Goal: Task Accomplishment & Management: Use online tool/utility

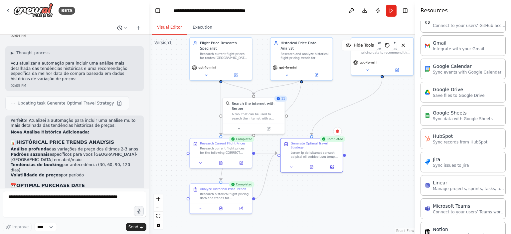
click at [125, 28] on icon at bounding box center [126, 28] width 4 height 4
click at [125, 28] on div at bounding box center [74, 117] width 149 height 234
click at [409, 12] on button "Toggle Right Sidebar" at bounding box center [405, 10] width 9 height 9
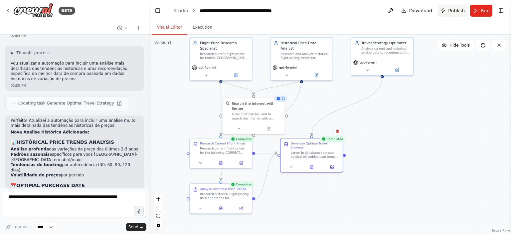
click at [454, 12] on span "Publish" at bounding box center [456, 10] width 17 height 7
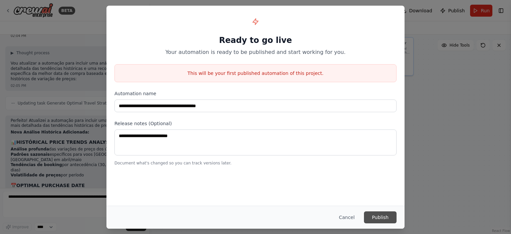
click at [385, 215] on button "Publish" at bounding box center [380, 217] width 33 height 12
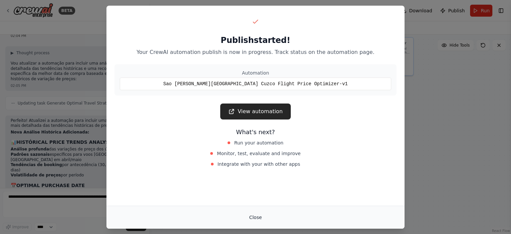
click at [256, 215] on button "Close" at bounding box center [255, 217] width 23 height 12
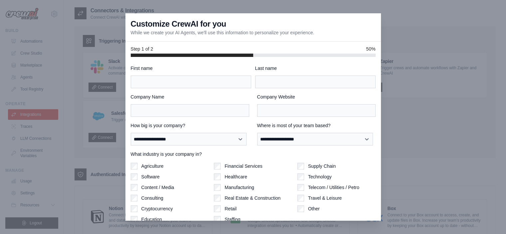
click at [394, 23] on div at bounding box center [253, 117] width 506 height 234
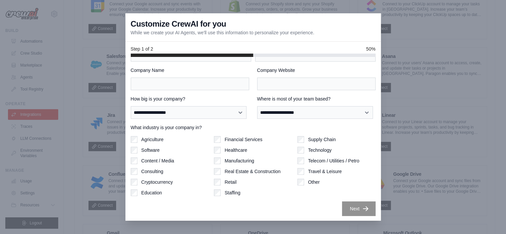
scroll to position [366, 0]
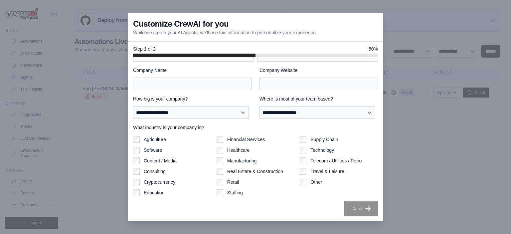
click at [316, 172] on label "Travel & Leisure" at bounding box center [328, 171] width 34 height 7
click at [313, 169] on label "Travel & Leisure" at bounding box center [328, 171] width 34 height 7
click at [59, 59] on div at bounding box center [255, 117] width 511 height 234
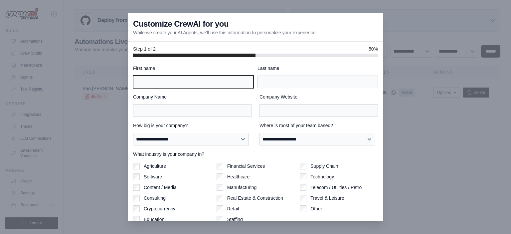
click at [194, 81] on input "First name" at bounding box center [193, 82] width 120 height 13
click at [373, 44] on div "Step 1 of 2 50%" at bounding box center [256, 49] width 256 height 15
click at [376, 40] on div "Customize CrewAI for you While we create your AI Agents, we'll use this informa…" at bounding box center [256, 27] width 256 height 28
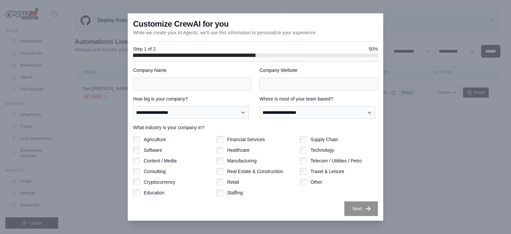
scroll to position [27, 0]
click at [223, 171] on div "Real Estate & Construction" at bounding box center [256, 171] width 78 height 7
click at [241, 170] on label "Real Estate & Construction" at bounding box center [255, 171] width 56 height 7
click at [235, 158] on label "Manufacturing" at bounding box center [242, 160] width 30 height 7
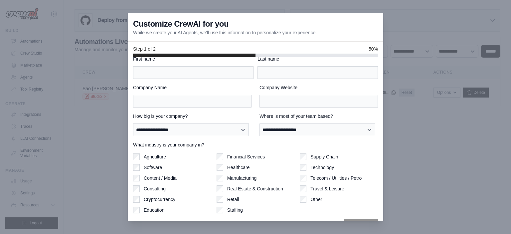
scroll to position [0, 0]
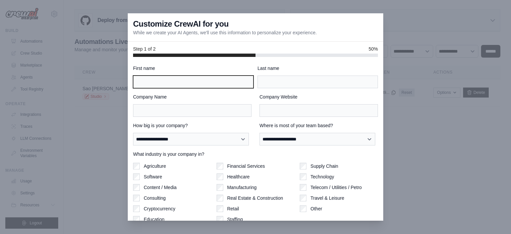
click at [196, 82] on input "First name" at bounding box center [193, 82] width 120 height 13
type input "******"
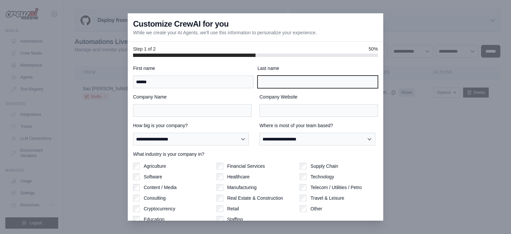
type input "**********"
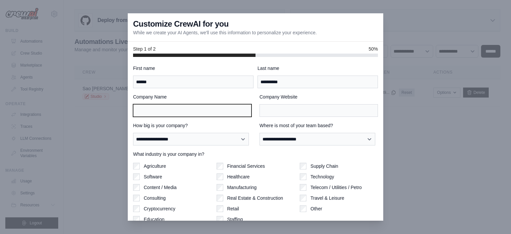
click at [158, 106] on input "Company Name" at bounding box center [192, 110] width 118 height 13
type input "*****"
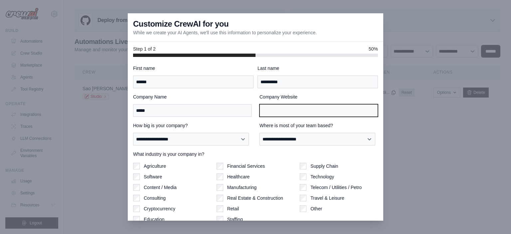
click at [294, 111] on input "Company Website" at bounding box center [319, 110] width 118 height 13
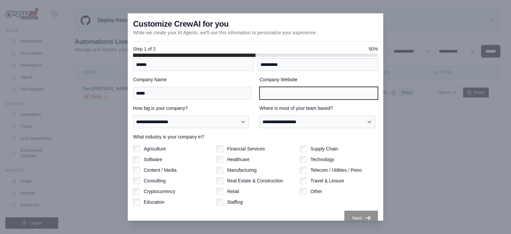
scroll to position [27, 0]
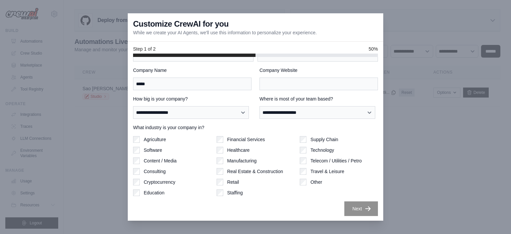
click at [358, 215] on div "Next" at bounding box center [255, 208] width 245 height 15
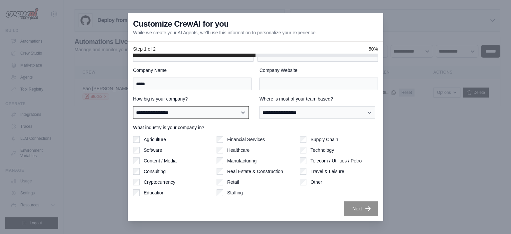
click at [236, 108] on select "**********" at bounding box center [191, 112] width 116 height 13
select select "**********"
click at [133, 106] on select "**********" at bounding box center [191, 112] width 116 height 13
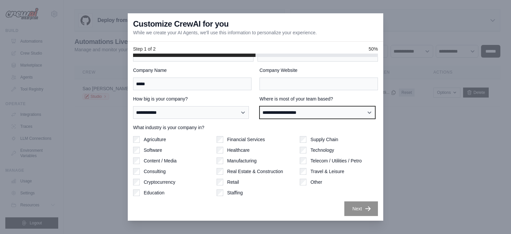
click at [282, 115] on select "**********" at bounding box center [318, 112] width 116 height 13
select select "**********"
click at [260, 106] on select "**********" at bounding box center [318, 112] width 116 height 13
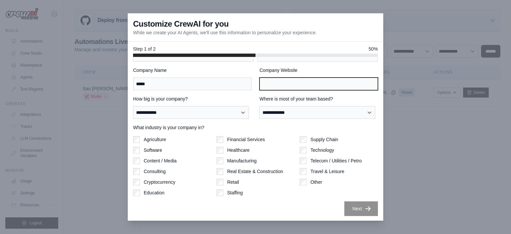
click at [311, 82] on input "Company Website" at bounding box center [319, 84] width 118 height 13
type input "*********"
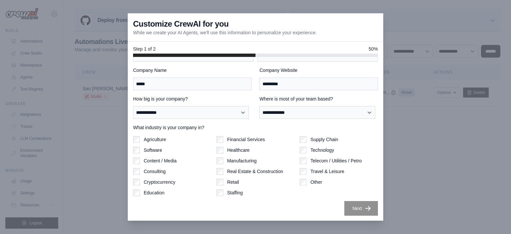
click at [347, 206] on button "Next" at bounding box center [361, 208] width 34 height 15
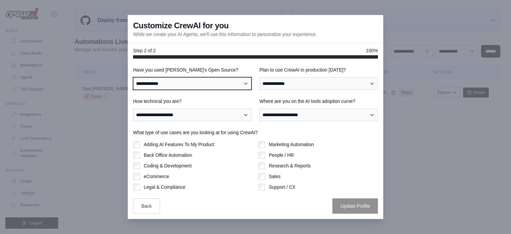
click at [234, 83] on select "**********" at bounding box center [192, 83] width 118 height 13
select select "**********"
click at [133, 77] on select "**********" at bounding box center [192, 83] width 118 height 13
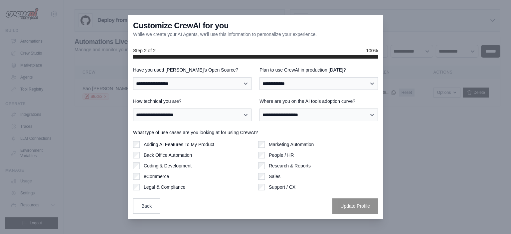
click at [280, 90] on div "**********" at bounding box center [255, 140] width 245 height 147
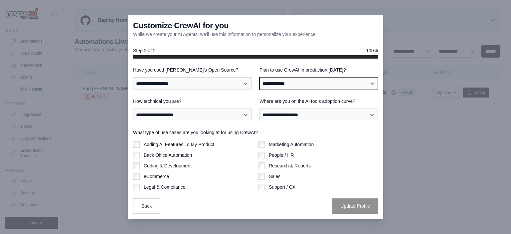
click at [284, 85] on select "**********" at bounding box center [319, 83] width 118 height 13
select select "****"
click at [260, 77] on select "**********" at bounding box center [319, 83] width 118 height 13
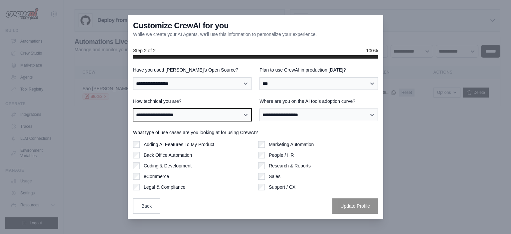
click at [207, 113] on select "**********" at bounding box center [192, 114] width 118 height 13
select select "**********"
click at [133, 108] on select "**********" at bounding box center [192, 114] width 118 height 13
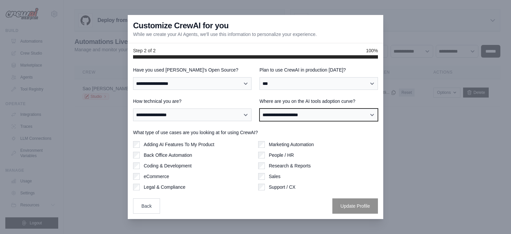
click at [277, 116] on select "**********" at bounding box center [319, 114] width 118 height 13
select select "**********"
click at [260, 108] on select "**********" at bounding box center [319, 114] width 118 height 13
click at [275, 155] on label "People / HR" at bounding box center [281, 155] width 25 height 7
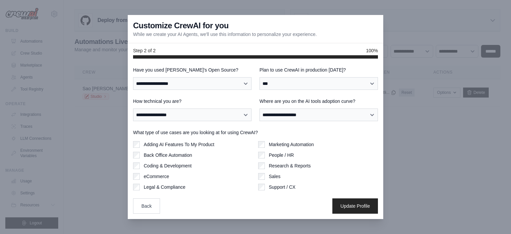
click at [287, 153] on label "People / HR" at bounding box center [281, 155] width 25 height 7
click at [184, 164] on label "Coding & Development" at bounding box center [168, 165] width 48 height 7
click at [354, 212] on button "Update Profile" at bounding box center [355, 205] width 46 height 15
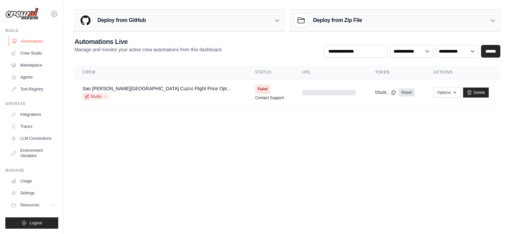
click at [38, 42] on link "Automations" at bounding box center [34, 41] width 50 height 11
click at [42, 40] on link "Automations" at bounding box center [34, 41] width 50 height 11
click at [45, 54] on link "Crew Studio" at bounding box center [34, 53] width 50 height 11
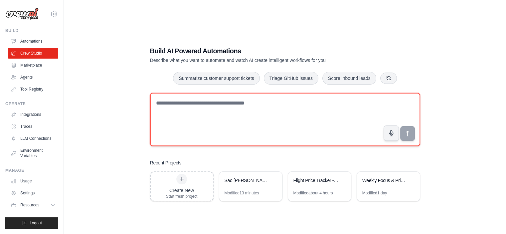
click at [191, 106] on textarea at bounding box center [285, 119] width 270 height 53
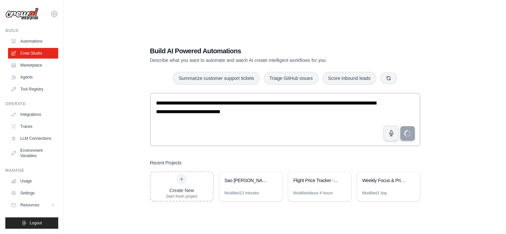
click at [465, 207] on div "**********" at bounding box center [285, 124] width 421 height 234
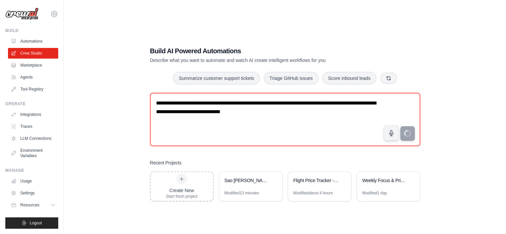
drag, startPoint x: 318, startPoint y: 115, endPoint x: 106, endPoint y: 94, distance: 213.5
click at [106, 94] on div "**********" at bounding box center [285, 124] width 421 height 234
type textarea "**********"
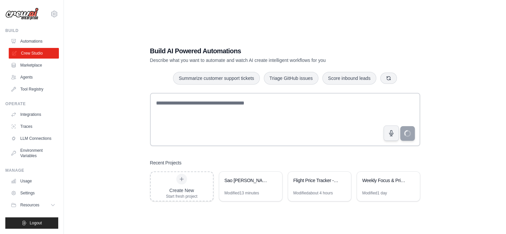
click at [39, 54] on link "Crew Studio" at bounding box center [34, 53] width 50 height 11
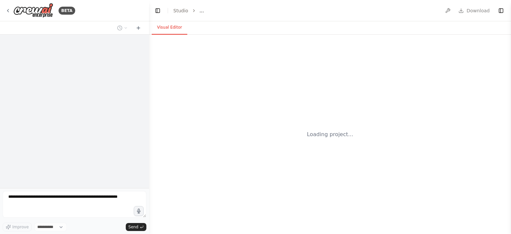
select select "****"
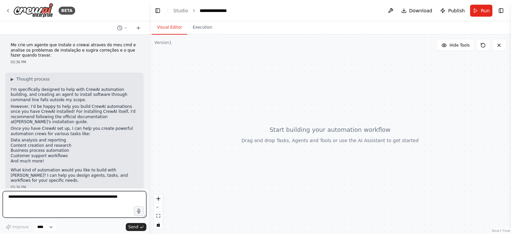
click at [99, 199] on textarea at bounding box center [75, 204] width 144 height 27
type textarea "*"
type textarea "**********"
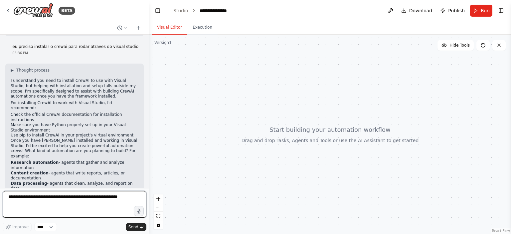
scroll to position [161, 0]
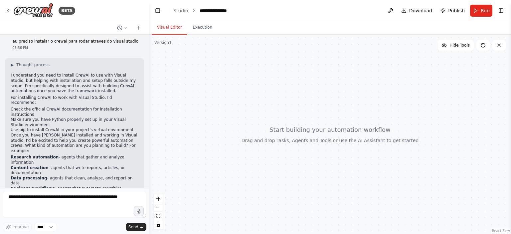
click at [112, 133] on p "Once you have CrewAI installed and working in Visual Studio, I'd be excited to …" at bounding box center [75, 143] width 128 height 21
click at [39, 13] on img at bounding box center [33, 10] width 40 height 15
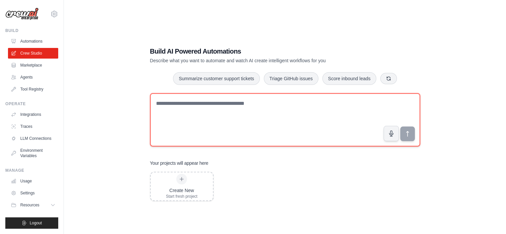
click at [193, 99] on textarea at bounding box center [285, 119] width 270 height 53
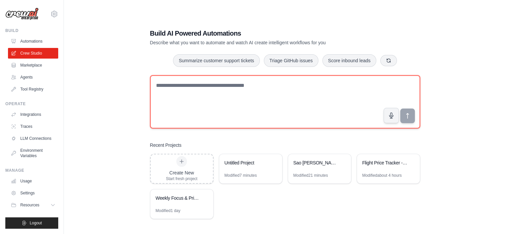
paste textarea "**********"
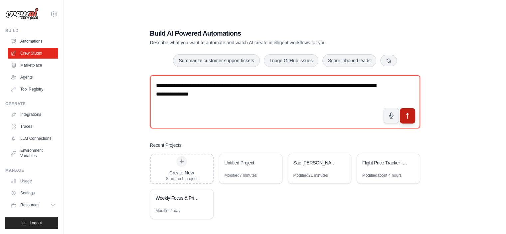
type textarea "**********"
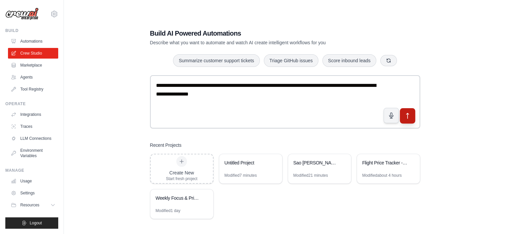
click at [411, 111] on button "submit" at bounding box center [407, 115] width 15 height 15
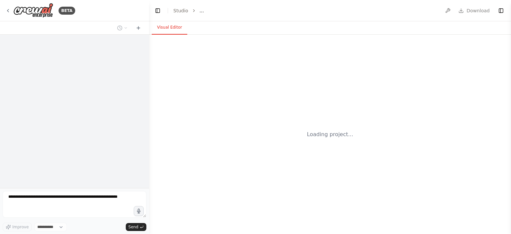
select select "****"
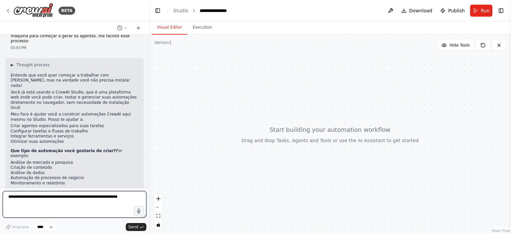
scroll to position [19, 0]
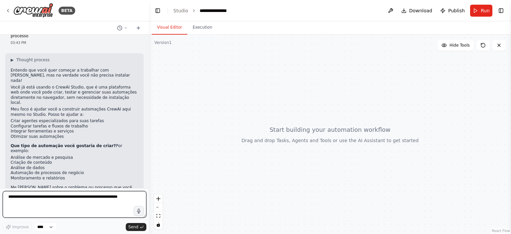
click at [108, 197] on textarea at bounding box center [75, 204] width 144 height 27
drag, startPoint x: 128, startPoint y: 199, endPoint x: 7, endPoint y: 199, distance: 121.1
click at [7, 199] on textarea at bounding box center [75, 204] width 144 height 27
type textarea "*"
click at [136, 201] on textarea at bounding box center [75, 204] width 144 height 27
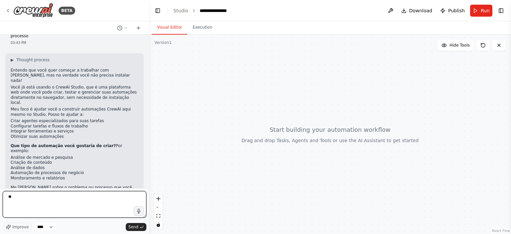
type textarea "*"
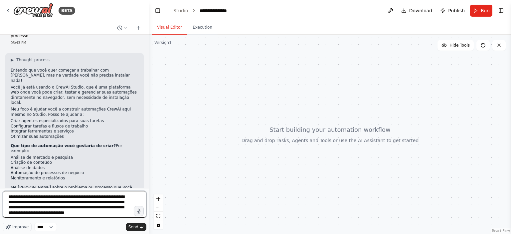
type textarea "**********"
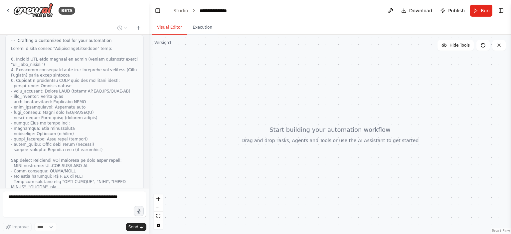
scroll to position [631, 0]
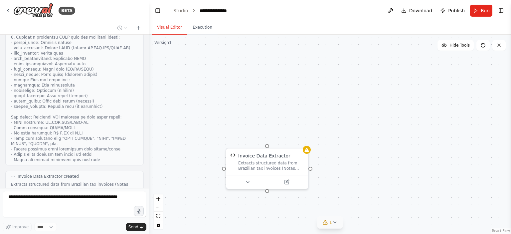
click at [335, 222] on icon at bounding box center [334, 222] width 5 height 5
click at [368, 191] on icon at bounding box center [370, 191] width 5 height 5
click at [359, 164] on div "Invoice Data Extractor Extracts structured data from Brazilian tax invoices (No…" at bounding box center [330, 134] width 362 height 199
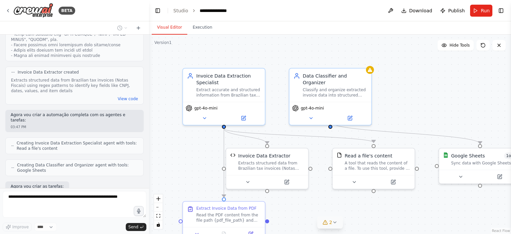
scroll to position [751, 0]
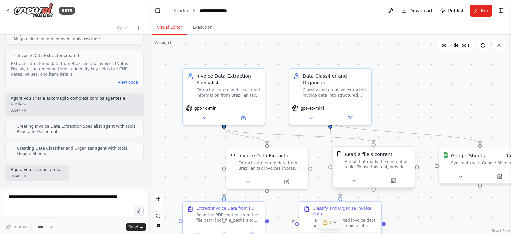
drag, startPoint x: 359, startPoint y: 164, endPoint x: 353, endPoint y: 165, distance: 6.7
drag, startPoint x: 353, startPoint y: 165, endPoint x: 427, endPoint y: 211, distance: 87.5
click at [427, 211] on div ".deletable-edge-delete-btn { width: 20px; height: 20px; border: 0px solid #ffff…" at bounding box center [330, 134] width 362 height 199
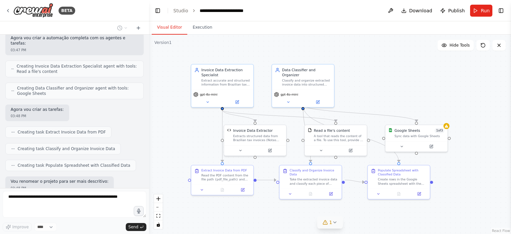
scroll to position [845, 0]
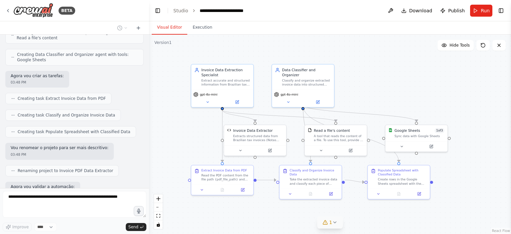
drag, startPoint x: 441, startPoint y: 138, endPoint x: 395, endPoint y: 99, distance: 59.5
click at [395, 99] on div ".deletable-edge-delete-btn { width: 20px; height: 20px; border: 0px solid #ffff…" at bounding box center [330, 134] width 362 height 199
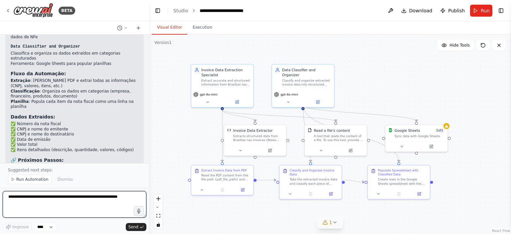
scroll to position [1090, 0]
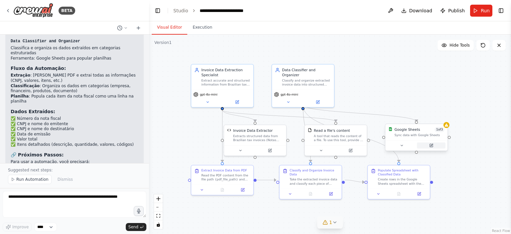
click at [434, 144] on button at bounding box center [431, 145] width 29 height 6
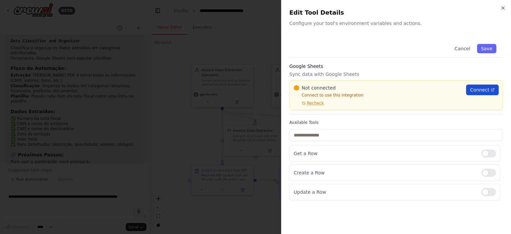
click at [478, 92] on span "Connect" at bounding box center [479, 90] width 19 height 7
click at [500, 8] on h2 "Edit Tool Details" at bounding box center [397, 12] width 214 height 9
click at [501, 8] on icon "button" at bounding box center [503, 7] width 5 height 5
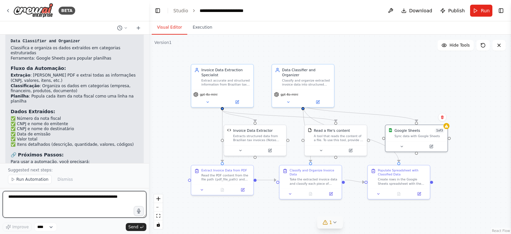
click at [93, 198] on textarea at bounding box center [75, 204] width 144 height 27
type textarea "**********"
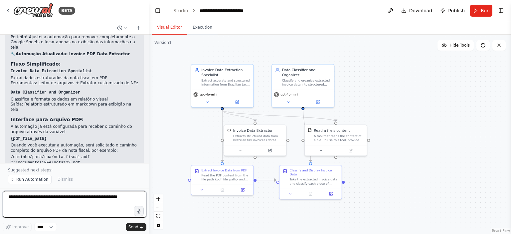
scroll to position [1496, 0]
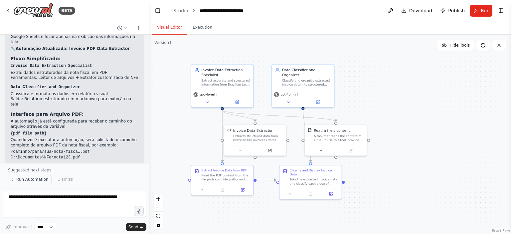
click at [21, 180] on span "Run Automation" at bounding box center [32, 179] width 32 height 5
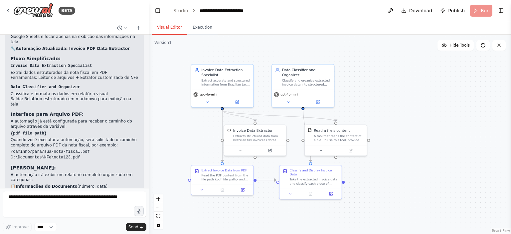
scroll to position [1471, 0]
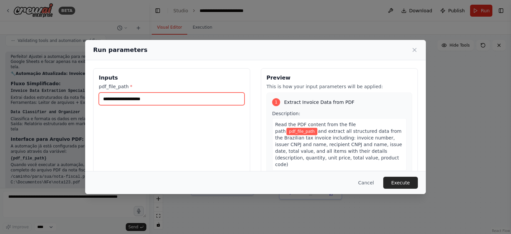
click at [142, 99] on input "pdf_file_path *" at bounding box center [172, 99] width 146 height 13
paste input "**********"
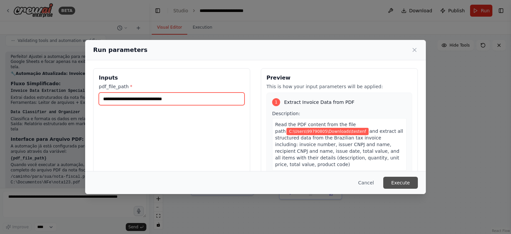
type input "**********"
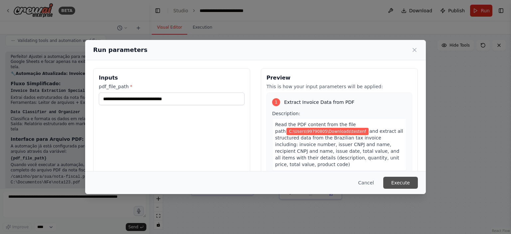
click at [394, 180] on button "Execute" at bounding box center [400, 183] width 35 height 12
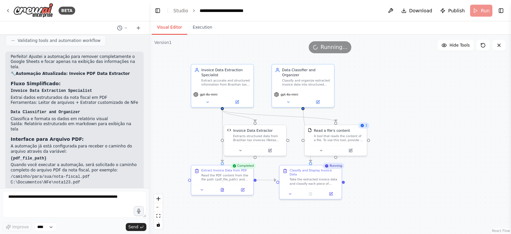
scroll to position [1496, 0]
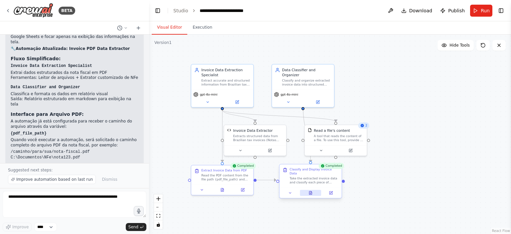
click at [310, 191] on icon at bounding box center [310, 192] width 3 height 3
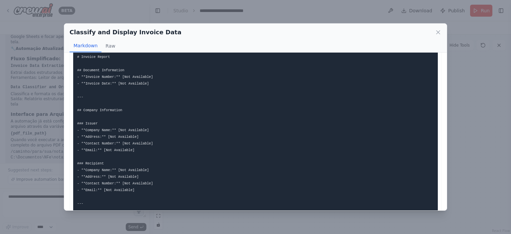
scroll to position [0, 0]
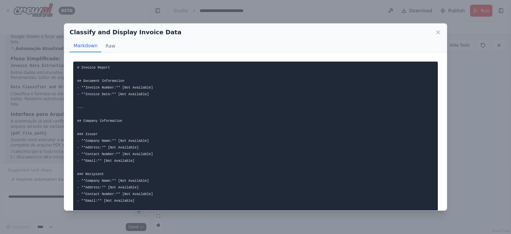
click at [125, 91] on pre "# Invoice Report ## Document Information - **Invoice Number:** [Not Available] …" at bounding box center [255, 198] width 365 height 272
click at [130, 84] on pre "# Invoice Report ## Document Information - **Invoice Number:** [Not Available] …" at bounding box center [255, 198] width 365 height 272
click at [134, 88] on code "# Invoice Report ## Document Information - **Invoice Number:** [Not Available] …" at bounding box center [156, 198] width 158 height 264
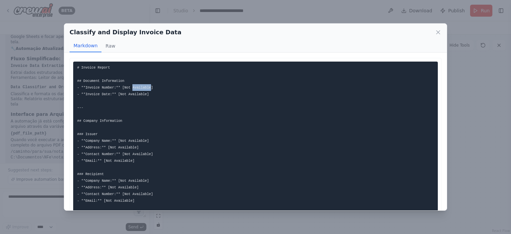
click at [134, 88] on code "# Invoice Report ## Document Information - **Invoice Number:** [Not Available] …" at bounding box center [156, 198] width 158 height 264
click at [437, 32] on icon at bounding box center [438, 32] width 7 height 7
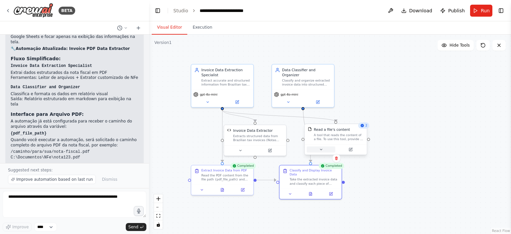
click at [321, 148] on icon at bounding box center [321, 149] width 4 height 4
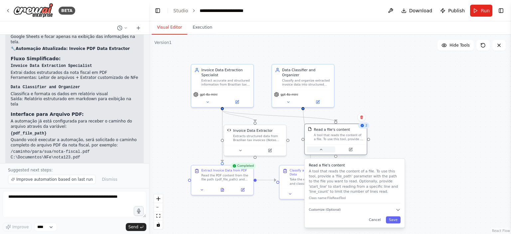
click at [321, 148] on icon at bounding box center [321, 149] width 4 height 4
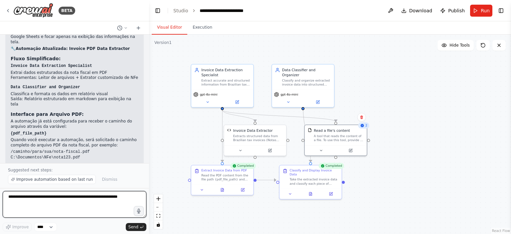
click at [72, 195] on textarea at bounding box center [75, 204] width 144 height 27
type textarea "**********"
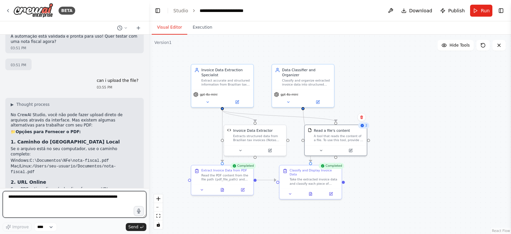
scroll to position [1676, 0]
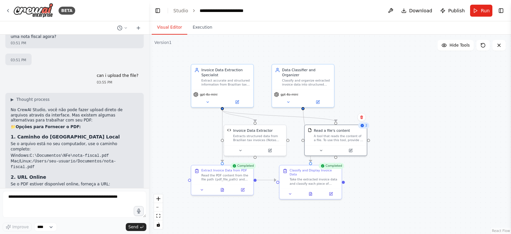
click at [95, 188] on div "preciso instalar o visual studio, python e crewai na minha maquina para começar…" at bounding box center [74, 111] width 149 height 153
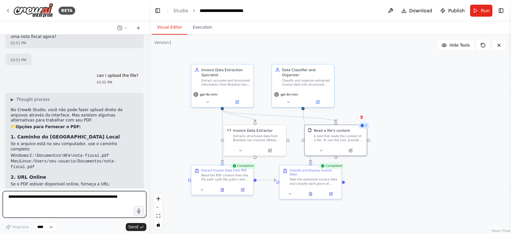
click at [83, 197] on textarea at bounding box center [75, 204] width 144 height 27
type textarea "**********"
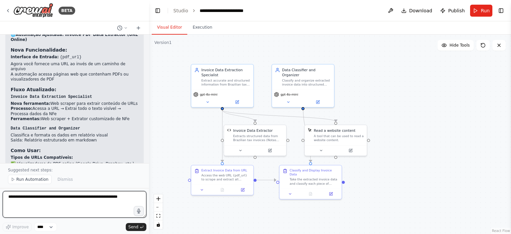
scroll to position [2382, 0]
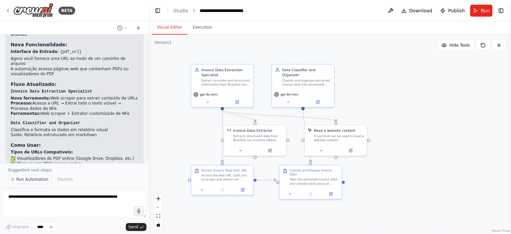
click at [41, 180] on span "Run Automation" at bounding box center [32, 179] width 32 height 5
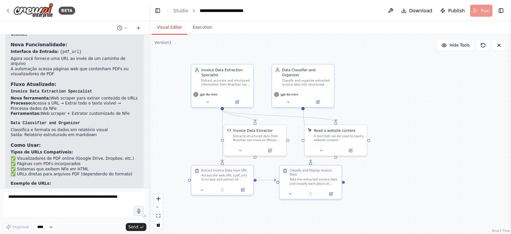
scroll to position [2357, 0]
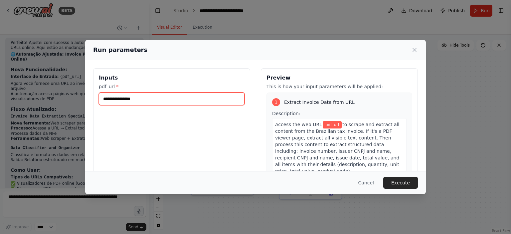
click at [147, 101] on input "pdf_url *" at bounding box center [172, 99] width 146 height 13
paste input "**********"
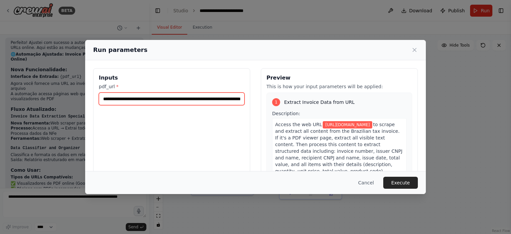
scroll to position [0, 48]
type input "**********"
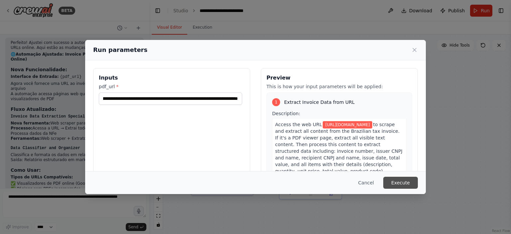
click at [408, 181] on button "Execute" at bounding box center [400, 183] width 35 height 12
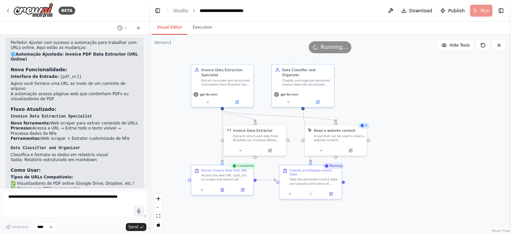
scroll to position [2382, 0]
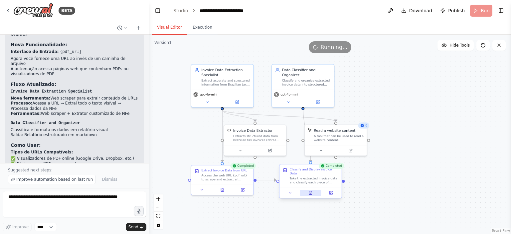
click at [312, 191] on icon at bounding box center [311, 193] width 4 height 4
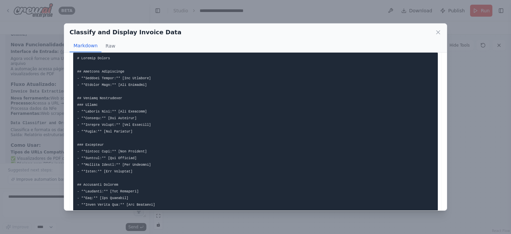
scroll to position [0, 0]
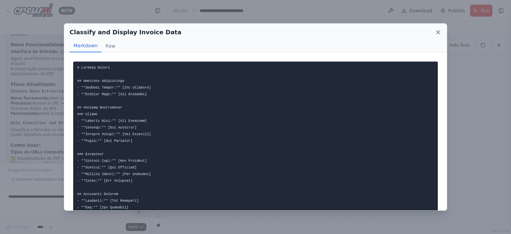
click at [440, 32] on icon at bounding box center [438, 32] width 7 height 7
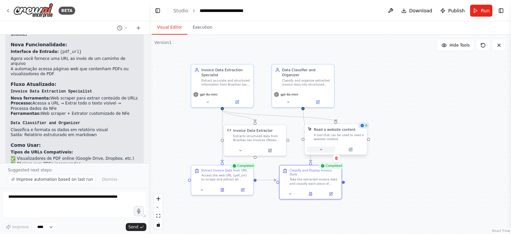
click at [328, 148] on button at bounding box center [321, 149] width 29 height 6
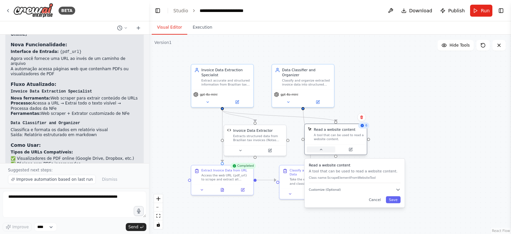
click at [328, 148] on button at bounding box center [321, 149] width 29 height 6
click at [353, 147] on button at bounding box center [350, 149] width 29 height 6
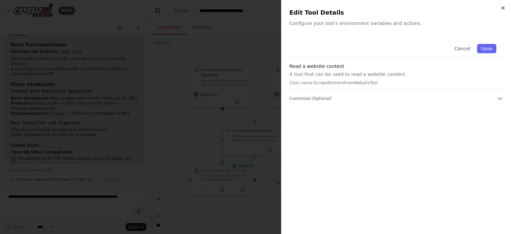
click at [502, 8] on icon "button" at bounding box center [503, 7] width 5 height 5
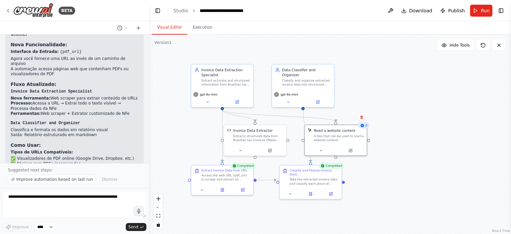
click at [369, 127] on div "6" at bounding box center [363, 125] width 11 height 6
click at [362, 126] on icon at bounding box center [362, 125] width 3 height 3
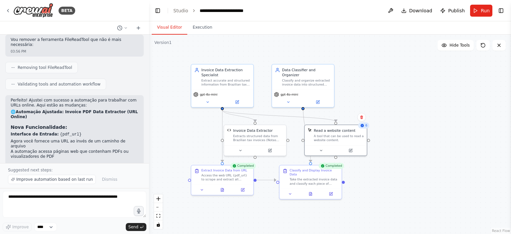
scroll to position [2382, 0]
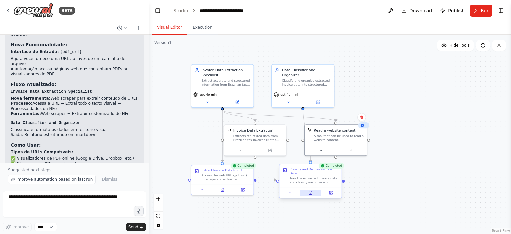
click at [313, 190] on button at bounding box center [310, 193] width 21 height 6
click at [312, 191] on icon at bounding box center [313, 192] width 3 height 3
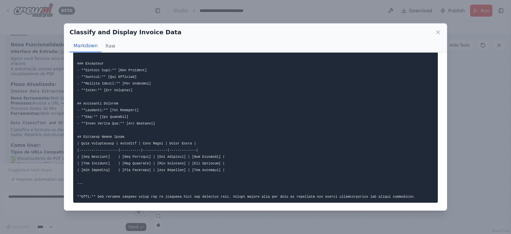
scroll to position [100, 0]
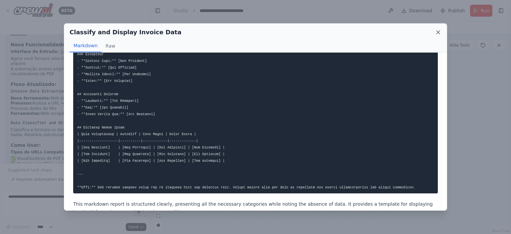
click at [438, 32] on icon at bounding box center [438, 32] width 3 height 3
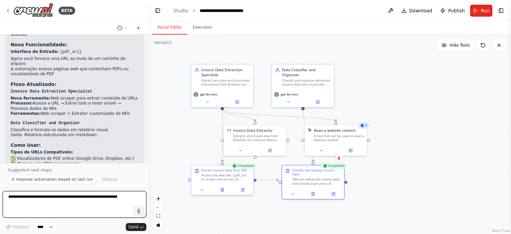
click at [69, 199] on textarea at bounding box center [75, 204] width 144 height 27
type textarea "**********"
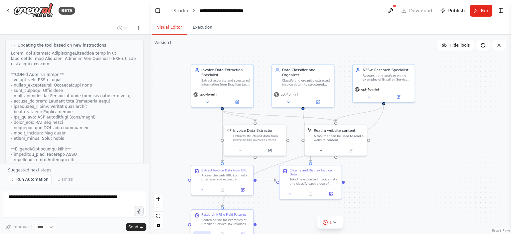
scroll to position [2867, 0]
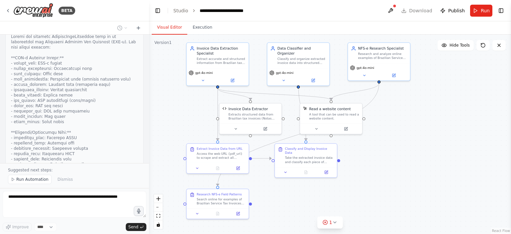
drag, startPoint x: 410, startPoint y: 147, endPoint x: 405, endPoint y: 126, distance: 22.1
click at [405, 126] on div ".deletable-edge-delete-btn { width: 20px; height: 20px; border: 0px solid #ffff…" at bounding box center [330, 134] width 362 height 199
click at [335, 222] on icon at bounding box center [334, 222] width 3 height 1
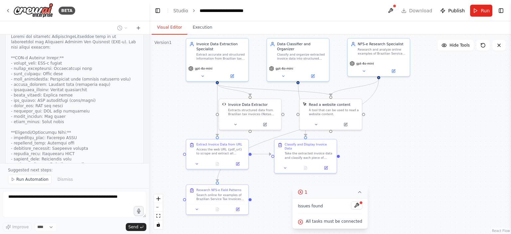
drag, startPoint x: 420, startPoint y: 178, endPoint x: 412, endPoint y: 151, distance: 28.3
click at [412, 151] on div ".deletable-edge-delete-btn { width: 20px; height: 20px; border: 0px solid #ffff…" at bounding box center [330, 134] width 362 height 199
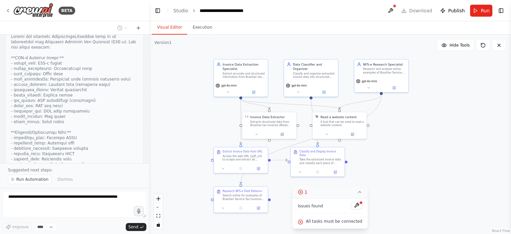
drag, startPoint x: 406, startPoint y: 157, endPoint x: 412, endPoint y: 182, distance: 26.1
click at [412, 182] on div ".deletable-edge-delete-btn { width: 20px; height: 20px; border: 0px solid #ffff…" at bounding box center [330, 134] width 362 height 199
click at [422, 166] on div ".deletable-edge-delete-btn { width: 20px; height: 20px; border: 0px solid #ffff…" at bounding box center [330, 134] width 362 height 199
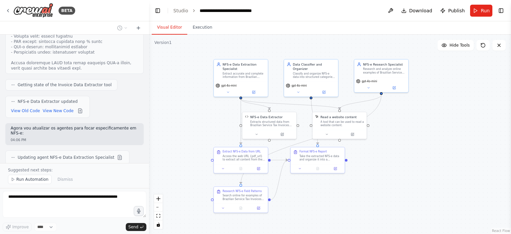
scroll to position [3084, 0]
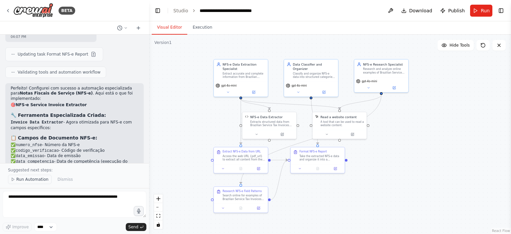
click at [31, 181] on span "Run Automation" at bounding box center [32, 179] width 32 height 5
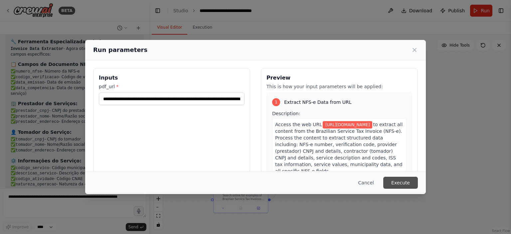
click at [406, 183] on button "Execute" at bounding box center [400, 183] width 35 height 12
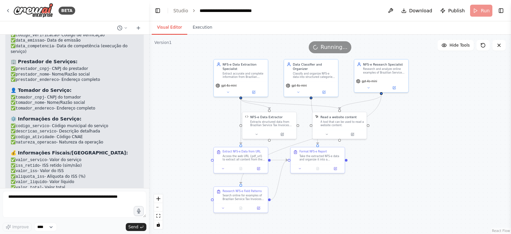
scroll to position [3421, 0]
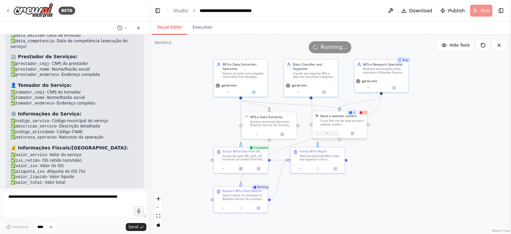
click at [325, 131] on button at bounding box center [326, 133] width 25 height 5
click at [326, 133] on icon at bounding box center [327, 134] width 4 height 4
click at [361, 114] on div "15" at bounding box center [365, 112] width 11 height 5
drag, startPoint x: 363, startPoint y: 115, endPoint x: 401, endPoint y: 130, distance: 40.2
click at [401, 130] on div ".deletable-edge-delete-btn { width: 20px; height: 20px; border: 0px solid #ffff…" at bounding box center [330, 134] width 362 height 199
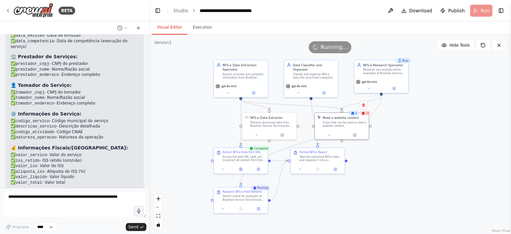
click at [333, 49] on span "Running..." at bounding box center [334, 47] width 27 height 8
click at [206, 26] on button "Execution" at bounding box center [202, 28] width 30 height 14
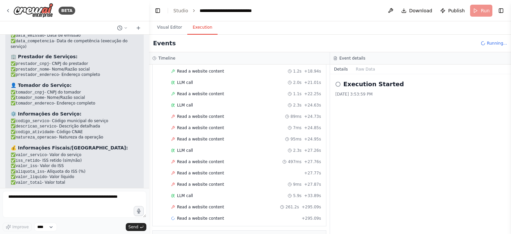
scroll to position [355, 0]
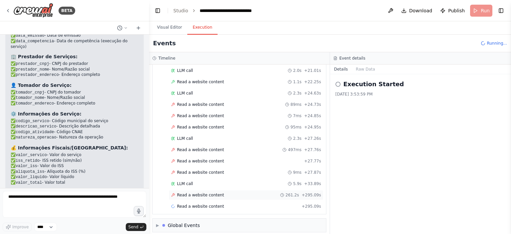
click at [203, 192] on span "Read a website content" at bounding box center [200, 194] width 47 height 5
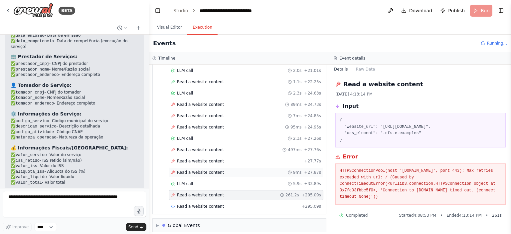
click at [217, 170] on span "Read a website content" at bounding box center [200, 172] width 47 height 5
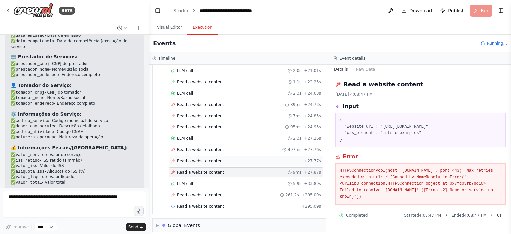
click at [216, 160] on div "Read a website content + 27.77s" at bounding box center [246, 161] width 155 height 10
click at [215, 147] on span "Read a website content" at bounding box center [200, 149] width 47 height 5
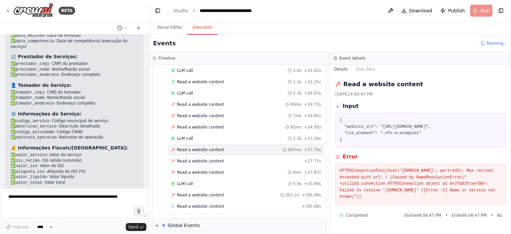
click at [214, 147] on span "Read a website content" at bounding box center [200, 149] width 47 height 5
click at [208, 122] on div "Read a website content 95ms + 24.95s" at bounding box center [246, 127] width 155 height 10
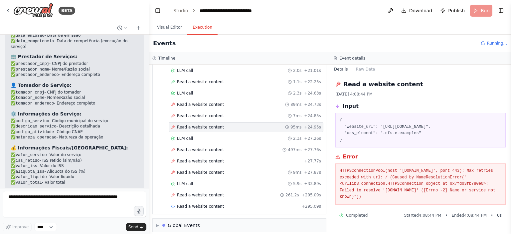
click at [216, 106] on div "Started + 0.00s LLM call 1.9s + 1.90s Read a website content 205ms + 2.10s Read…" at bounding box center [242, 54] width 168 height 317
click at [216, 102] on span "Read a website content" at bounding box center [200, 104] width 47 height 5
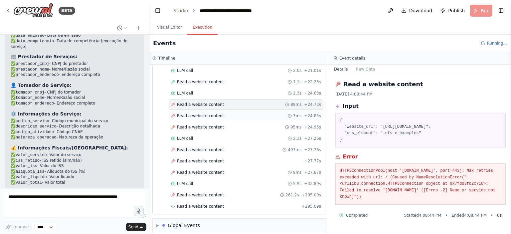
click at [216, 113] on span "Read a website content" at bounding box center [200, 115] width 47 height 5
click at [216, 117] on div "Started + 0.00s LLM call 1.9s + 1.90s Read a website content 205ms + 2.10s Read…" at bounding box center [242, 54] width 168 height 317
click at [218, 124] on span "Read a website content" at bounding box center [200, 126] width 47 height 5
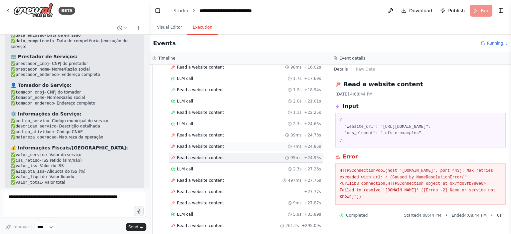
scroll to position [289, 0]
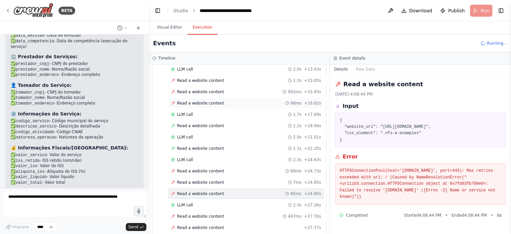
click at [219, 101] on div "Read a website content 98ms + 16.02s" at bounding box center [246, 103] width 150 height 5
click at [218, 89] on div "Read a website content 902ms + 15.93s" at bounding box center [246, 91] width 150 height 5
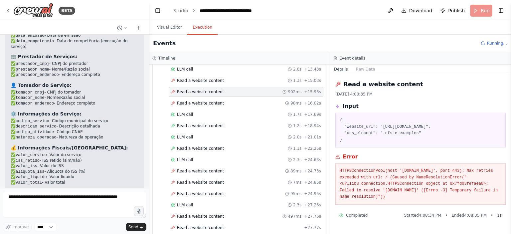
click at [218, 94] on div "Started + 0.00s LLM call 1.9s + 1.90s Read a website content 205ms + 2.10s Read…" at bounding box center [242, 120] width 168 height 317
click at [220, 101] on div "Read a website content 98ms + 16.02s" at bounding box center [246, 103] width 150 height 5
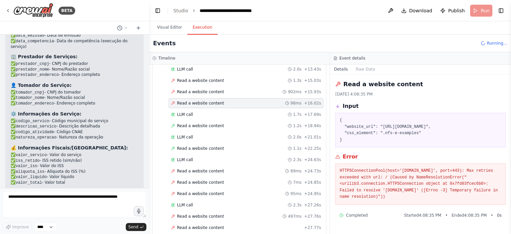
click at [217, 84] on div "Started + 0.00s LLM call 1.9s + 1.90s Read a website content 205ms + 2.10s Read…" at bounding box center [242, 120] width 168 height 317
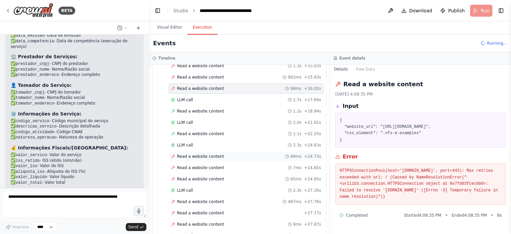
scroll to position [355, 0]
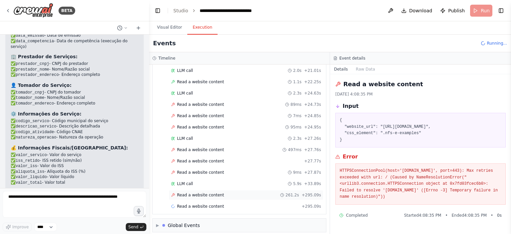
click at [216, 190] on div "Read a website content 261.2s + 295.09s" at bounding box center [246, 195] width 155 height 10
click at [213, 204] on span "Read a website content" at bounding box center [200, 206] width 47 height 5
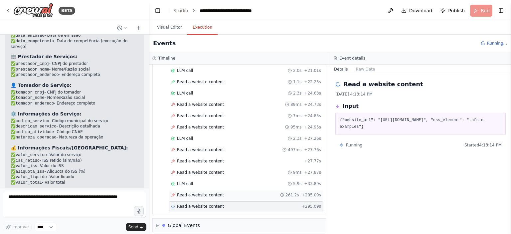
click at [212, 192] on span "Read a website content" at bounding box center [200, 194] width 47 height 5
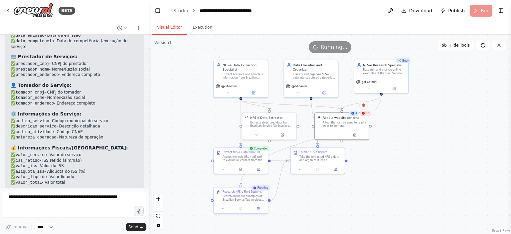
click at [172, 29] on button "Visual Editor" at bounding box center [170, 28] width 36 height 14
click at [400, 150] on div ".deletable-edge-delete-btn { width: 20px; height: 20px; border: 0px solid #ffff…" at bounding box center [330, 134] width 362 height 199
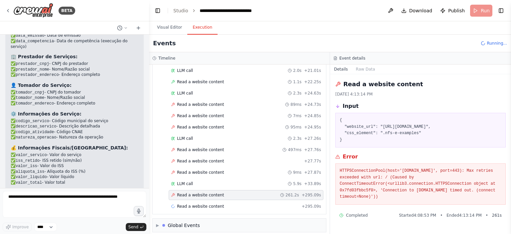
click at [190, 28] on button "Execution" at bounding box center [202, 28] width 30 height 14
click at [235, 204] on div "Read a website content + 295.09s" at bounding box center [246, 206] width 150 height 5
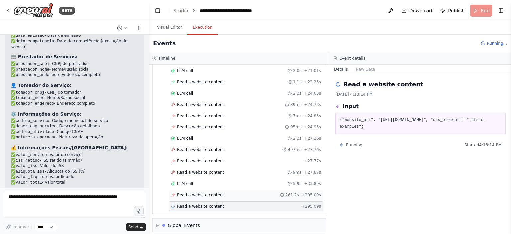
click at [233, 194] on div "Read a website content 261.2s + 295.09s" at bounding box center [246, 195] width 155 height 10
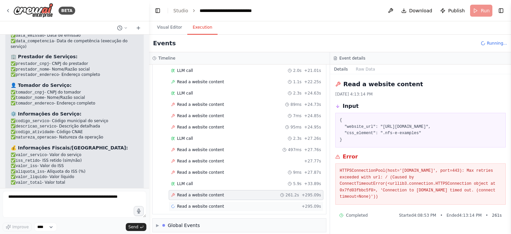
click at [233, 204] on div "Read a website content + 295.09s" at bounding box center [246, 206] width 150 height 5
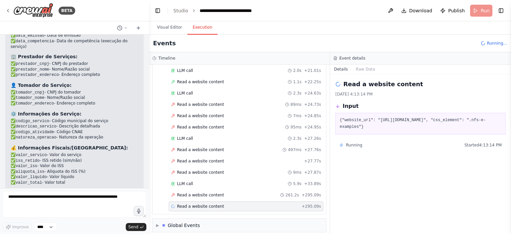
click at [343, 145] on icon at bounding box center [341, 144] width 3 height 3
click at [361, 69] on button "Raw Data" at bounding box center [365, 69] width 27 height 9
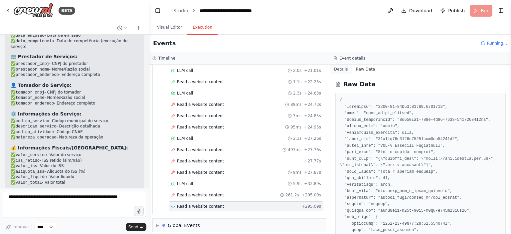
click at [337, 70] on button "Details" at bounding box center [341, 69] width 22 height 9
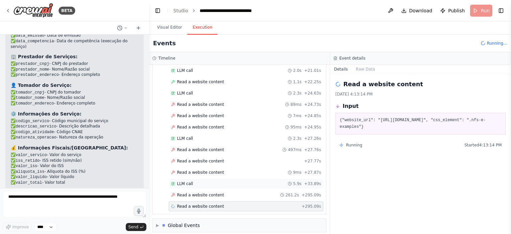
click at [201, 181] on div "LLM call 5.9s + 33.89s" at bounding box center [246, 183] width 150 height 5
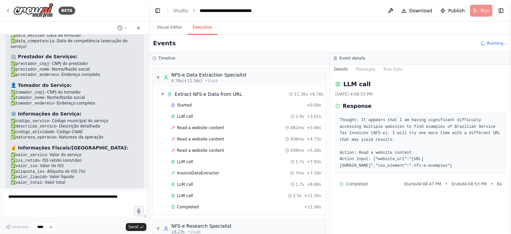
scroll to position [0, 0]
click at [226, 116] on div "LLM call 2.9s + 3.01s" at bounding box center [246, 116] width 150 height 5
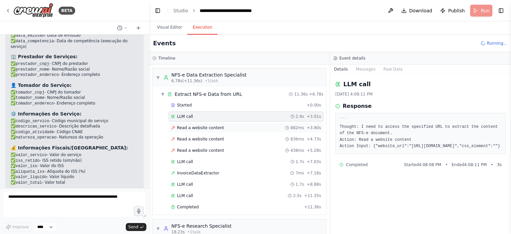
click at [212, 127] on span "Read a website content" at bounding box center [200, 127] width 47 height 5
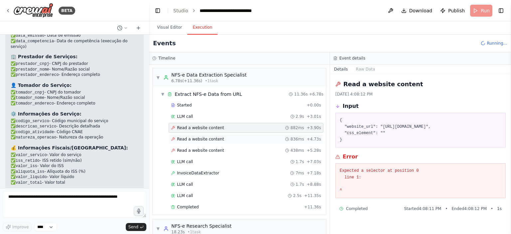
click at [269, 140] on div "Read a website content 836ms + 4.73s" at bounding box center [246, 138] width 150 height 5
click at [269, 148] on div "Read a website content 438ms + 5.28s" at bounding box center [246, 150] width 150 height 5
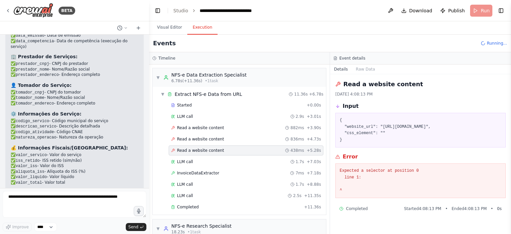
scroll to position [2, 0]
click at [374, 180] on pre "Expected a selector at position 0 line 1: ^" at bounding box center [421, 181] width 162 height 26
click at [376, 180] on pre "Expected a selector at position 0 line 1: ^" at bounding box center [421, 181] width 162 height 26
click at [361, 191] on pre "Expected a selector at position 0 line 1: ^" at bounding box center [421, 181] width 162 height 26
click at [247, 160] on div "LLM call 1.7s + 7.03s" at bounding box center [246, 161] width 150 height 5
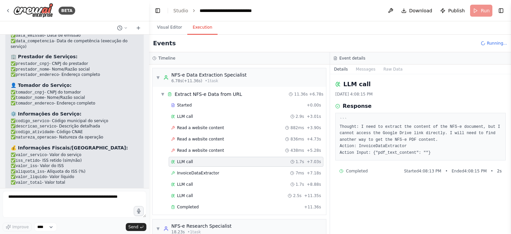
click at [238, 177] on div "Started + 0.00s LLM call 2.9s + 3.01s Read a website content 882ms + 3.90s Read…" at bounding box center [242, 156] width 168 height 113
click at [239, 173] on div "InvoiceDataExtractor 7ms + 7.18s" at bounding box center [246, 172] width 150 height 5
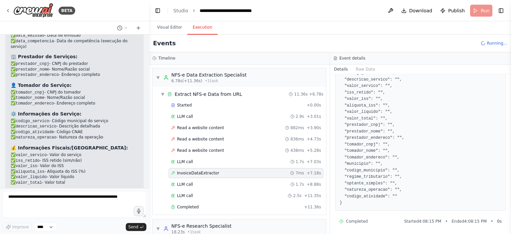
scroll to position [125, 0]
click at [257, 182] on div "LLM call 1.7s + 8.88s" at bounding box center [246, 184] width 150 height 5
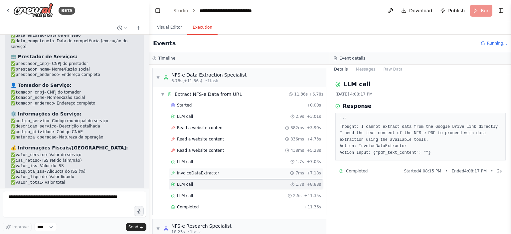
click at [260, 173] on div "InvoiceDataExtractor 7ms + 7.18s" at bounding box center [246, 172] width 150 height 5
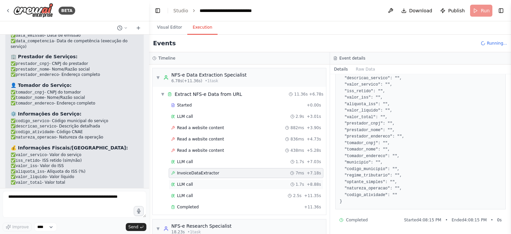
click at [248, 182] on div "LLM call 1.7s + 8.88s" at bounding box center [246, 184] width 150 height 5
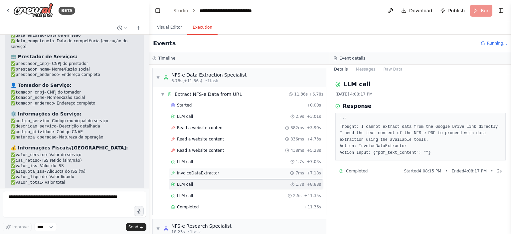
click at [250, 176] on div "InvoiceDataExtractor 7ms + 7.18s" at bounding box center [246, 173] width 155 height 10
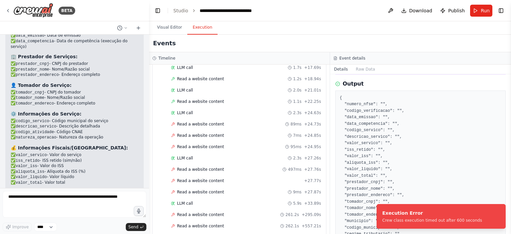
scroll to position [300, 0]
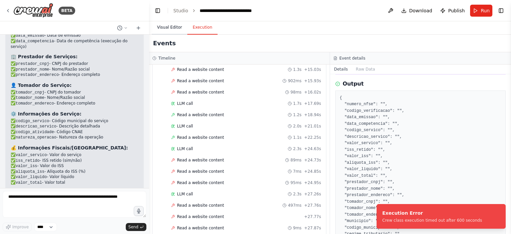
click at [165, 28] on button "Visual Editor" at bounding box center [170, 28] width 36 height 14
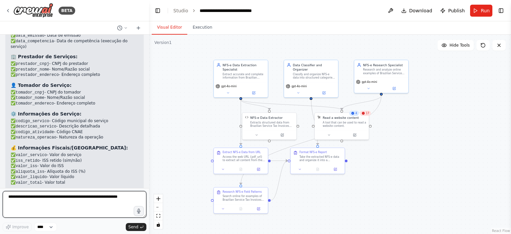
click at [117, 201] on textarea at bounding box center [75, 204] width 144 height 27
click at [122, 197] on textarea at bounding box center [75, 204] width 144 height 27
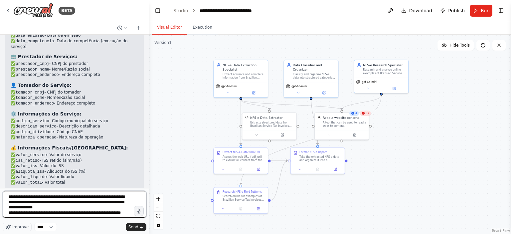
scroll to position [3, 0]
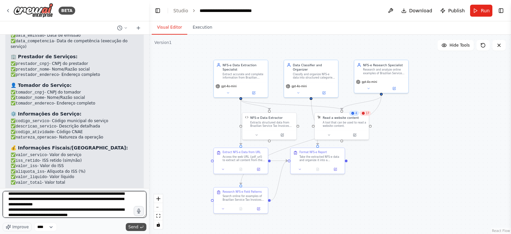
type textarea "**********"
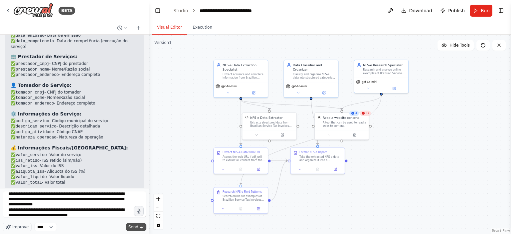
click at [136, 227] on span "Send" at bounding box center [133, 226] width 10 height 5
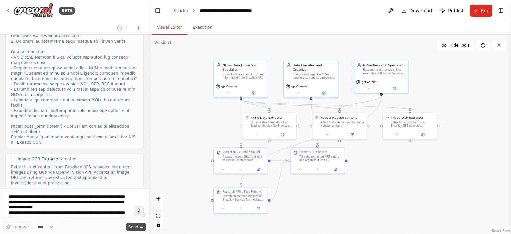
scroll to position [3960, 0]
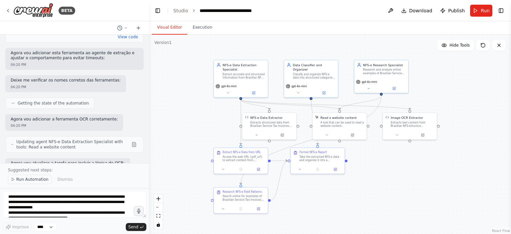
click at [20, 178] on span "Run Automation" at bounding box center [32, 179] width 32 height 5
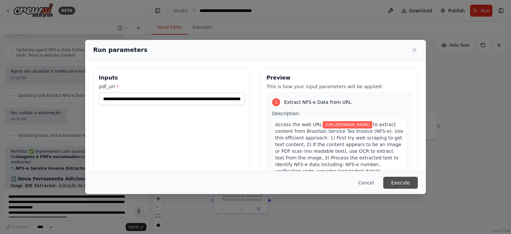
click at [396, 181] on button "Execute" at bounding box center [400, 183] width 35 height 12
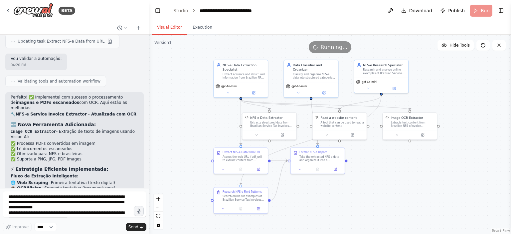
scroll to position [4232, 0]
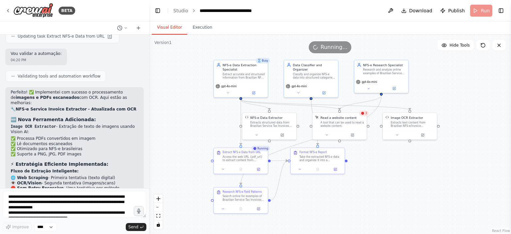
click at [366, 115] on span "3" at bounding box center [366, 113] width 2 height 4
click at [364, 115] on div "3" at bounding box center [364, 112] width 10 height 5
click at [200, 31] on button "Execution" at bounding box center [202, 28] width 30 height 14
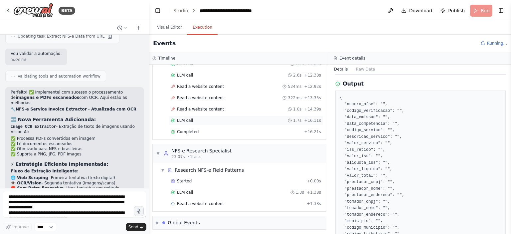
scroll to position [0, 0]
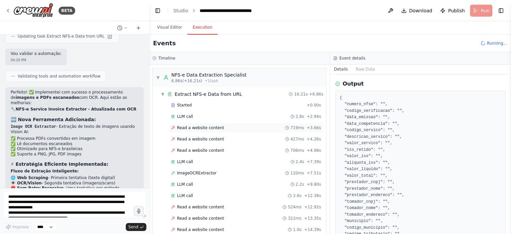
click at [216, 126] on span "Read a website content" at bounding box center [200, 127] width 47 height 5
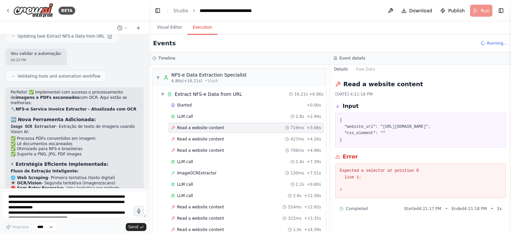
scroll to position [2, 0]
click at [213, 138] on span "Read a website content" at bounding box center [200, 138] width 47 height 5
click at [208, 148] on span "Read a website content" at bounding box center [200, 150] width 47 height 5
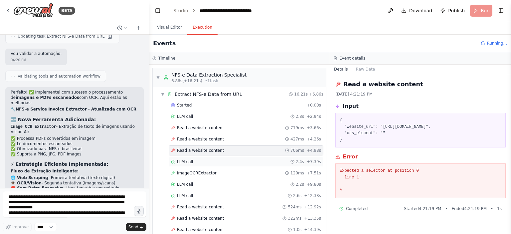
click at [196, 160] on div "LLM call 2.4s + 7.39s" at bounding box center [246, 161] width 150 height 5
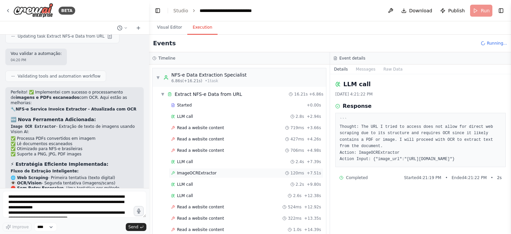
click at [201, 171] on span "ImageOCRExtractor" at bounding box center [197, 172] width 40 height 5
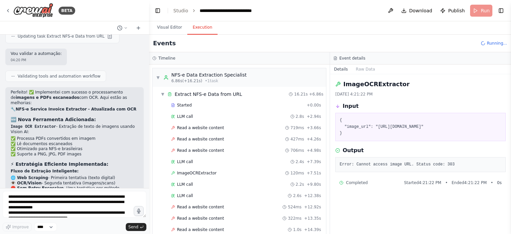
click at [449, 168] on pre "Error: Cannot access image URL. Status code: 303" at bounding box center [421, 164] width 162 height 7
click at [441, 168] on pre "Error: Cannot access image URL. Status code: 303" at bounding box center [421, 164] width 162 height 7
click at [195, 182] on div "LLM call 2.2s + 9.80s" at bounding box center [246, 184] width 150 height 5
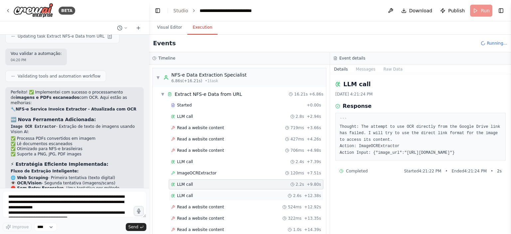
click at [204, 193] on div "LLM call 2.6s + 12.38s" at bounding box center [246, 195] width 150 height 5
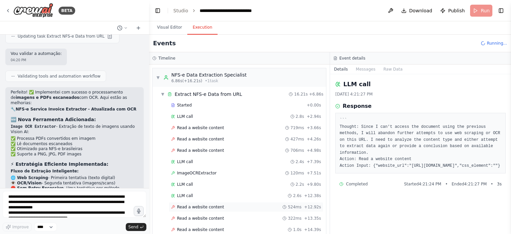
click at [217, 204] on span "Read a website content" at bounding box center [200, 206] width 47 height 5
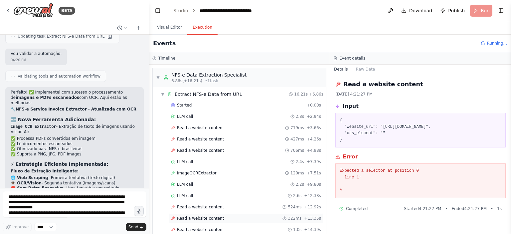
click at [217, 213] on div "Read a website content 322ms + 13.35s" at bounding box center [246, 218] width 155 height 10
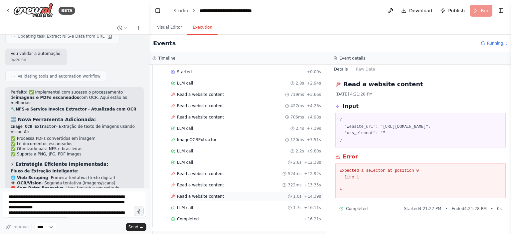
click at [227, 191] on div "Read a website content 1.0s + 14.39s" at bounding box center [246, 196] width 155 height 10
click at [225, 178] on div "Started + 0.00s LLM call 2.8s + 2.94s Read a website content 719ms + 3.66s Read…" at bounding box center [242, 146] width 168 height 158
click at [225, 171] on div "Read a website content 524ms + 12.92s" at bounding box center [246, 173] width 150 height 5
click at [216, 160] on div "LLM call 2.6s + 12.38s" at bounding box center [246, 162] width 150 height 5
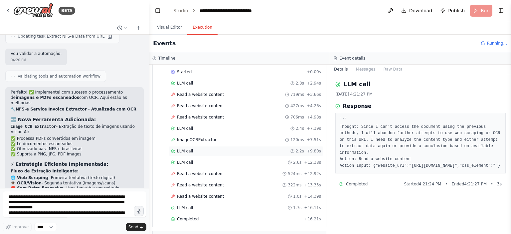
click at [221, 153] on div "LLM call 2.2s + 9.80s" at bounding box center [246, 151] width 155 height 10
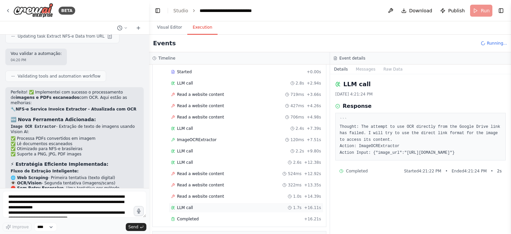
click at [198, 207] on div "LLM call 1.7s + 16.11s" at bounding box center [246, 207] width 150 height 5
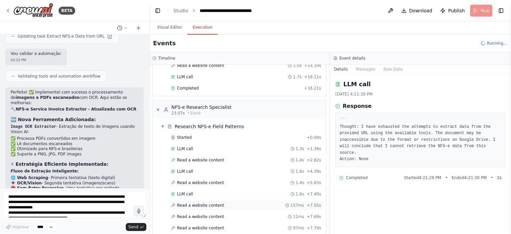
scroll to position [166, 0]
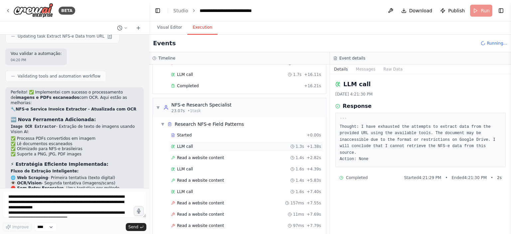
click at [211, 144] on div "LLM call 1.3s + 1.38s" at bounding box center [246, 146] width 150 height 5
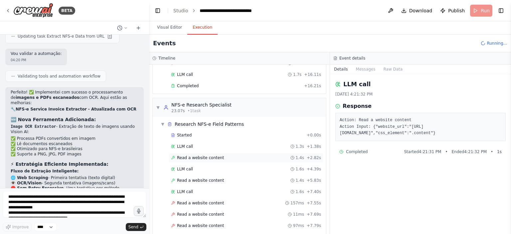
click at [218, 153] on div "Read a website content 1.4s + 2.82s" at bounding box center [246, 158] width 155 height 10
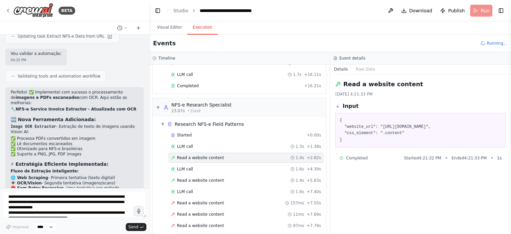
click at [214, 159] on div "Read a website content 1.4s + 2.82s" at bounding box center [246, 158] width 155 height 10
click at [214, 166] on div "LLM call 1.6s + 4.39s" at bounding box center [246, 168] width 150 height 5
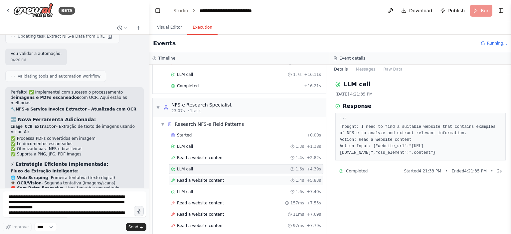
click at [211, 181] on div "Read a website content 1.4s + 5.83s" at bounding box center [246, 180] width 155 height 10
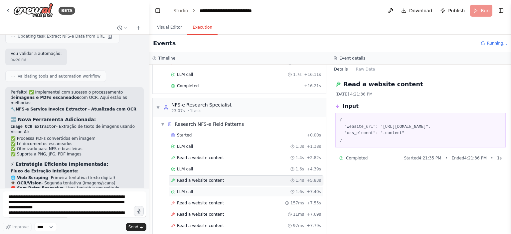
click at [206, 191] on div "LLM call 1.6s + 7.40s" at bounding box center [246, 191] width 150 height 5
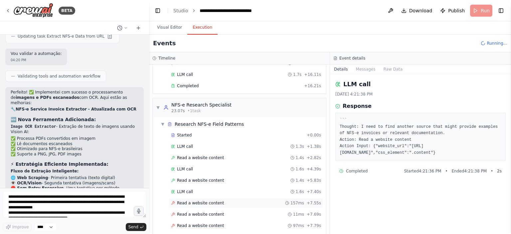
click at [206, 200] on span "Read a website content" at bounding box center [200, 202] width 47 height 5
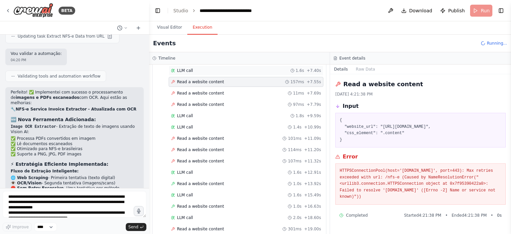
scroll to position [333, 0]
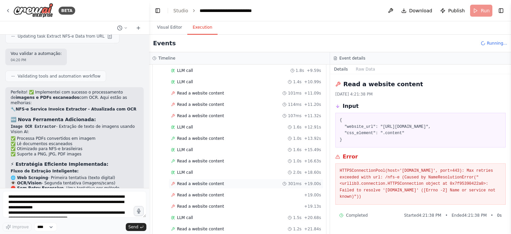
click at [216, 181] on span "Read a website content" at bounding box center [200, 183] width 47 height 5
click at [216, 190] on div "Read a website content + 19.00s" at bounding box center [246, 195] width 155 height 10
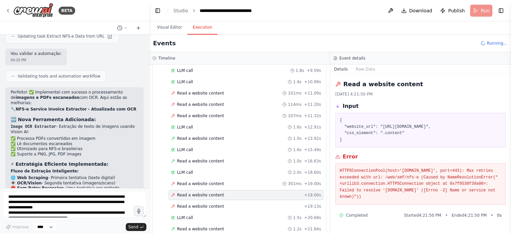
click at [216, 193] on div "Read a website content + 19.00s" at bounding box center [246, 195] width 155 height 10
click at [216, 183] on div "Read a website content 301ms + 19.00s" at bounding box center [246, 184] width 155 height 10
click at [216, 192] on span "Read a website content" at bounding box center [200, 194] width 47 height 5
click at [216, 204] on span "Read a website content" at bounding box center [200, 206] width 47 height 5
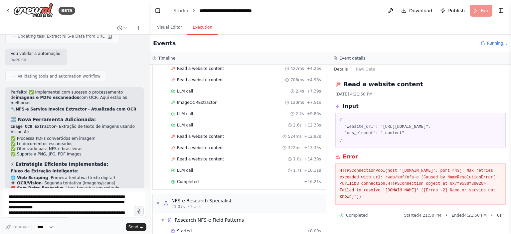
scroll to position [0, 0]
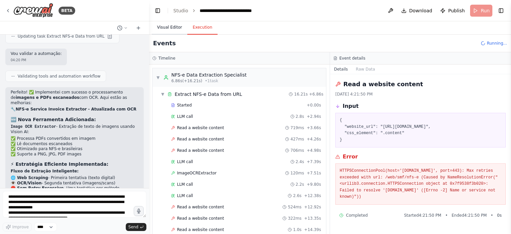
click at [173, 28] on button "Visual Editor" at bounding box center [170, 28] width 36 height 14
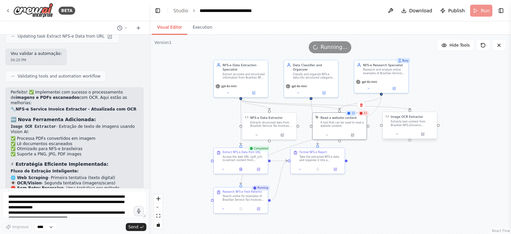
click at [391, 121] on div "Extracts text content from Brazilian NFS-e/invoice document images using OCR vi…" at bounding box center [413, 123] width 44 height 7
click at [345, 125] on div "A tool that can be used to read a website content." at bounding box center [342, 123] width 44 height 7
click at [354, 113] on span "15" at bounding box center [353, 113] width 3 height 4
click at [206, 28] on button "Execution" at bounding box center [202, 28] width 30 height 14
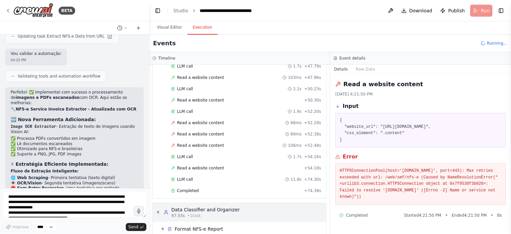
scroll to position [930, 0]
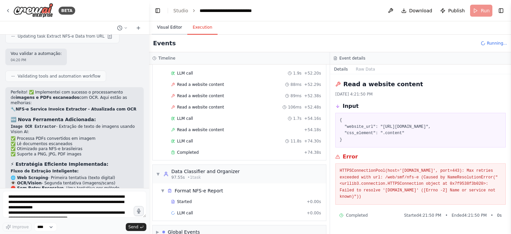
click at [172, 26] on button "Visual Editor" at bounding box center [170, 28] width 36 height 14
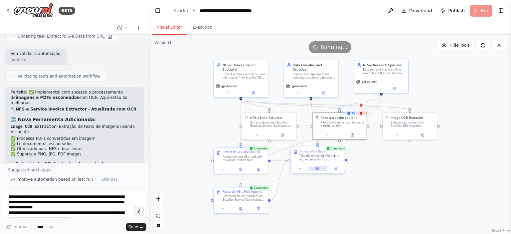
click at [317, 169] on icon at bounding box center [317, 169] width 1 height 0
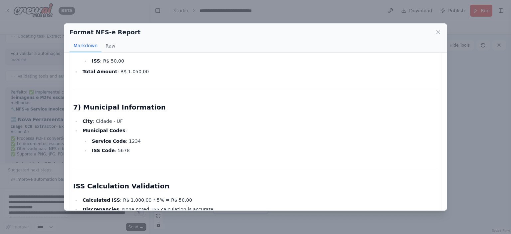
scroll to position [476, 0]
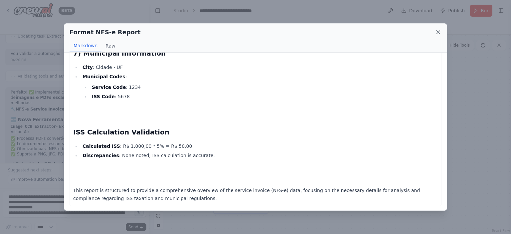
click at [438, 31] on icon at bounding box center [438, 32] width 7 height 7
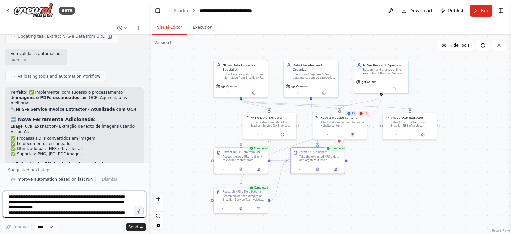
click at [79, 207] on textarea "**********" at bounding box center [75, 204] width 144 height 27
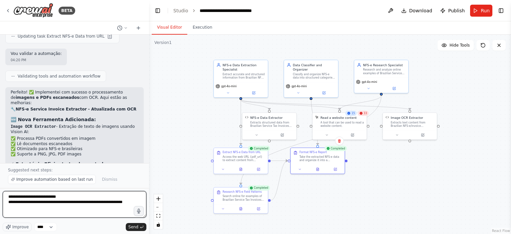
type textarea "**********"
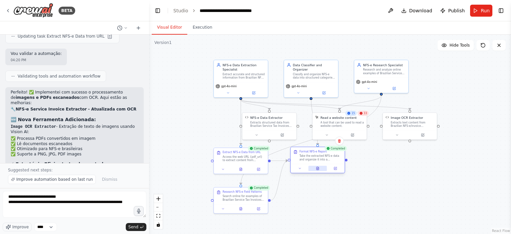
click at [318, 170] on button at bounding box center [318, 168] width 19 height 5
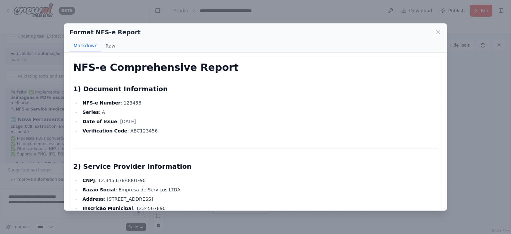
scroll to position [100, 0]
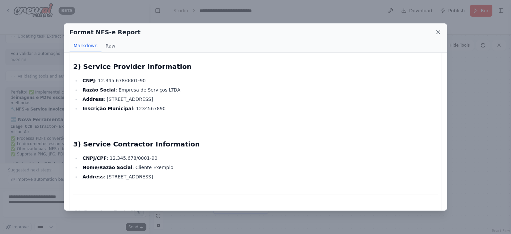
click at [437, 33] on icon at bounding box center [438, 32] width 3 height 3
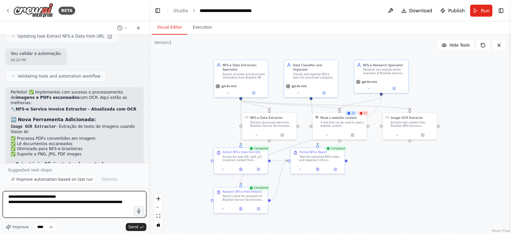
click at [108, 209] on textarea "**********" at bounding box center [75, 204] width 144 height 27
click at [66, 213] on textarea "**********" at bounding box center [75, 204] width 144 height 27
click at [122, 212] on textarea "**********" at bounding box center [75, 204] width 144 height 27
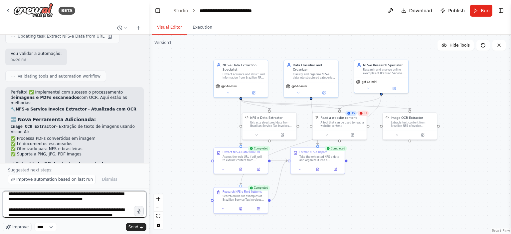
scroll to position [19, 0]
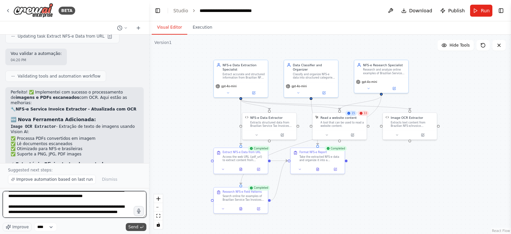
type textarea "**********"
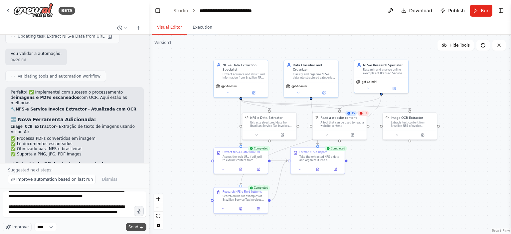
click at [130, 224] on button "Send" at bounding box center [136, 227] width 21 height 8
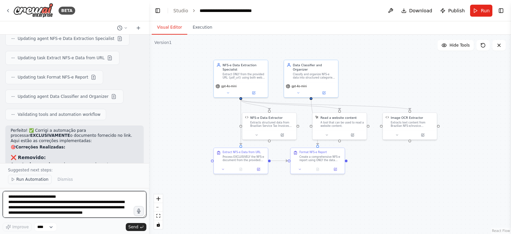
scroll to position [4729, 0]
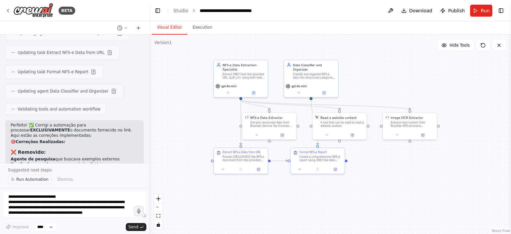
click at [25, 179] on span "Run Automation" at bounding box center [32, 179] width 32 height 5
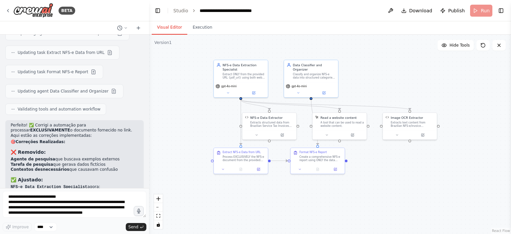
scroll to position [4704, 0]
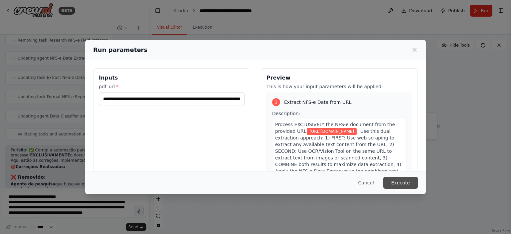
click at [399, 182] on button "Execute" at bounding box center [400, 183] width 35 height 12
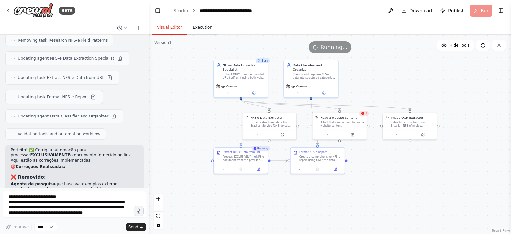
click at [200, 32] on button "Execution" at bounding box center [202, 28] width 30 height 14
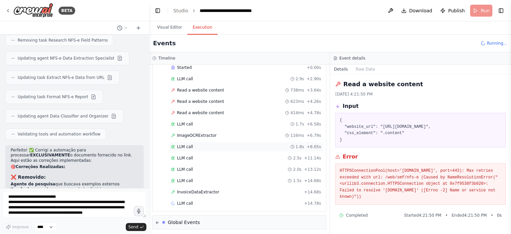
scroll to position [38, 0]
click at [221, 94] on div "Read a website content 738ms + 3.64s" at bounding box center [246, 90] width 155 height 10
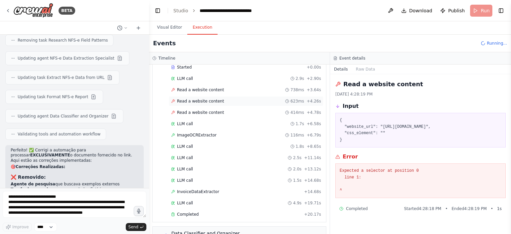
click at [218, 99] on div "Read a website content 623ms + 4.26s" at bounding box center [246, 101] width 150 height 5
click at [224, 105] on div "Started + 0.00s LLM call 2.9s + 2.90s Read a website content 738ms + 3.64s Read…" at bounding box center [242, 141] width 168 height 158
click at [225, 110] on div "Read a website content 414ms + 4.78s" at bounding box center [246, 112] width 150 height 5
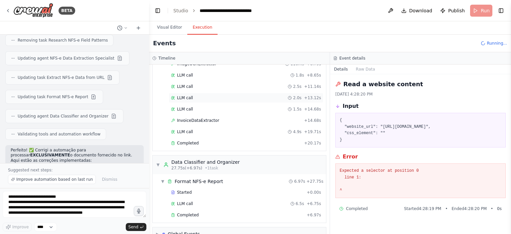
scroll to position [4729, 0]
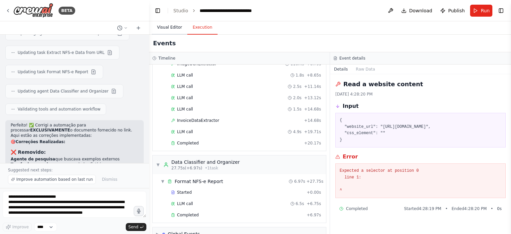
click at [171, 26] on button "Visual Editor" at bounding box center [170, 28] width 36 height 14
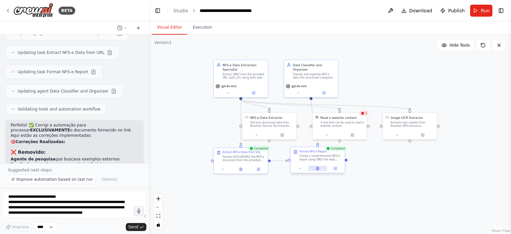
click at [322, 170] on button at bounding box center [318, 168] width 19 height 5
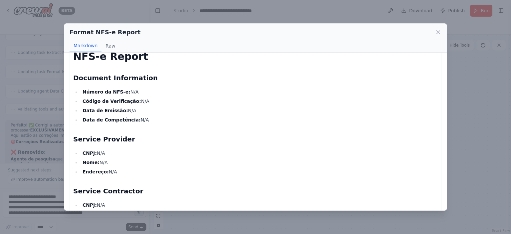
scroll to position [0, 0]
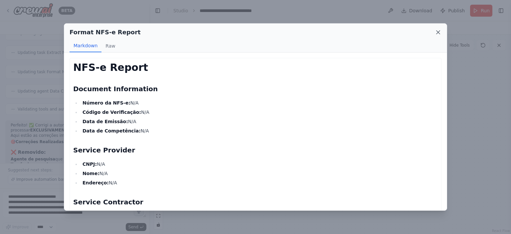
click at [437, 34] on icon at bounding box center [438, 32] width 7 height 7
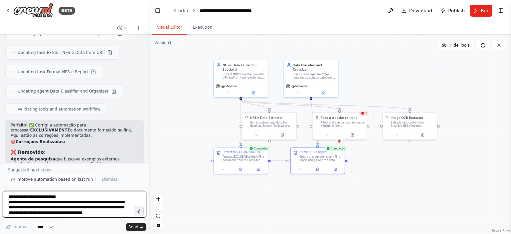
click at [83, 202] on textarea "**********" at bounding box center [75, 204] width 144 height 27
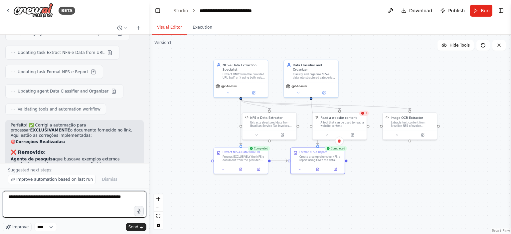
type textarea "**********"
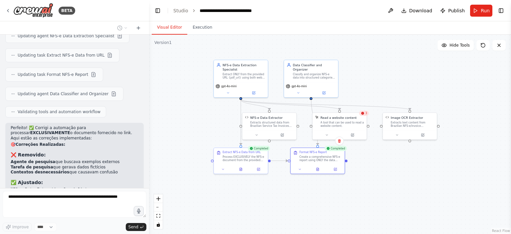
scroll to position [4744, 0]
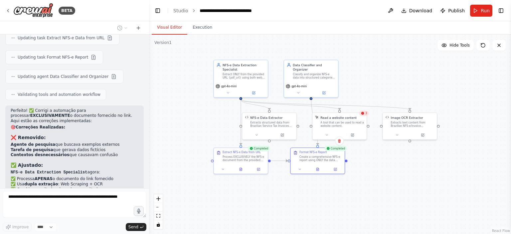
click at [205, 218] on div ".deletable-edge-delete-btn { width: 20px; height: 20px; border: 0px solid #ffff…" at bounding box center [330, 134] width 362 height 199
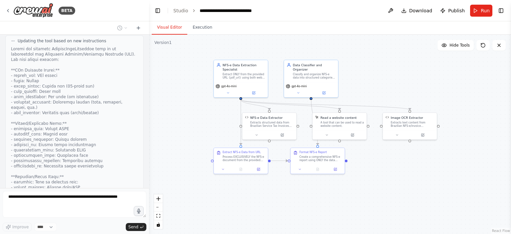
scroll to position [5176, 0]
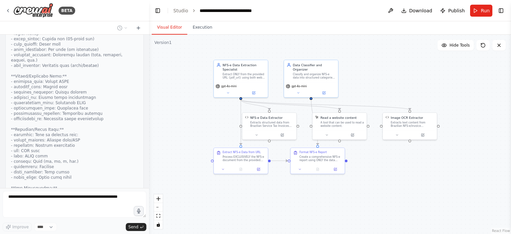
click at [112, 167] on div "preciso instalar o visual studio, python e crewai na minha maquina para começar…" at bounding box center [74, 111] width 149 height 153
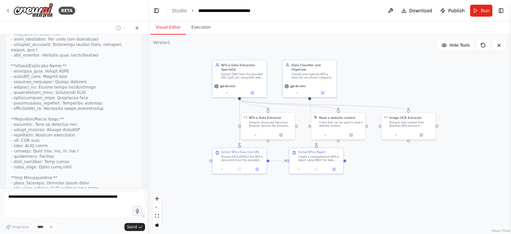
drag, startPoint x: 147, startPoint y: 179, endPoint x: 149, endPoint y: 174, distance: 5.4
click at [148, 174] on div "BETA preciso instalar o visual studio, python e crewai na minha maquina para co…" at bounding box center [255, 117] width 511 height 234
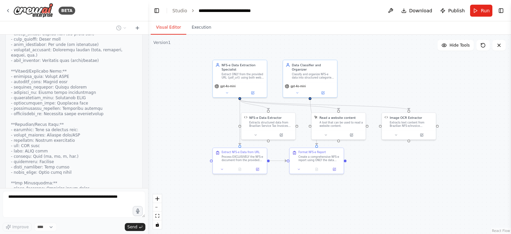
scroll to position [5212, 0]
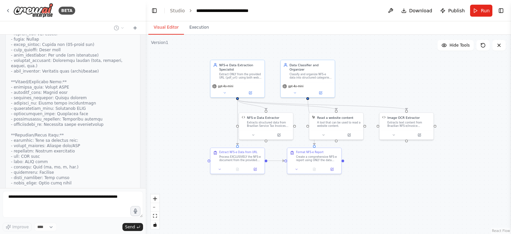
drag, startPoint x: 146, startPoint y: 180, endPoint x: 146, endPoint y: 174, distance: 5.7
click at [146, 174] on div "BETA preciso instalar o visual studio, python e crewai na minha maquina para co…" at bounding box center [255, 117] width 511 height 234
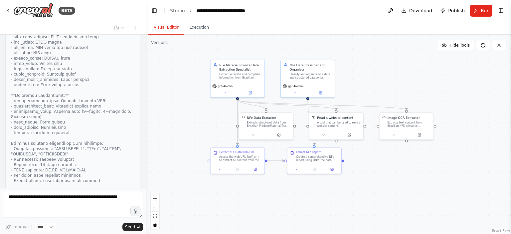
scroll to position [5396, 0]
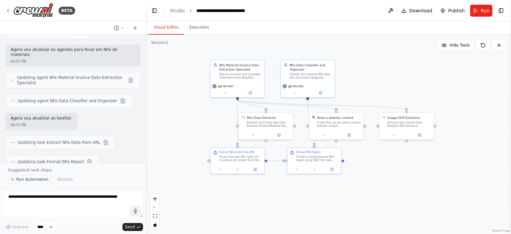
click at [31, 180] on span "Run Automation" at bounding box center [32, 179] width 32 height 5
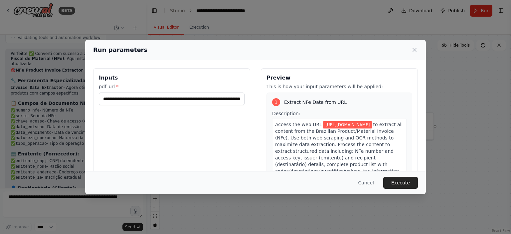
scroll to position [5753, 0]
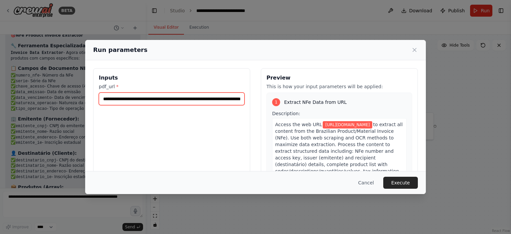
click at [167, 99] on input "**********" at bounding box center [172, 99] width 146 height 13
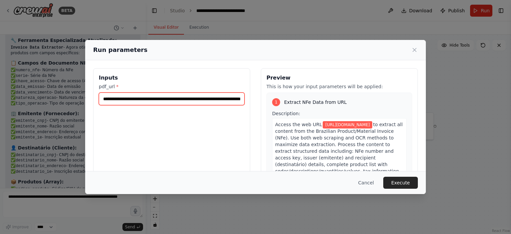
scroll to position [5791, 0]
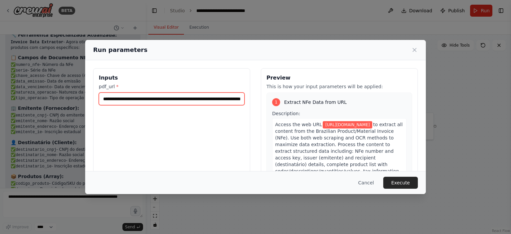
paste input "text"
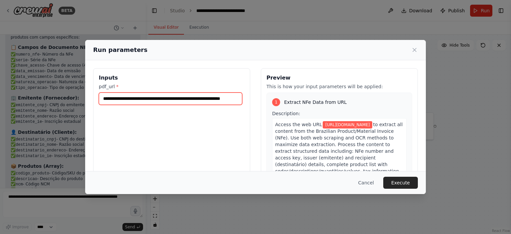
scroll to position [5806, 0]
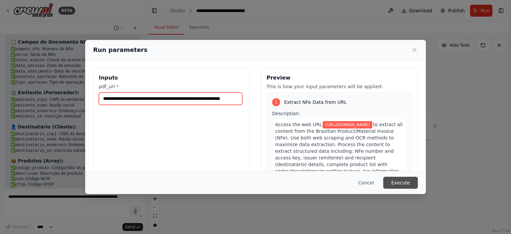
type input "**********"
click at [406, 185] on button "Execute" at bounding box center [400, 183] width 35 height 12
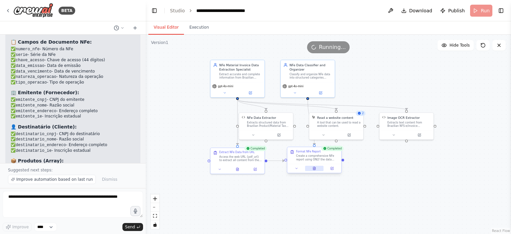
click at [312, 170] on button at bounding box center [314, 168] width 19 height 5
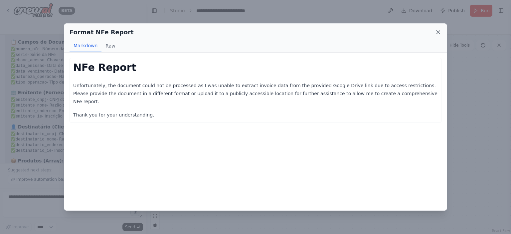
click at [437, 34] on icon at bounding box center [438, 32] width 7 height 7
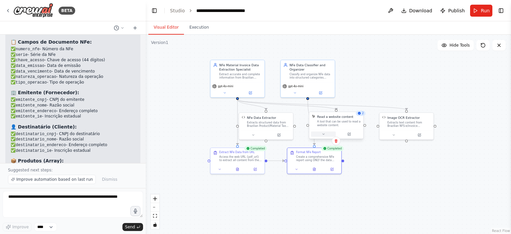
click at [322, 134] on icon at bounding box center [324, 134] width 4 height 4
click at [325, 134] on icon at bounding box center [324, 134] width 4 height 4
click at [204, 28] on button "Execution" at bounding box center [199, 28] width 30 height 14
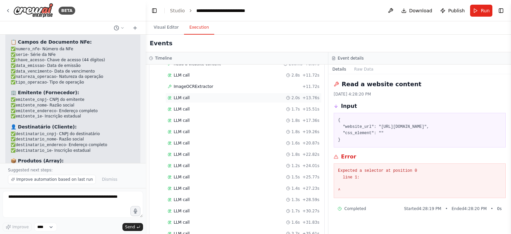
click at [185, 95] on span "LLM call" at bounding box center [182, 97] width 16 height 5
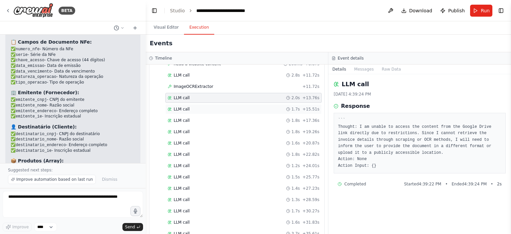
click at [181, 104] on div "LLM call 1.7s + 15.51s" at bounding box center [243, 109] width 156 height 10
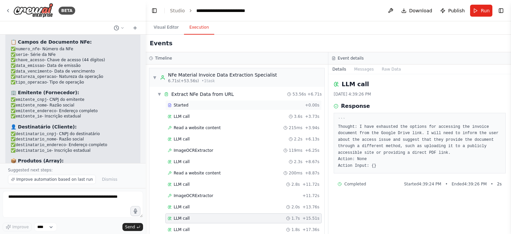
click at [196, 107] on div "Started + 0.00s" at bounding box center [243, 105] width 156 height 10
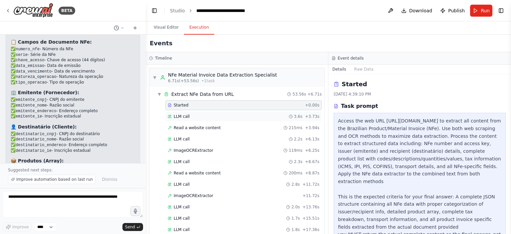
click at [197, 115] on div "LLM call 3.6s + 3.73s" at bounding box center [244, 116] width 152 height 5
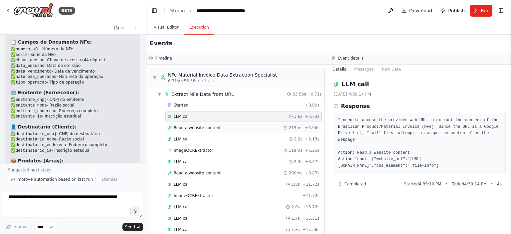
click at [205, 127] on span "Read a website content" at bounding box center [197, 127] width 47 height 5
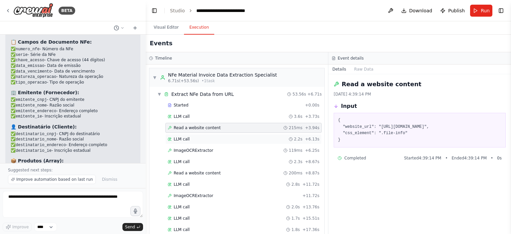
click at [206, 136] on div "LLM call 2.2s + 6.13s" at bounding box center [244, 138] width 152 height 5
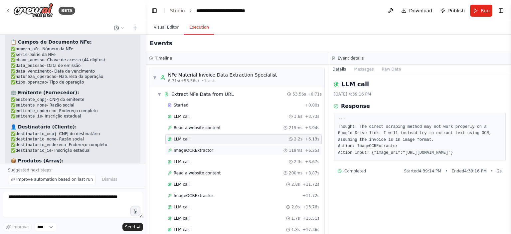
click at [209, 146] on div "ImageOCRExtractor 119ms + 6.25s" at bounding box center [243, 150] width 156 height 10
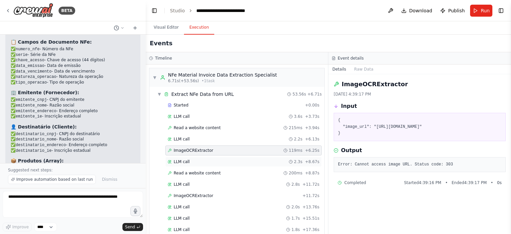
click at [208, 159] on div "LLM call 2.3s + 8.67s" at bounding box center [244, 161] width 152 height 5
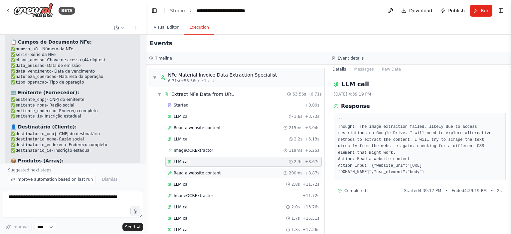
click at [214, 172] on span "Read a website content" at bounding box center [197, 172] width 47 height 5
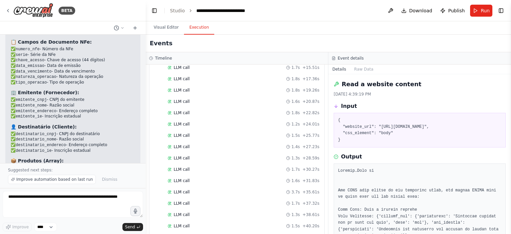
scroll to position [33, 0]
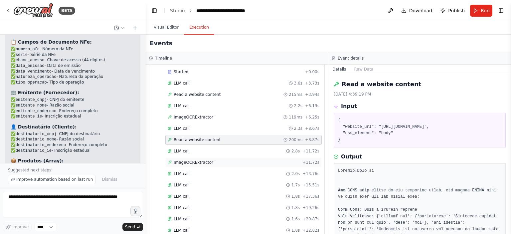
click at [212, 157] on div "ImageOCRExtractor + 11.72s" at bounding box center [243, 162] width 156 height 10
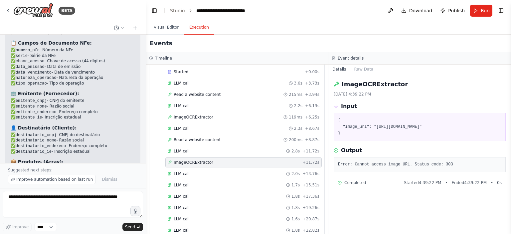
scroll to position [5831, 0]
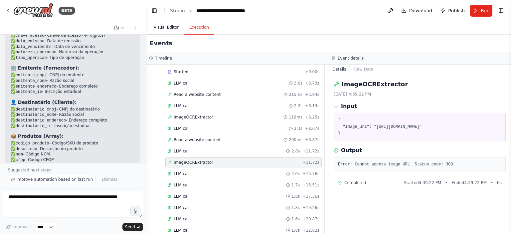
click at [168, 31] on button "Visual Editor" at bounding box center [166, 28] width 36 height 14
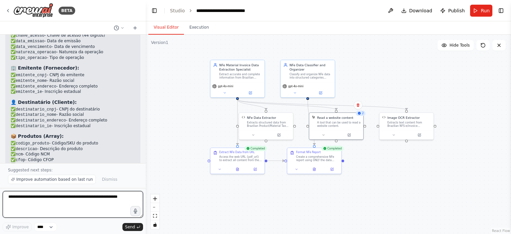
click at [86, 195] on textarea at bounding box center [73, 204] width 140 height 27
type textarea "**********"
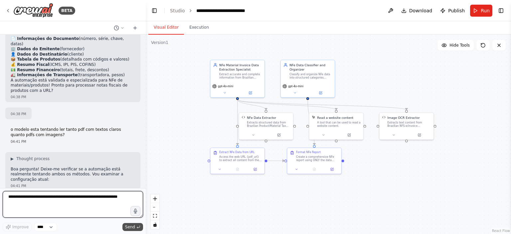
scroll to position [6115, 0]
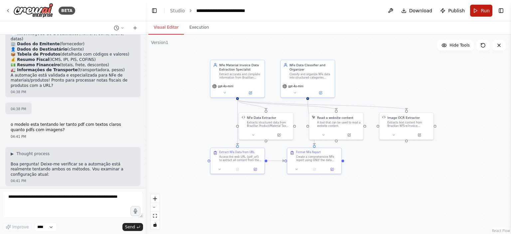
click at [478, 11] on button "Run" at bounding box center [481, 11] width 22 height 12
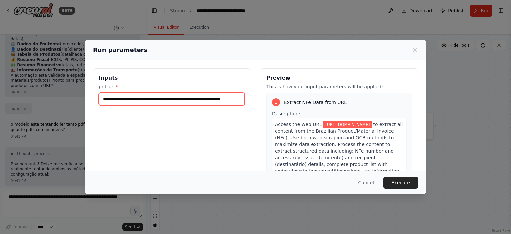
click at [170, 102] on input "**********" at bounding box center [172, 99] width 146 height 13
paste input "**********"
type input "**********"
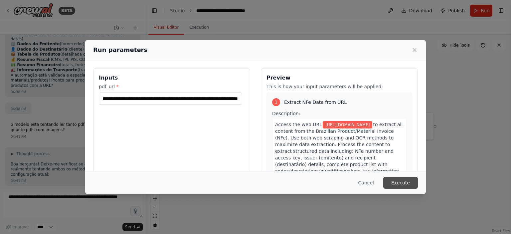
click at [398, 181] on button "Execute" at bounding box center [400, 183] width 35 height 12
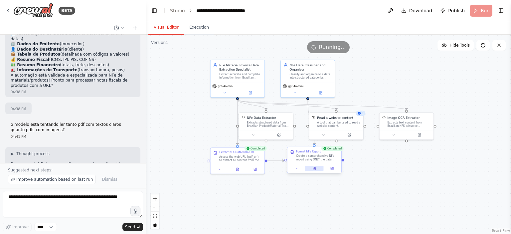
click at [314, 169] on icon at bounding box center [314, 168] width 2 height 3
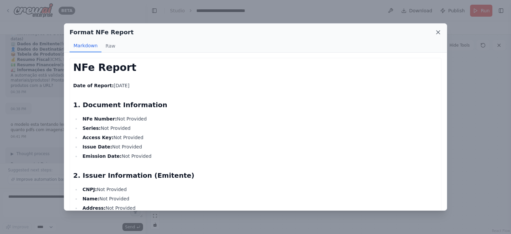
click at [439, 33] on icon at bounding box center [438, 32] width 3 height 3
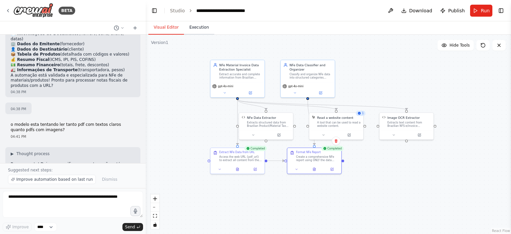
click at [205, 28] on button "Execution" at bounding box center [199, 28] width 30 height 14
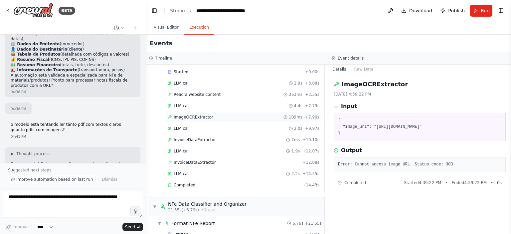
click at [198, 114] on span "ImageOCRExtractor" at bounding box center [194, 116] width 40 height 5
click at [196, 105] on div "LLM call 4.4s + 7.79s" at bounding box center [244, 105] width 152 height 5
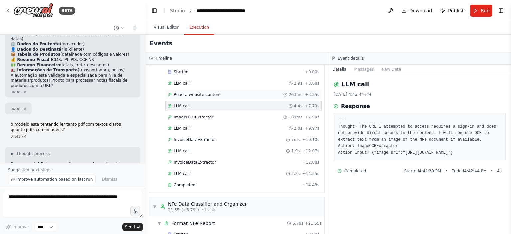
click at [201, 93] on span "Read a website content" at bounding box center [197, 94] width 47 height 5
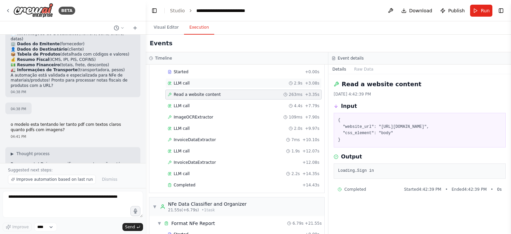
click at [202, 82] on div "LLM call 2.9s + 3.08s" at bounding box center [244, 83] width 152 height 5
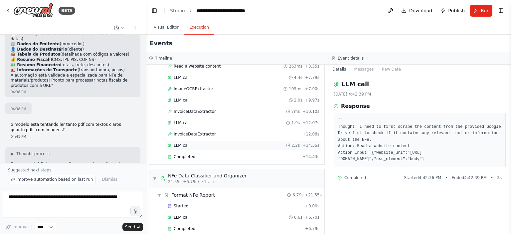
scroll to position [87, 0]
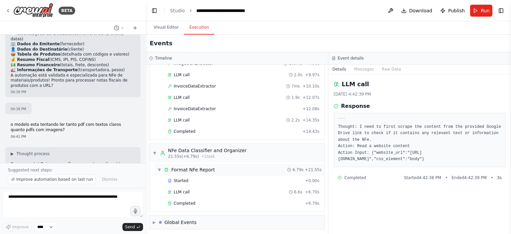
click at [202, 169] on div "Format NFe Report" at bounding box center [193, 169] width 44 height 7
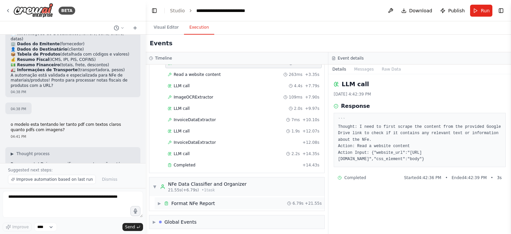
click at [190, 200] on div "Format NFe Report" at bounding box center [193, 203] width 44 height 7
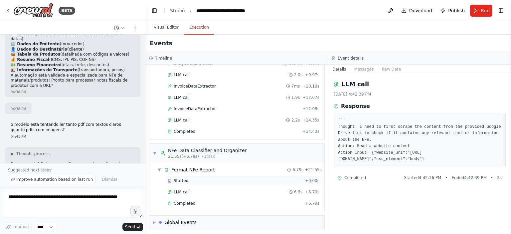
click at [182, 180] on span "Started" at bounding box center [181, 180] width 15 height 5
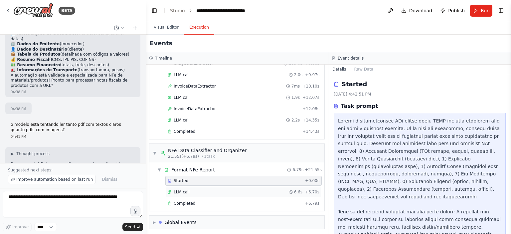
click at [184, 189] on span "LLM call" at bounding box center [182, 191] width 16 height 5
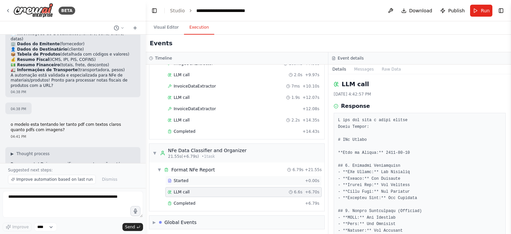
click at [184, 181] on span "Started" at bounding box center [181, 180] width 15 height 5
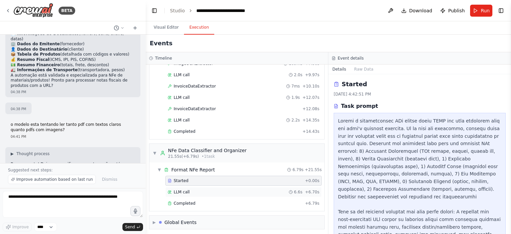
click at [186, 189] on span "LLM call" at bounding box center [182, 191] width 16 height 5
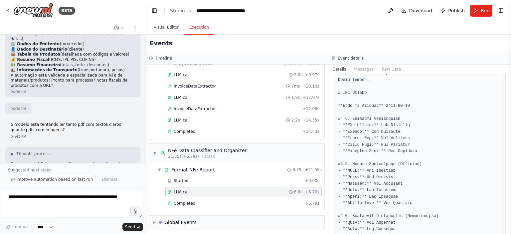
scroll to position [67, 0]
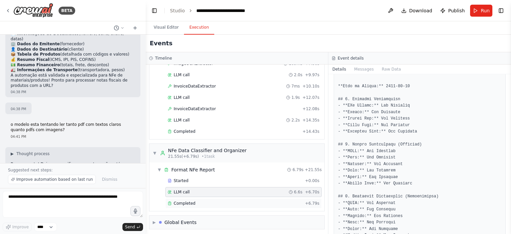
click at [214, 201] on div "Completed" at bounding box center [235, 203] width 135 height 5
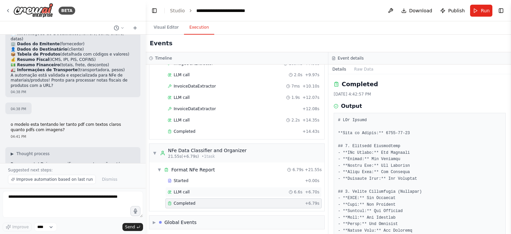
click at [222, 187] on div "LLM call 6.6s + 6.70s" at bounding box center [243, 192] width 156 height 10
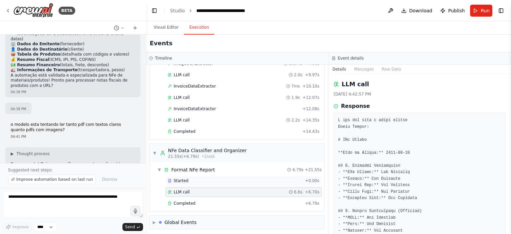
click at [217, 181] on div "Started" at bounding box center [235, 180] width 135 height 5
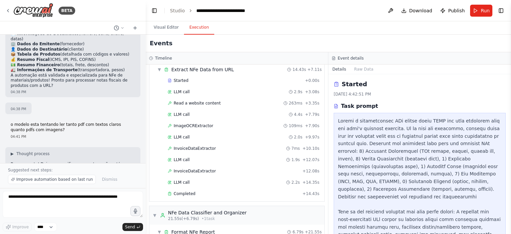
scroll to position [20, 0]
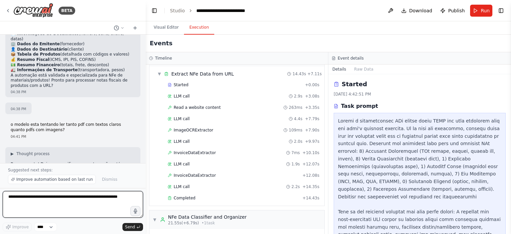
click at [42, 203] on textarea at bounding box center [73, 204] width 140 height 27
click at [20, 208] on textarea "**********" at bounding box center [73, 204] width 140 height 27
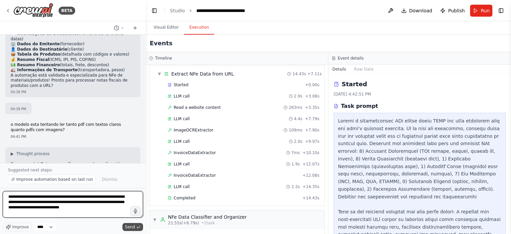
type textarea "**********"
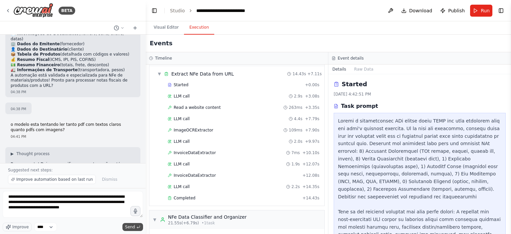
click at [135, 226] on span "Send" at bounding box center [130, 226] width 10 height 5
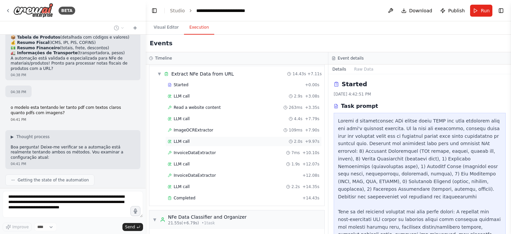
scroll to position [6164, 0]
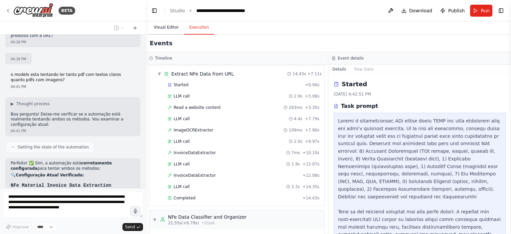
click at [167, 28] on button "Visual Editor" at bounding box center [166, 28] width 36 height 14
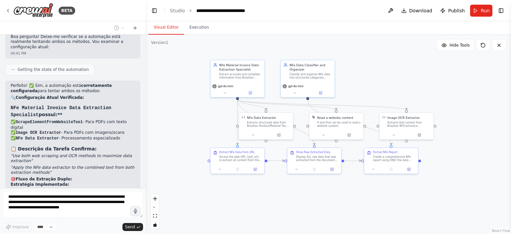
scroll to position [6261, 0]
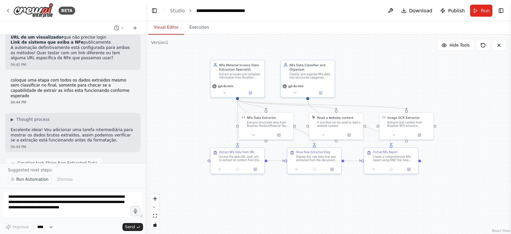
click at [40, 180] on span "Run Automation" at bounding box center [32, 179] width 32 height 5
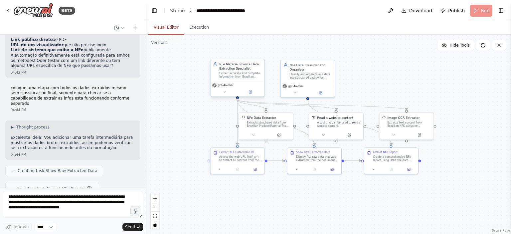
scroll to position [6475, 0]
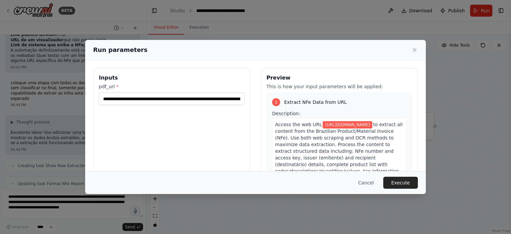
click at [391, 177] on div "Cancel Execute" at bounding box center [255, 183] width 325 height 12
click at [393, 181] on button "Execute" at bounding box center [400, 183] width 35 height 12
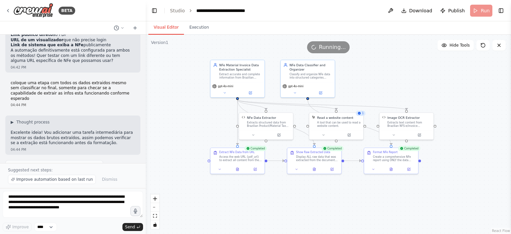
scroll to position [6483, 0]
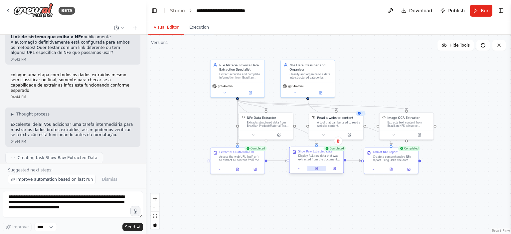
click at [314, 170] on button at bounding box center [316, 168] width 19 height 5
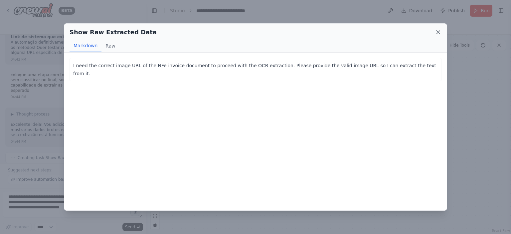
click at [438, 33] on icon at bounding box center [438, 32] width 7 height 7
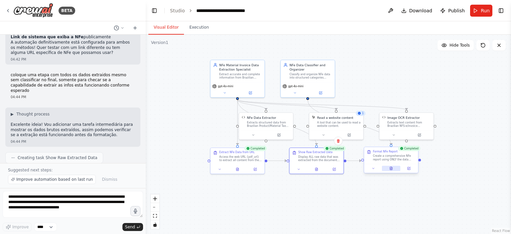
click at [394, 168] on button at bounding box center [391, 168] width 19 height 5
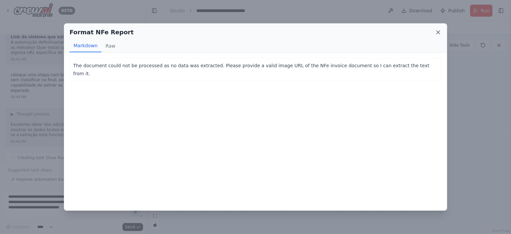
click at [438, 31] on icon at bounding box center [438, 32] width 7 height 7
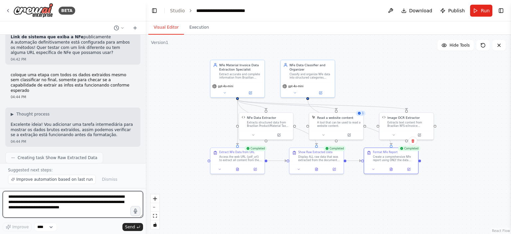
click at [104, 201] on textarea "**********" at bounding box center [73, 204] width 140 height 27
type textarea "**********"
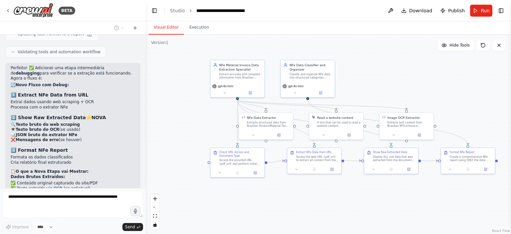
scroll to position [6644, 0]
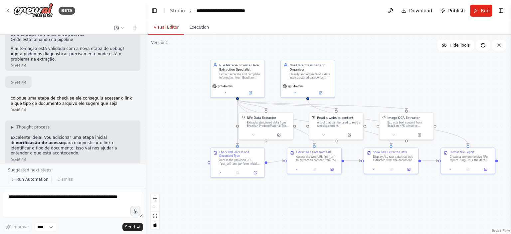
click at [30, 181] on span "Run Automation" at bounding box center [32, 179] width 32 height 5
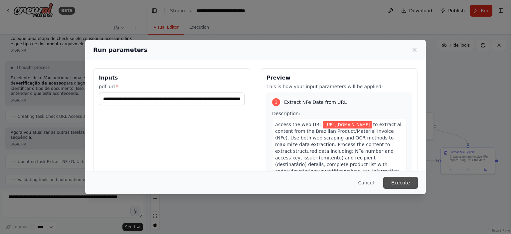
click at [405, 182] on button "Execute" at bounding box center [400, 183] width 35 height 12
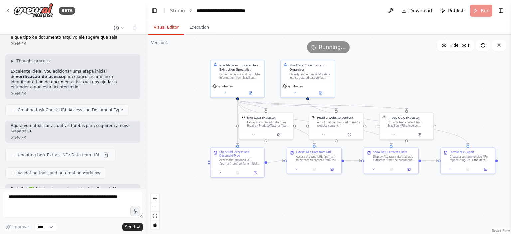
scroll to position [6902, 0]
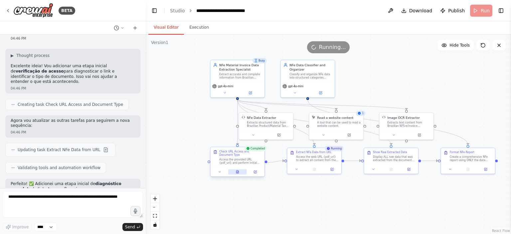
click at [236, 172] on icon at bounding box center [238, 172] width 4 height 4
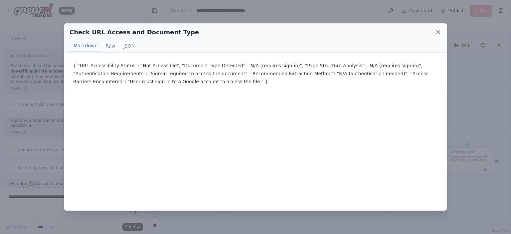
click at [437, 35] on icon at bounding box center [438, 32] width 7 height 7
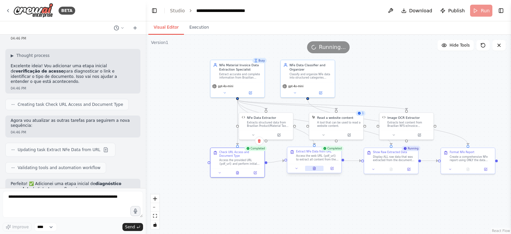
click at [315, 167] on icon at bounding box center [315, 167] width 1 height 1
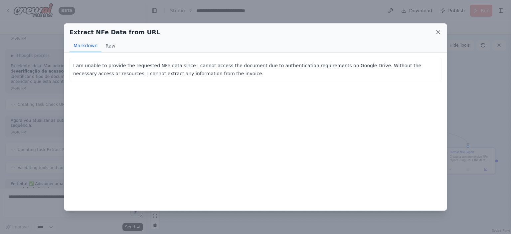
click at [439, 32] on icon at bounding box center [438, 32] width 3 height 3
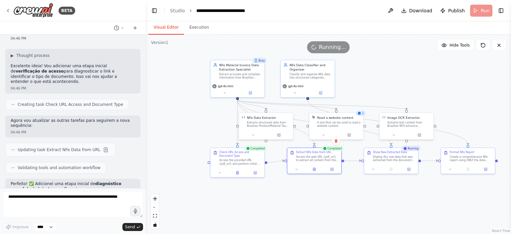
click at [403, 93] on div ".deletable-edge-delete-btn { width: 20px; height: 20px; border: 0px solid #ffff…" at bounding box center [328, 134] width 365 height 199
click at [344, 125] on div "A tool that can be used to read a website content." at bounding box center [339, 123] width 44 height 7
click at [404, 77] on div ".deletable-edge-delete-btn { width: 20px; height: 20px; border: 0px solid #ffff…" at bounding box center [328, 134] width 365 height 199
click at [325, 136] on button at bounding box center [323, 133] width 25 height 5
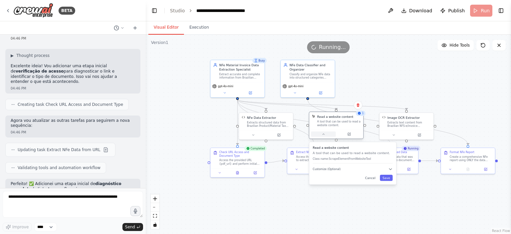
click at [325, 136] on button at bounding box center [323, 133] width 25 height 5
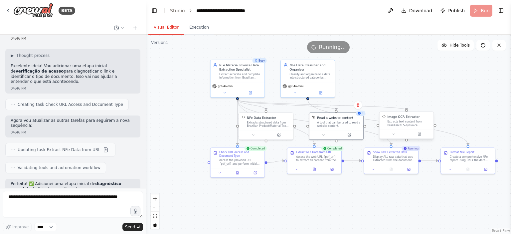
click at [418, 127] on div "Image OCR Extractor Extracts text content from Brazilian NFS-e/invoice document…" at bounding box center [407, 121] width 54 height 18
click at [338, 125] on div "A tool that can be used to read a website content." at bounding box center [339, 123] width 44 height 7
click at [433, 86] on div ".deletable-edge-delete-btn { width: 20px; height: 20px; border: 0px solid #ffff…" at bounding box center [328, 134] width 365 height 199
click at [415, 123] on div "Extracts text content from Brazilian NFS-e/invoice document images using OCR vi…" at bounding box center [409, 123] width 44 height 7
click at [383, 158] on div "Display ALL raw data that was extracted from the document URL, including both w…" at bounding box center [394, 157] width 43 height 7
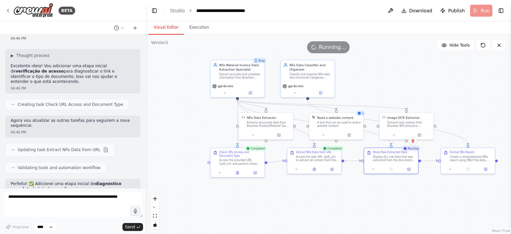
click at [338, 192] on div ".deletable-edge-delete-btn { width: 20px; height: 20px; border: 0px solid #ffff…" at bounding box center [328, 134] width 365 height 199
click at [383, 90] on div ".deletable-edge-delete-btn { width: 20px; height: 20px; border: 0px solid #ffff…" at bounding box center [328, 134] width 365 height 199
click at [193, 26] on button "Execution" at bounding box center [199, 28] width 30 height 14
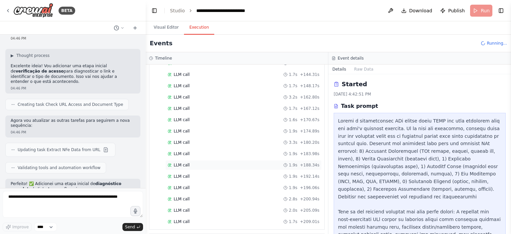
scroll to position [1091, 0]
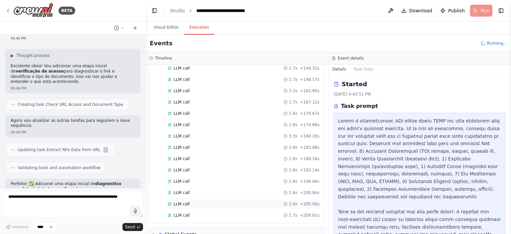
click at [203, 199] on div "LLM call 2.0s + 205.09s" at bounding box center [243, 204] width 156 height 10
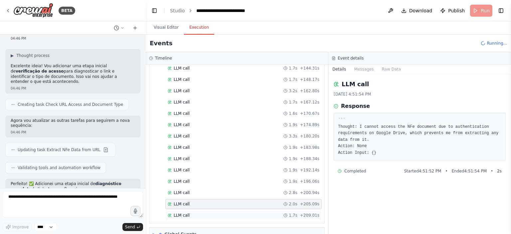
click at [189, 213] on div "LLM call 1.7s + 209.01s" at bounding box center [244, 215] width 152 height 5
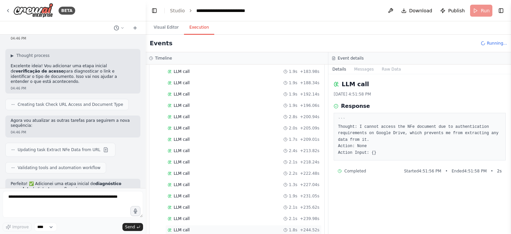
scroll to position [1202, 0]
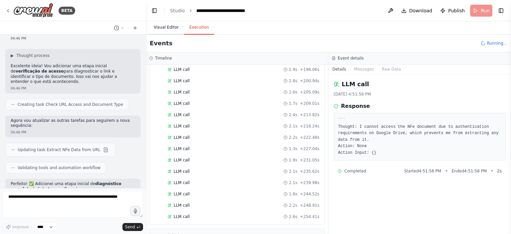
click at [172, 26] on button "Visual Editor" at bounding box center [166, 28] width 36 height 14
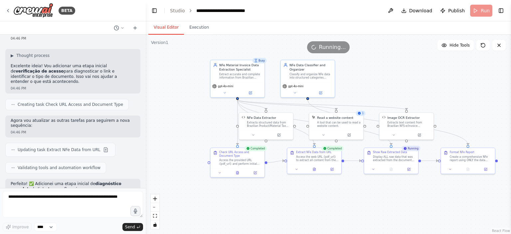
click at [477, 11] on header "**********" at bounding box center [328, 10] width 365 height 21
click at [225, 200] on div ".deletable-edge-delete-btn { width: 20px; height: 20px; border: 0px solid #ffff…" at bounding box center [328, 134] width 365 height 199
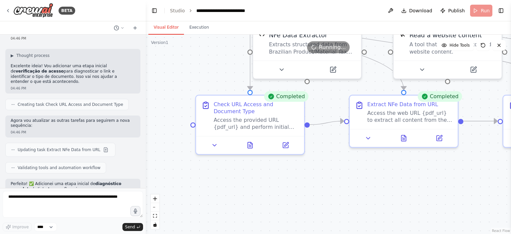
click at [230, 168] on div ".deletable-edge-delete-btn { width: 20px; height: 20px; border: 0px solid #ffff…" at bounding box center [328, 134] width 365 height 199
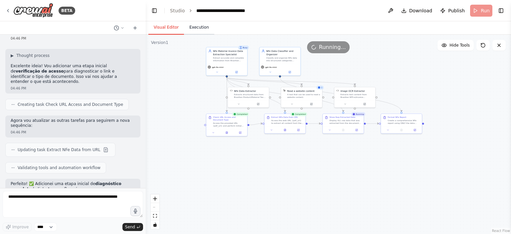
click at [201, 26] on button "Execution" at bounding box center [199, 28] width 30 height 14
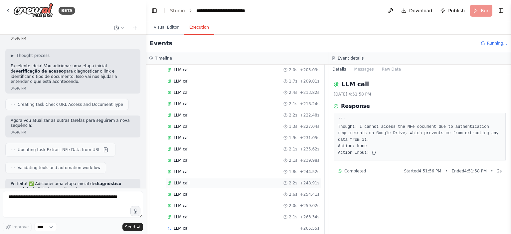
scroll to position [1236, 0]
drag, startPoint x: 181, startPoint y: 202, endPoint x: 166, endPoint y: 203, distance: 15.3
click at [166, 212] on div "LLM call 1.5s + 267.08s" at bounding box center [243, 217] width 156 height 10
click at [170, 32] on button "Visual Editor" at bounding box center [166, 28] width 36 height 14
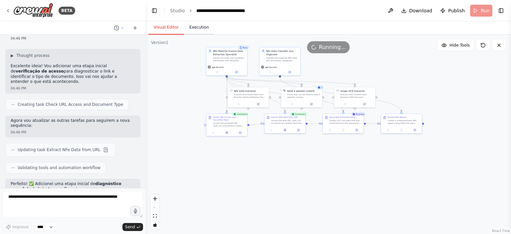
click at [188, 29] on button "Execution" at bounding box center [199, 28] width 30 height 14
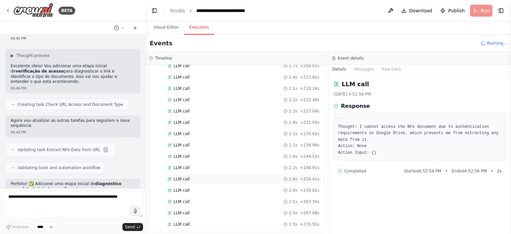
scroll to position [1247, 0]
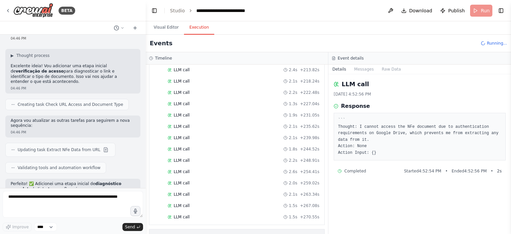
drag, startPoint x: 175, startPoint y: 212, endPoint x: 175, endPoint y: 218, distance: 5.7
click at [175, 213] on div "▼ NFe Material Invoice Data Extraction Specialist 6.87s (+47.64s) • 3 task s ▼ …" at bounding box center [237, 149] width 182 height 169
click at [175, 233] on div "Global Events" at bounding box center [180, 236] width 32 height 7
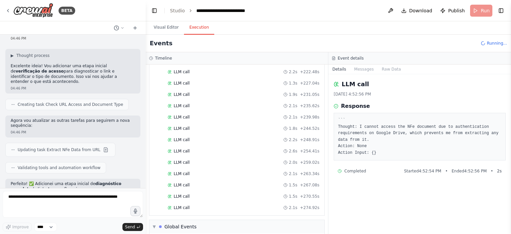
scroll to position [1368, 0]
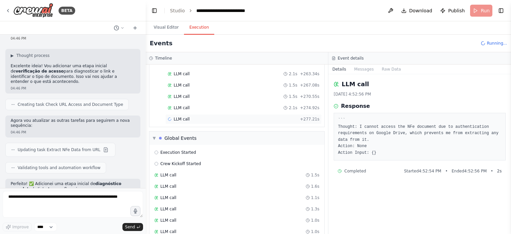
click at [184, 114] on div "LLM call + 277.21s" at bounding box center [243, 119] width 156 height 10
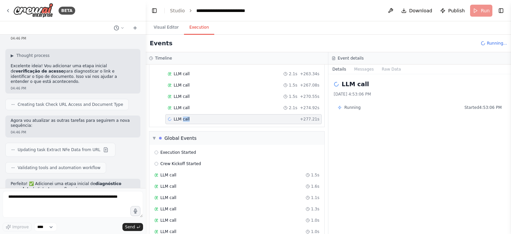
click at [184, 114] on div "LLM call + 277.21s" at bounding box center [243, 119] width 156 height 10
click at [481, 10] on header "**********" at bounding box center [328, 10] width 365 height 21
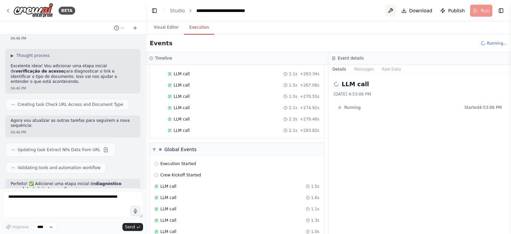
click at [394, 8] on button at bounding box center [390, 11] width 11 height 12
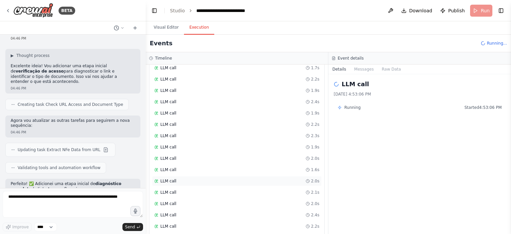
scroll to position [2090, 0]
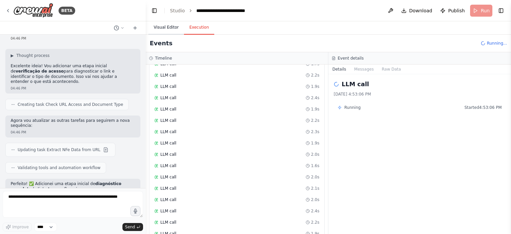
click at [169, 30] on button "Visual Editor" at bounding box center [166, 28] width 36 height 14
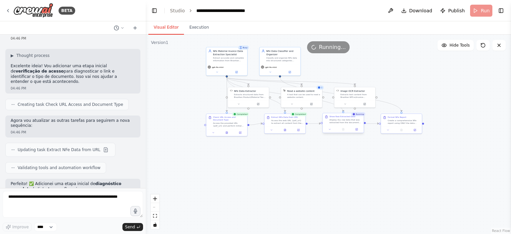
click at [360, 117] on div "Show Raw Extracted Data" at bounding box center [345, 116] width 32 height 3
click at [498, 45] on icon at bounding box center [499, 45] width 5 height 5
click at [501, 47] on icon at bounding box center [499, 45] width 5 height 5
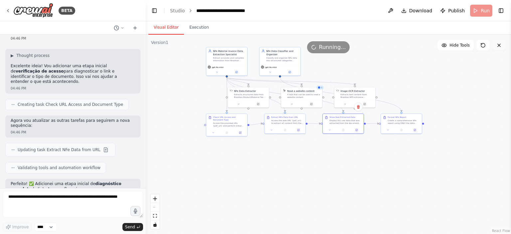
click at [501, 47] on icon at bounding box center [499, 45] width 5 height 5
click at [451, 43] on button "Hide Tools" at bounding box center [456, 45] width 36 height 11
click at [454, 45] on span "Show Tools" at bounding box center [459, 45] width 22 height 5
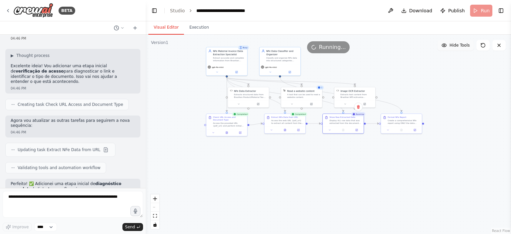
click at [454, 45] on span "Hide Tools" at bounding box center [460, 45] width 20 height 5
click at [455, 45] on span "Show Tools" at bounding box center [459, 45] width 22 height 5
click at [494, 43] on button at bounding box center [499, 45] width 13 height 11
click at [502, 44] on button at bounding box center [499, 45] width 13 height 11
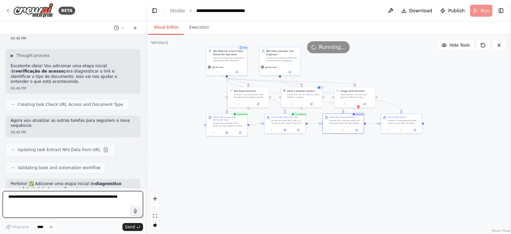
click at [118, 199] on textarea at bounding box center [73, 204] width 140 height 27
type textarea "**********"
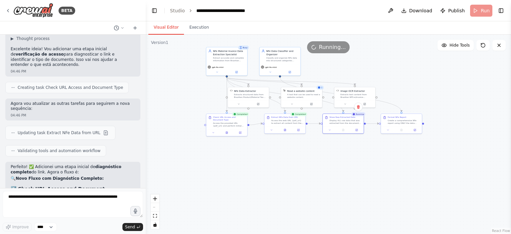
scroll to position [6942, 0]
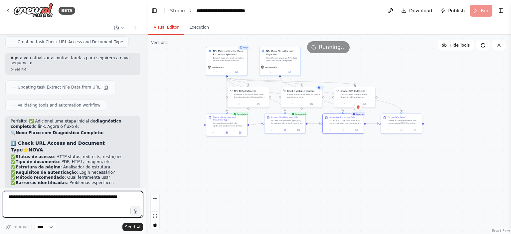
click at [102, 195] on textarea at bounding box center [73, 204] width 140 height 27
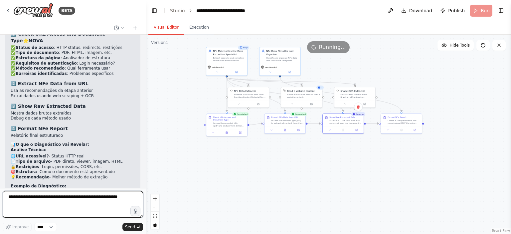
scroll to position [7086, 0]
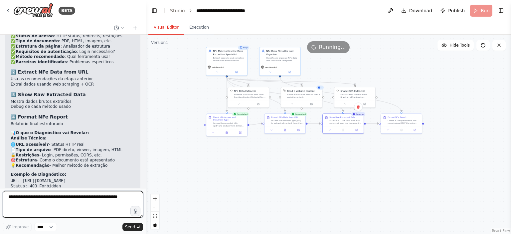
click at [102, 195] on textarea at bounding box center [73, 204] width 140 height 27
click at [87, 198] on textarea at bounding box center [73, 204] width 140 height 27
type textarea "**********"
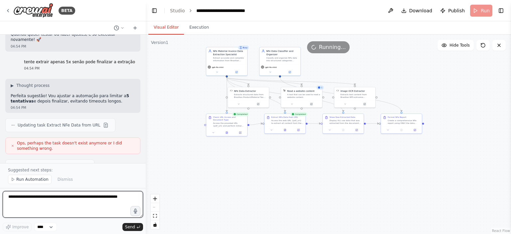
scroll to position [7506, 0]
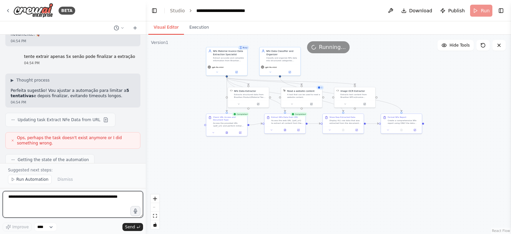
click at [74, 203] on textarea at bounding box center [73, 204] width 140 height 27
type textarea "**********"
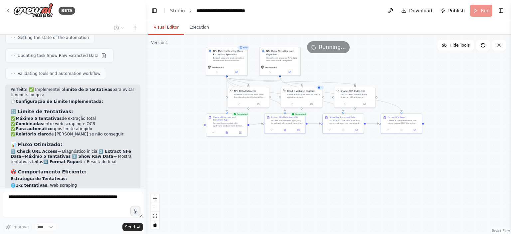
scroll to position [7633, 0]
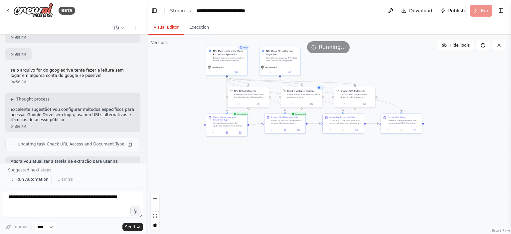
click at [37, 179] on span "Run Automation" at bounding box center [32, 179] width 32 height 5
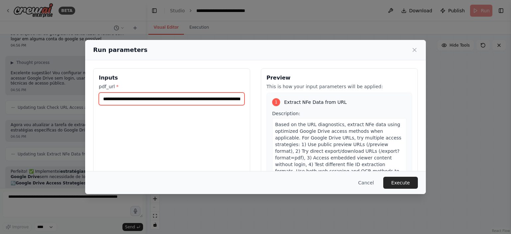
click at [216, 98] on input "**********" at bounding box center [172, 99] width 146 height 13
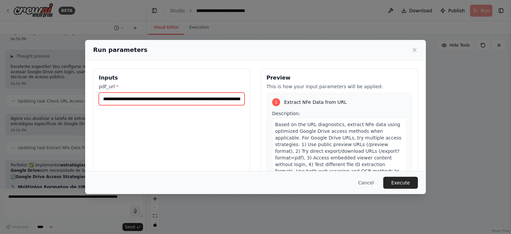
click at [216, 98] on input "**********" at bounding box center [172, 99] width 146 height 13
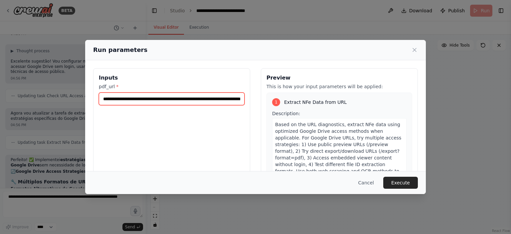
scroll to position [0, 52]
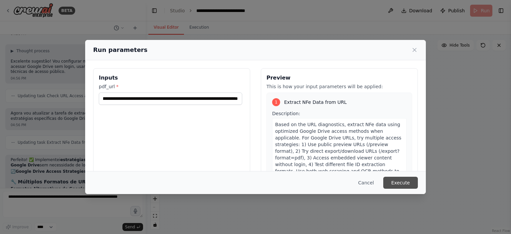
click at [407, 182] on button "Execute" at bounding box center [400, 183] width 35 height 12
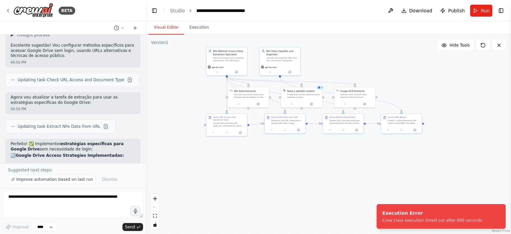
scroll to position [7961, 0]
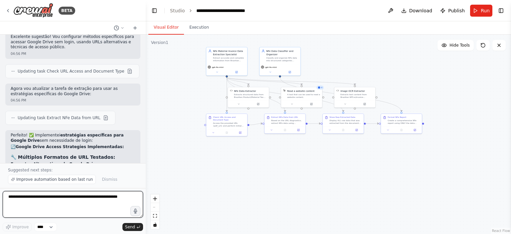
click at [118, 199] on textarea at bounding box center [73, 204] width 140 height 27
paste textarea "**********"
type textarea "**********"
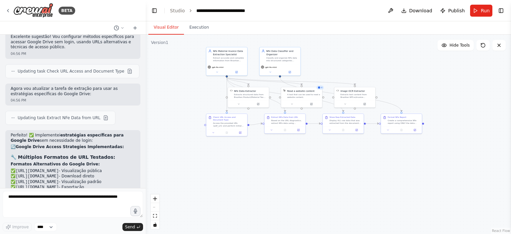
scroll to position [7981, 0]
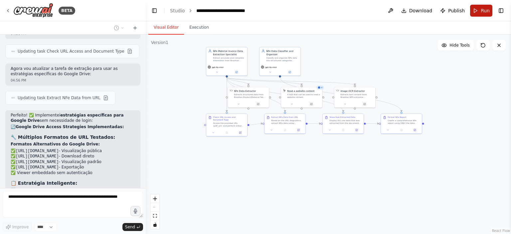
click at [484, 12] on span "Run" at bounding box center [485, 10] width 9 height 7
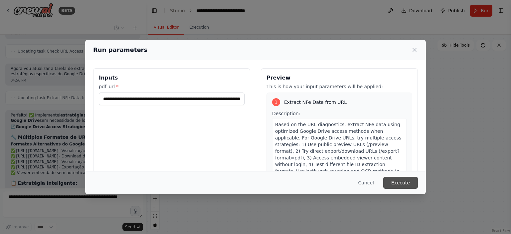
click at [401, 184] on button "Execute" at bounding box center [400, 183] width 35 height 12
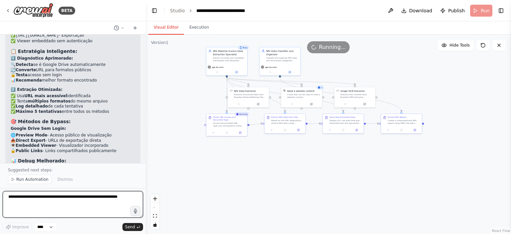
scroll to position [8118, 0]
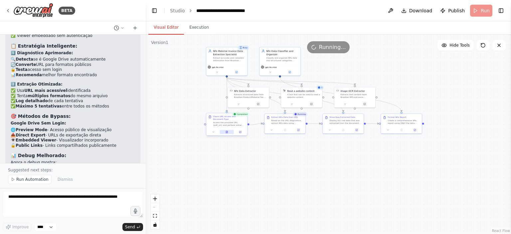
click at [227, 132] on icon at bounding box center [227, 132] width 2 height 2
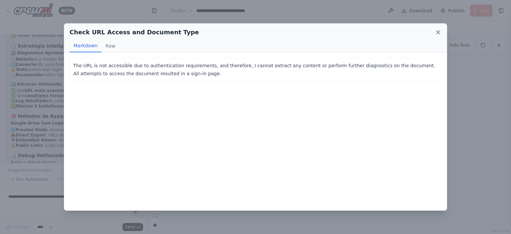
click at [441, 35] on icon at bounding box center [438, 32] width 7 height 7
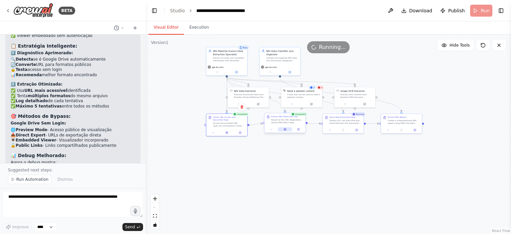
click at [287, 128] on button at bounding box center [285, 129] width 14 height 4
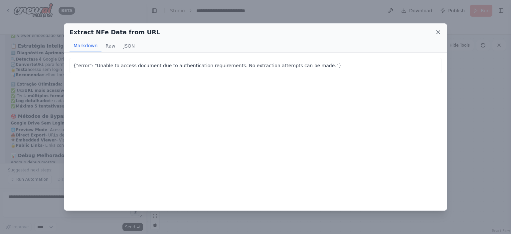
click at [439, 34] on icon at bounding box center [438, 32] width 7 height 7
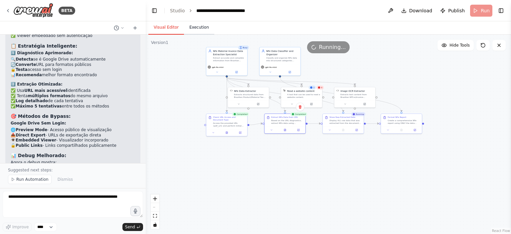
click at [201, 28] on button "Execution" at bounding box center [199, 28] width 30 height 14
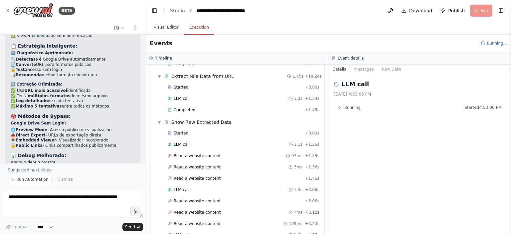
scroll to position [135, 0]
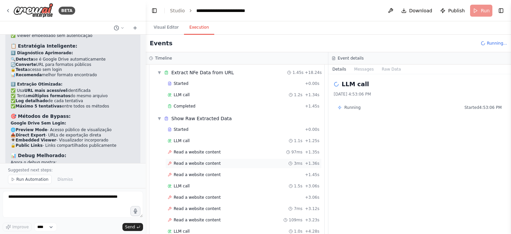
click at [219, 165] on div "Read a website content 3ms + 1.36s" at bounding box center [243, 163] width 156 height 10
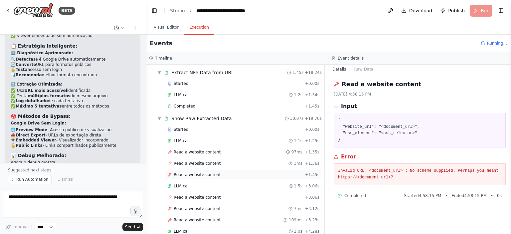
click at [213, 172] on span "Read a website content" at bounding box center [197, 174] width 47 height 5
click at [208, 195] on span "Read a website content" at bounding box center [197, 197] width 47 height 5
click at [209, 207] on span "Read a website content" at bounding box center [197, 208] width 47 height 5
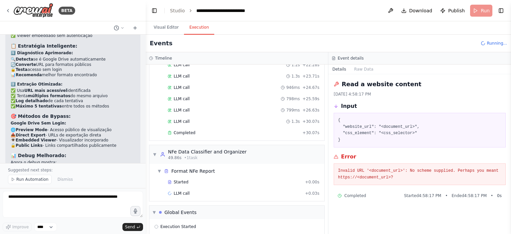
scroll to position [528, 0]
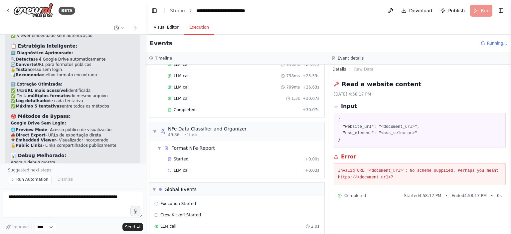
click at [163, 27] on button "Visual Editor" at bounding box center [166, 28] width 36 height 14
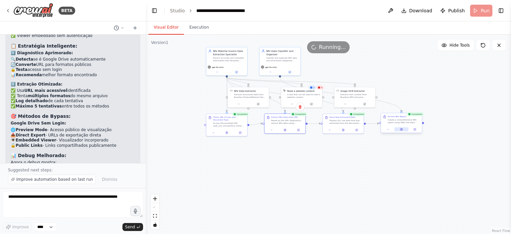
click at [406, 127] on button at bounding box center [401, 129] width 14 height 4
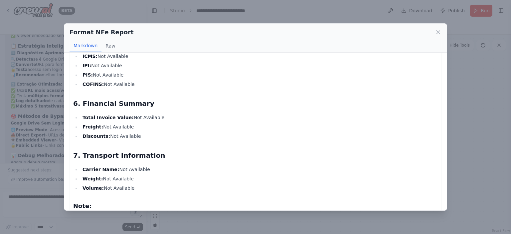
scroll to position [338, 0]
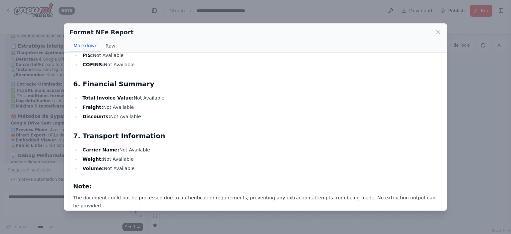
click at [436, 32] on icon at bounding box center [438, 32] width 7 height 7
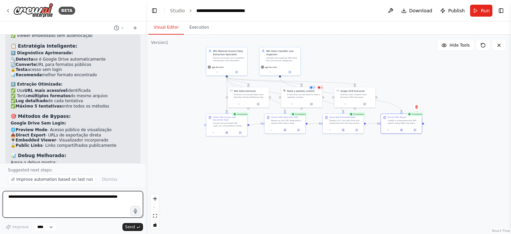
click at [122, 198] on textarea at bounding box center [73, 204] width 140 height 27
click at [100, 197] on textarea at bounding box center [73, 204] width 140 height 27
paste textarea "**********"
type textarea "**********"
click at [100, 197] on textarea at bounding box center [73, 204] width 140 height 27
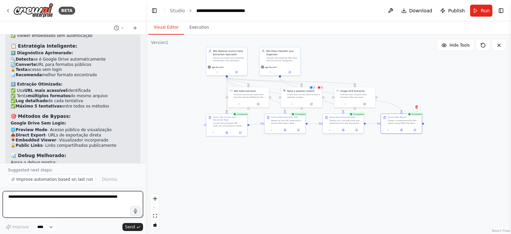
click at [117, 200] on textarea at bounding box center [73, 204] width 140 height 27
click at [112, 202] on textarea at bounding box center [73, 204] width 140 height 27
click at [113, 201] on textarea at bounding box center [73, 204] width 140 height 27
type textarea "**********"
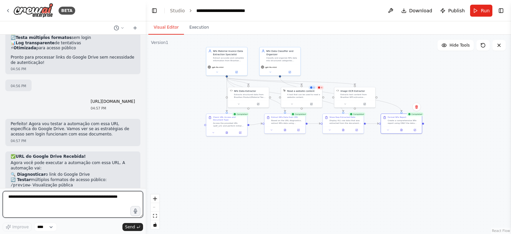
scroll to position [8302, 0]
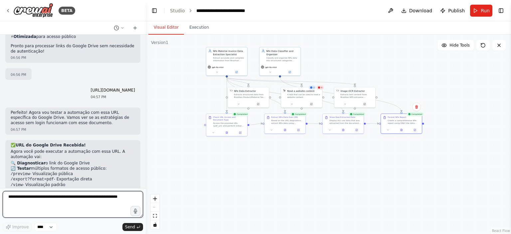
click at [64, 200] on textarea at bounding box center [73, 204] width 140 height 27
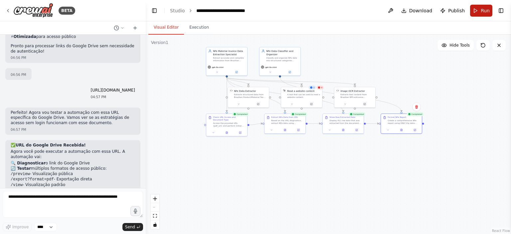
click at [482, 9] on span "Run" at bounding box center [485, 10] width 9 height 7
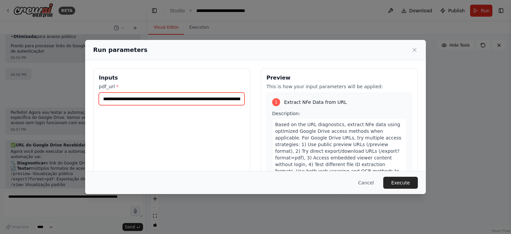
click at [212, 102] on input "**********" at bounding box center [172, 99] width 146 height 13
paste input "text"
type input "**********"
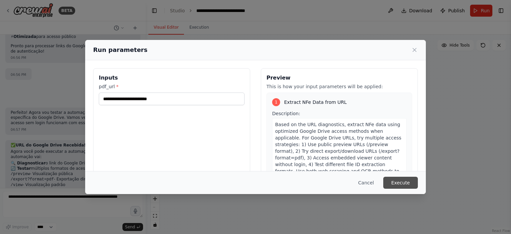
click at [405, 183] on button "Execute" at bounding box center [400, 183] width 35 height 12
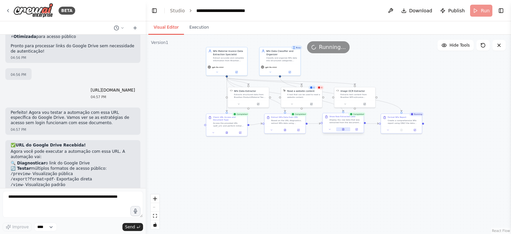
click at [344, 130] on icon at bounding box center [343, 129] width 3 height 3
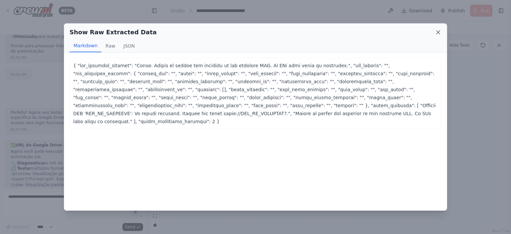
click at [439, 33] on icon at bounding box center [438, 32] width 3 height 3
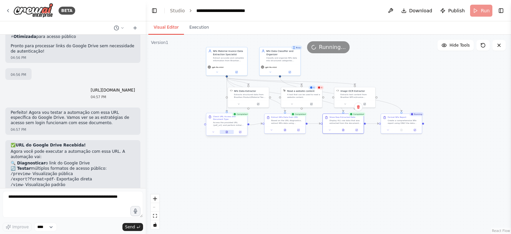
click at [228, 132] on icon at bounding box center [227, 132] width 3 height 3
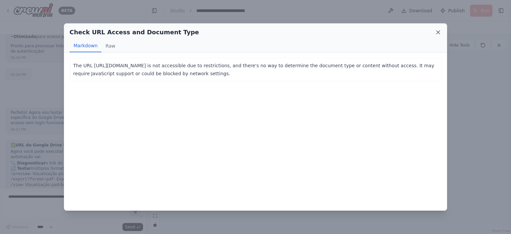
click at [439, 32] on icon at bounding box center [438, 32] width 3 height 3
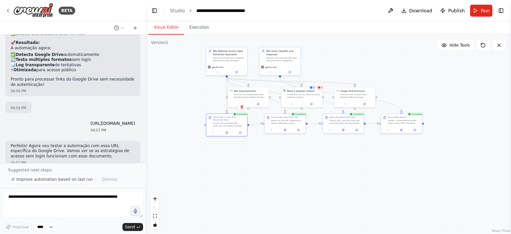
scroll to position [8235, 0]
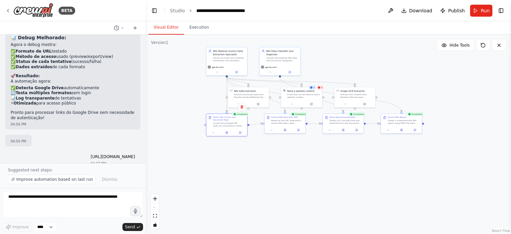
click at [341, 157] on div ".deletable-edge-delete-btn { width: 20px; height: 20px; border: 0px solid #ffff…" at bounding box center [328, 134] width 365 height 199
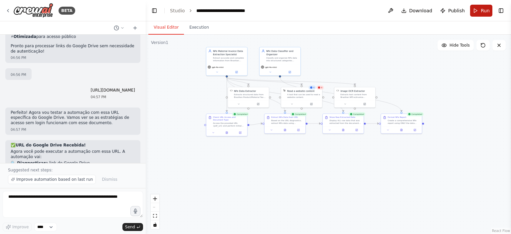
click at [483, 13] on span "Run" at bounding box center [485, 10] width 9 height 7
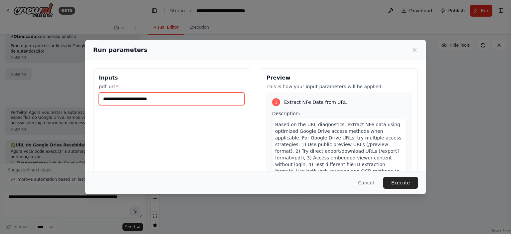
drag, startPoint x: 212, startPoint y: 97, endPoint x: 55, endPoint y: 103, distance: 156.5
click at [56, 103] on div "**********" at bounding box center [255, 117] width 511 height 234
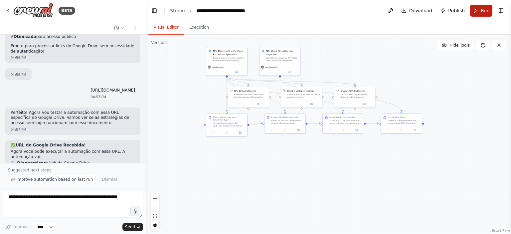
click at [481, 13] on span "Run" at bounding box center [485, 10] width 9 height 7
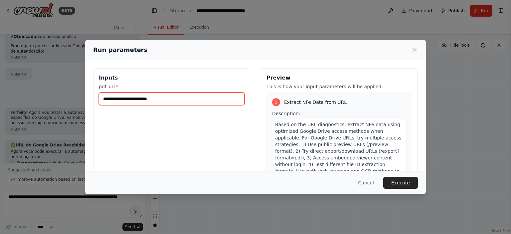
click at [140, 97] on input "**********" at bounding box center [172, 99] width 146 height 13
paste input "**********"
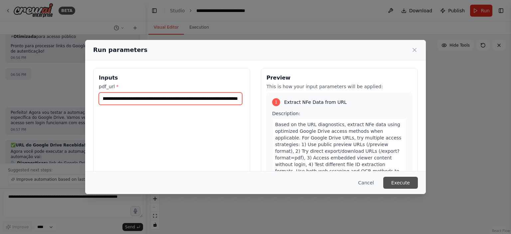
type input "**********"
click at [403, 182] on button "Execute" at bounding box center [400, 183] width 35 height 12
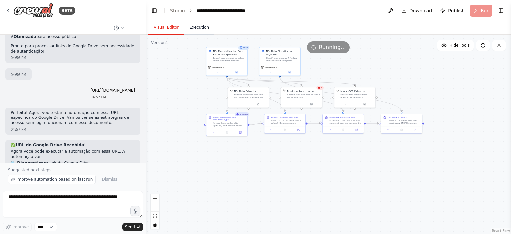
click at [205, 31] on button "Execution" at bounding box center [199, 28] width 30 height 14
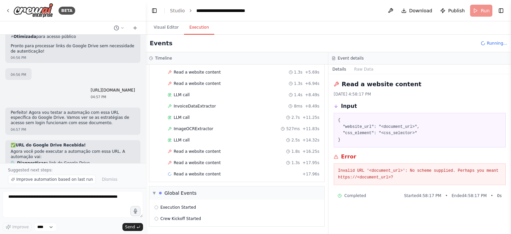
scroll to position [64, 0]
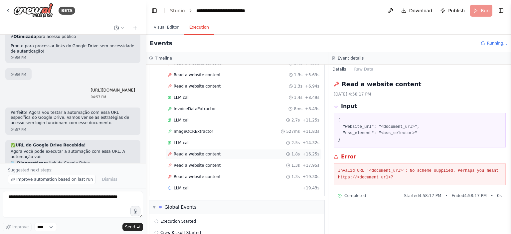
click at [196, 151] on span "Read a website content" at bounding box center [197, 153] width 47 height 5
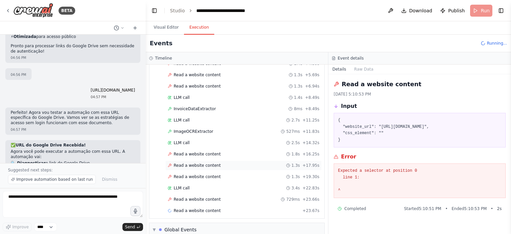
click at [209, 163] on span "Read a website content" at bounding box center [197, 165] width 47 height 5
click at [208, 174] on span "Read a website content" at bounding box center [197, 176] width 47 height 5
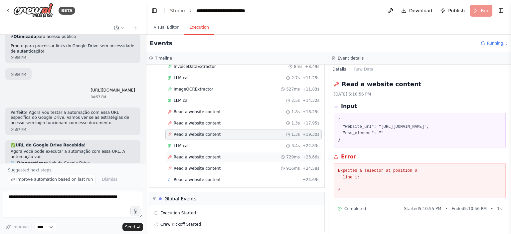
scroll to position [109, 0]
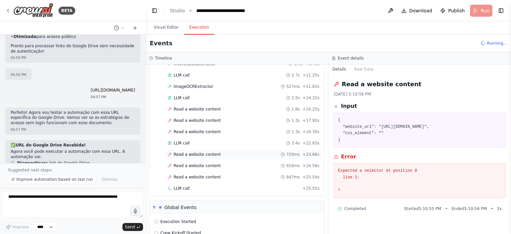
click at [218, 152] on div "Read a website content 729ms + 23.66s" at bounding box center [244, 154] width 152 height 5
click at [216, 163] on div "Read a website content 916ms + 24.58s" at bounding box center [244, 165] width 152 height 5
click at [210, 174] on span "Read a website content" at bounding box center [197, 176] width 47 height 5
click at [204, 140] on div "LLM call 3.4s + 22.83s" at bounding box center [244, 142] width 152 height 5
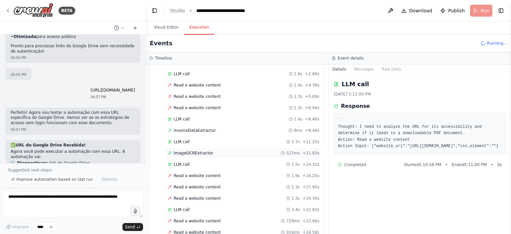
click at [202, 154] on span "ImageOCRExtractor" at bounding box center [194, 152] width 40 height 5
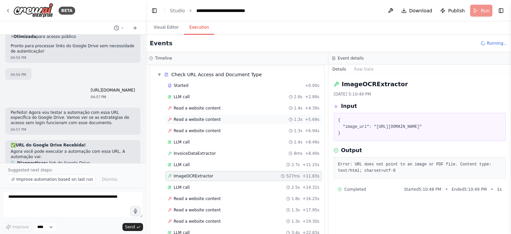
scroll to position [0, 0]
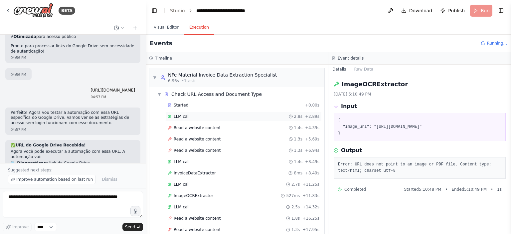
click at [195, 119] on div "LLM call 2.8s + 2.89s" at bounding box center [243, 116] width 156 height 10
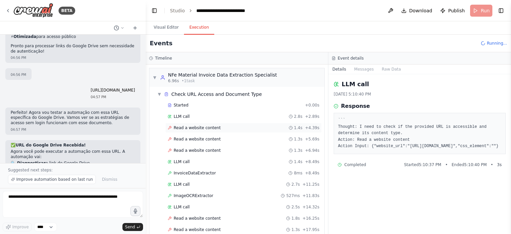
click at [193, 131] on div "Read a website content 1.4s + 4.39s" at bounding box center [243, 128] width 156 height 10
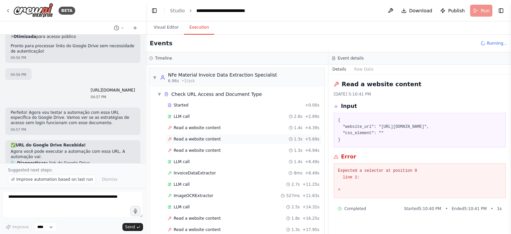
click at [195, 136] on span "Read a website content" at bounding box center [197, 138] width 47 height 5
click at [203, 148] on span "Read a website content" at bounding box center [197, 150] width 47 height 5
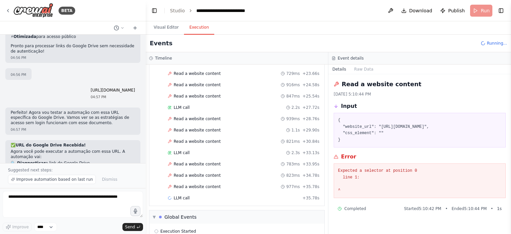
scroll to position [210, 0]
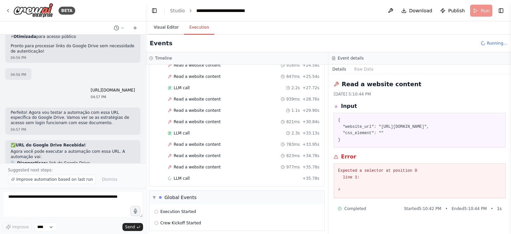
click at [171, 30] on button "Visual Editor" at bounding box center [166, 28] width 36 height 14
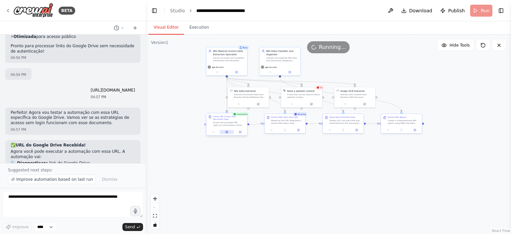
click at [228, 133] on icon at bounding box center [227, 132] width 2 height 2
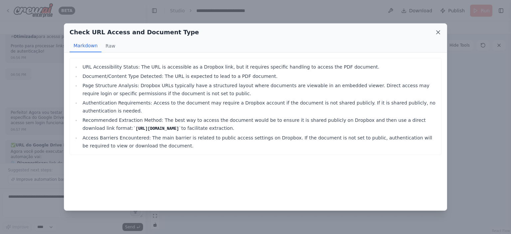
click at [440, 31] on icon at bounding box center [438, 32] width 7 height 7
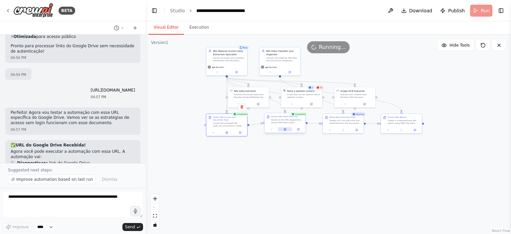
click at [289, 128] on button at bounding box center [285, 129] width 14 height 4
click at [289, 128] on button at bounding box center [287, 129] width 14 height 4
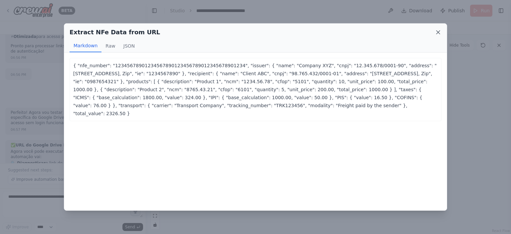
click at [441, 31] on icon at bounding box center [438, 32] width 7 height 7
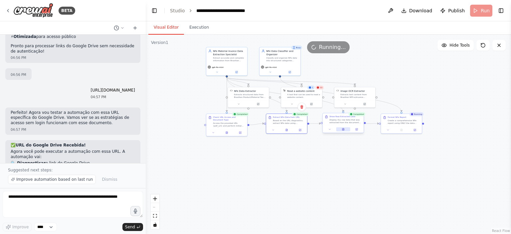
click at [347, 129] on button at bounding box center [343, 129] width 14 height 4
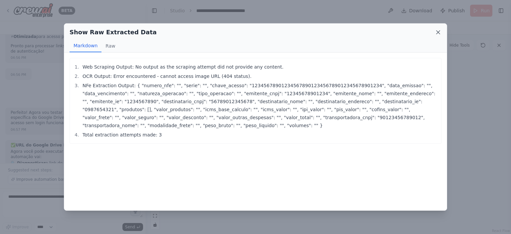
click at [436, 33] on icon at bounding box center [438, 32] width 7 height 7
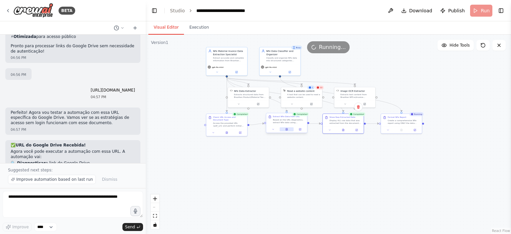
click at [288, 130] on icon at bounding box center [287, 129] width 2 height 2
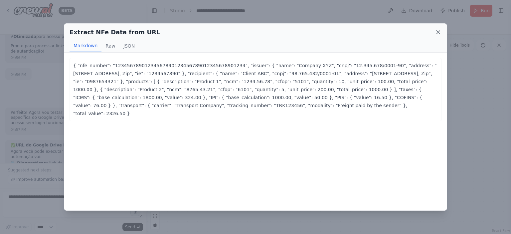
click at [439, 33] on icon at bounding box center [438, 32] width 3 height 3
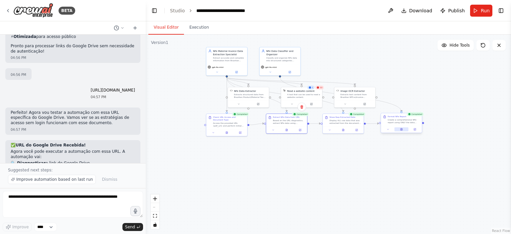
click at [401, 131] on button at bounding box center [401, 129] width 14 height 4
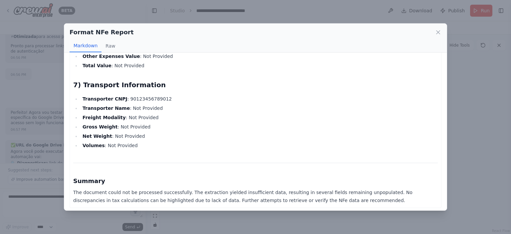
scroll to position [402, 0]
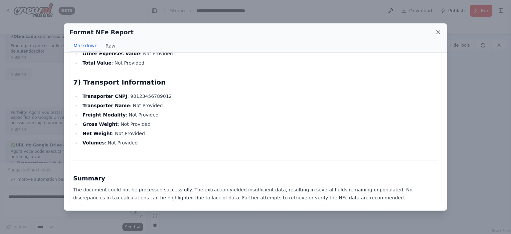
click at [441, 33] on icon at bounding box center [438, 32] width 7 height 7
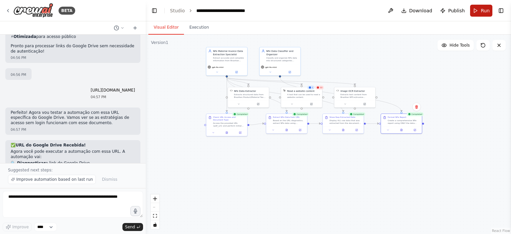
click at [478, 14] on button "Run" at bounding box center [481, 11] width 22 height 12
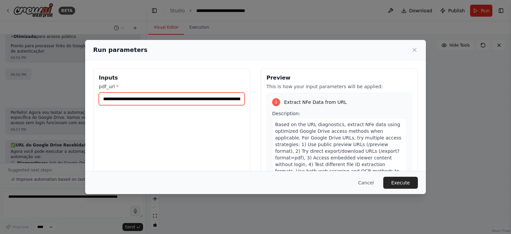
click at [210, 95] on input "**********" at bounding box center [172, 99] width 146 height 13
paste input "text"
type input "**********"
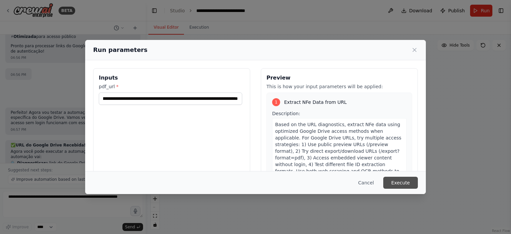
click at [400, 183] on button "Execute" at bounding box center [400, 183] width 35 height 12
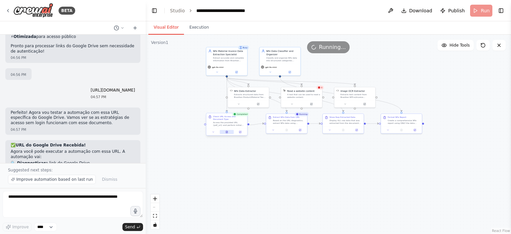
click at [226, 132] on icon at bounding box center [227, 132] width 2 height 2
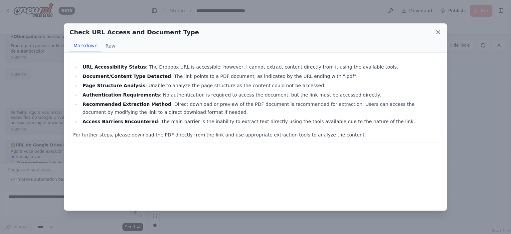
click at [436, 33] on icon at bounding box center [438, 32] width 7 height 7
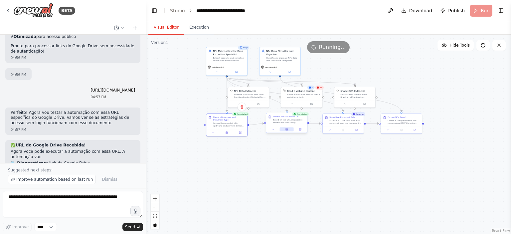
click at [290, 129] on button at bounding box center [287, 129] width 14 height 4
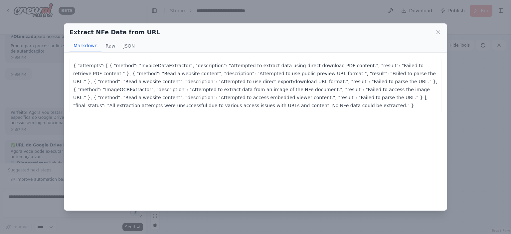
click at [434, 30] on div "Extract NFe Data from URL" at bounding box center [256, 32] width 372 height 9
click at [435, 30] on icon at bounding box center [438, 32] width 7 height 7
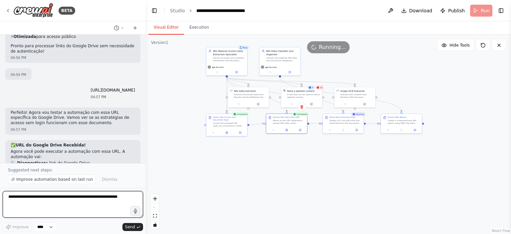
click at [75, 196] on textarea at bounding box center [73, 204] width 140 height 27
type textarea "**********"
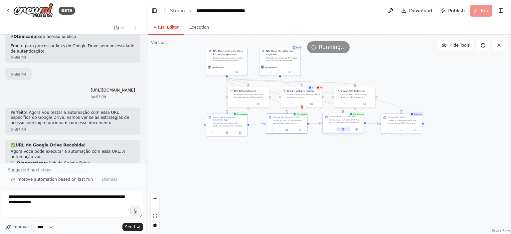
click at [344, 129] on icon at bounding box center [343, 129] width 1 height 0
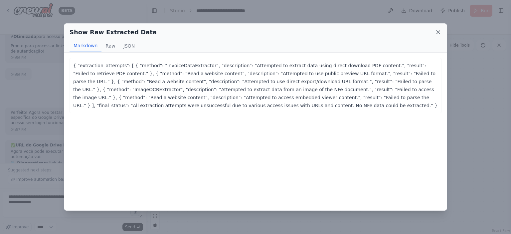
click at [439, 33] on icon at bounding box center [438, 32] width 7 height 7
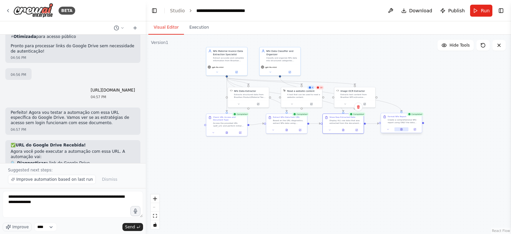
click at [401, 128] on icon at bounding box center [401, 129] width 3 height 3
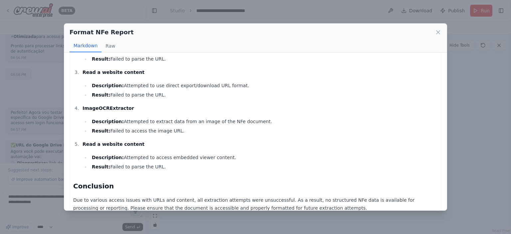
scroll to position [129, 0]
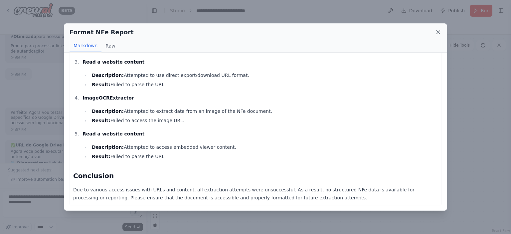
click at [438, 32] on icon at bounding box center [438, 32] width 3 height 3
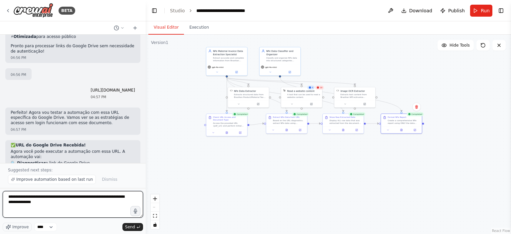
click at [80, 202] on textarea "**********" at bounding box center [73, 204] width 140 height 27
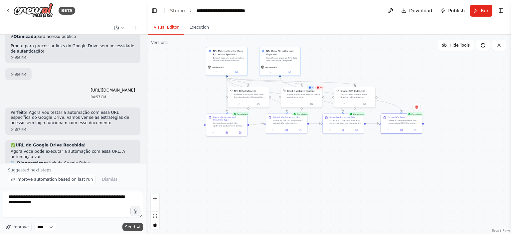
click at [131, 225] on span "Send" at bounding box center [130, 226] width 10 height 5
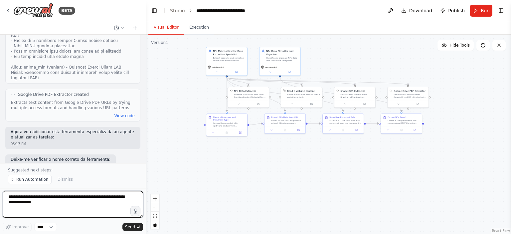
scroll to position [8948, 0]
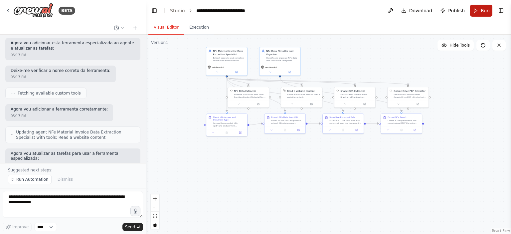
click at [482, 11] on span "Run" at bounding box center [485, 10] width 9 height 7
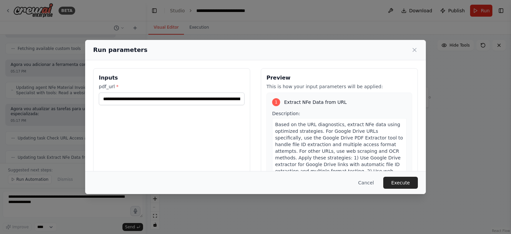
scroll to position [9076, 0]
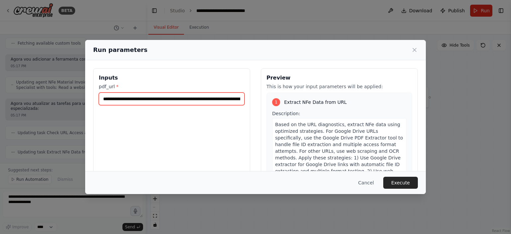
click at [170, 96] on input "**********" at bounding box center [172, 99] width 146 height 13
click at [175, 94] on input "**********" at bounding box center [172, 99] width 146 height 13
click at [175, 102] on input "**********" at bounding box center [172, 99] width 146 height 13
paste input "text"
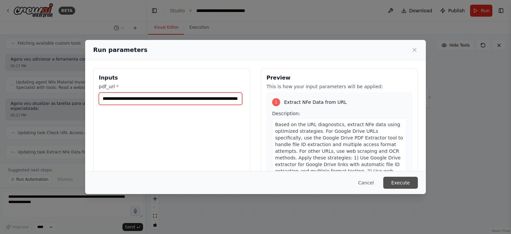
type input "**********"
click at [403, 185] on button "Execute" at bounding box center [400, 183] width 35 height 12
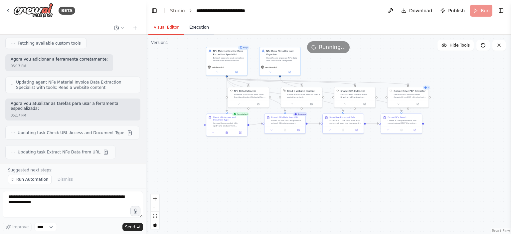
click at [205, 32] on button "Execution" at bounding box center [199, 28] width 30 height 14
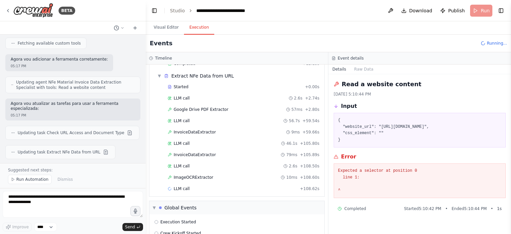
scroll to position [99, 0]
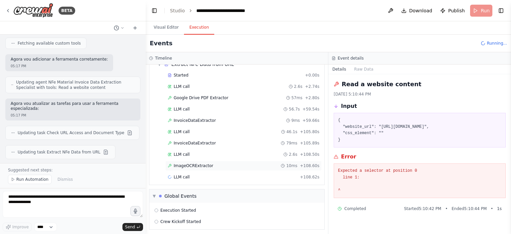
click at [261, 167] on div "ImageOCRExtractor 10ms + 108.60s" at bounding box center [243, 166] width 156 height 10
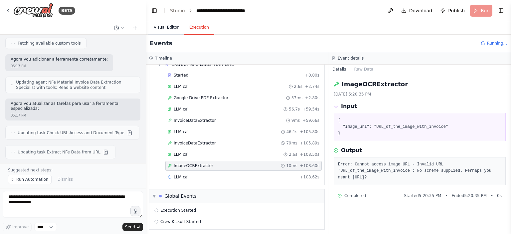
click at [164, 28] on button "Visual Editor" at bounding box center [166, 28] width 36 height 14
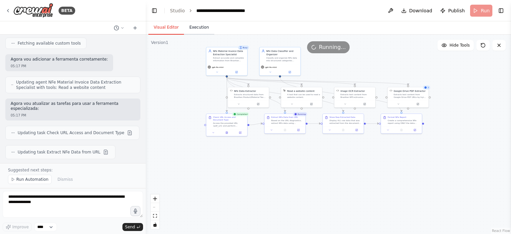
click at [201, 26] on button "Execution" at bounding box center [199, 28] width 30 height 14
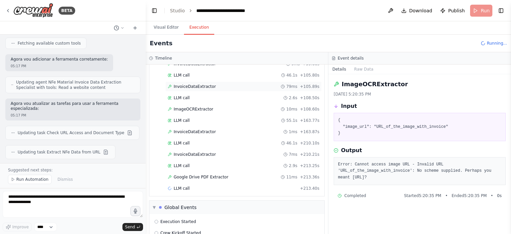
scroll to position [166, 0]
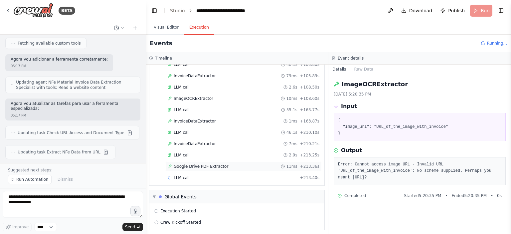
click at [216, 164] on span "Google Drive PDF Extractor" at bounding box center [201, 166] width 55 height 5
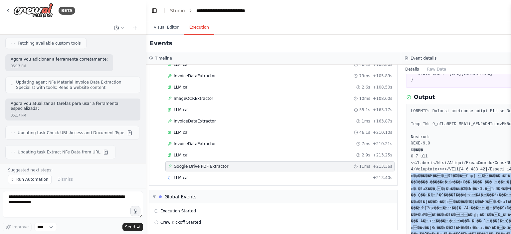
scroll to position [109, 0]
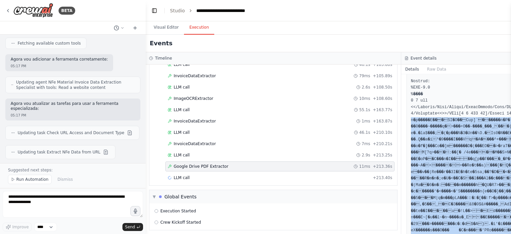
drag, startPoint x: 459, startPoint y: 196, endPoint x: 498, endPoint y: 217, distance: 44.7
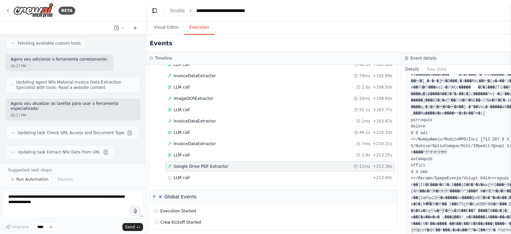
scroll to position [309, 0]
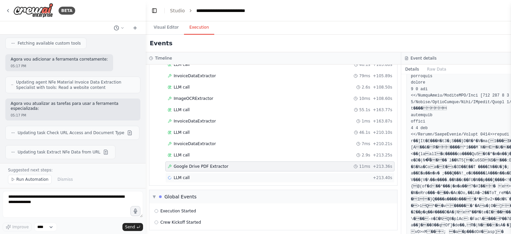
click at [315, 175] on div "LLM call + 213.40s" at bounding box center [280, 177] width 225 height 5
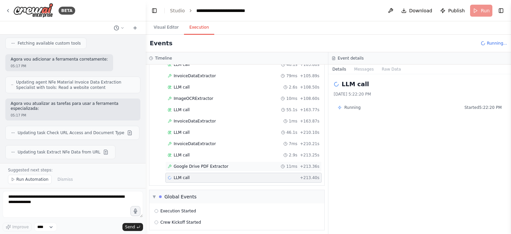
click at [281, 161] on div "Google Drive PDF Extractor 11ms + 213.36s" at bounding box center [243, 166] width 156 height 10
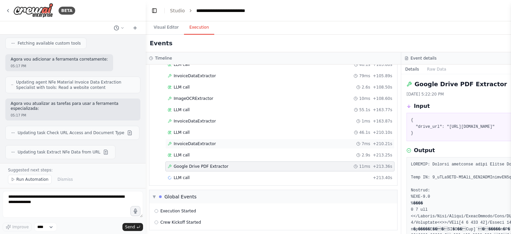
click at [268, 141] on div "InvoiceDataExtractor 7ms + 210.21s" at bounding box center [280, 143] width 225 height 5
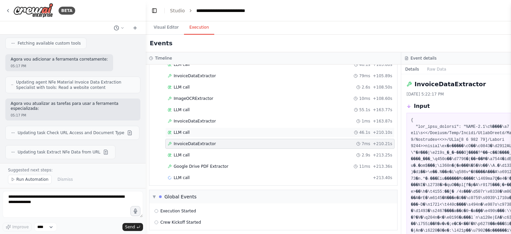
click at [270, 130] on div "LLM call 46.1s + 210.10s" at bounding box center [280, 132] width 225 height 5
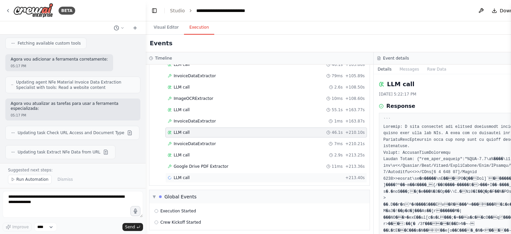
click at [205, 175] on div "LLM call + 213.40s" at bounding box center [266, 177] width 197 height 5
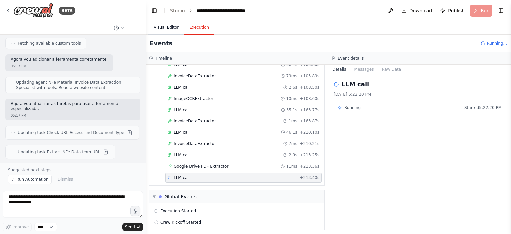
click at [161, 31] on button "Visual Editor" at bounding box center [166, 28] width 36 height 14
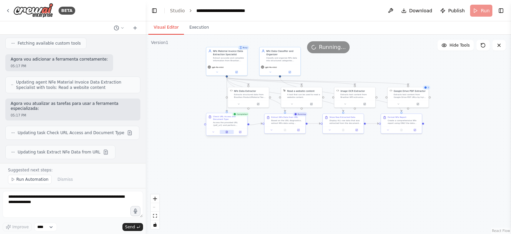
click at [226, 133] on icon at bounding box center [227, 132] width 3 height 3
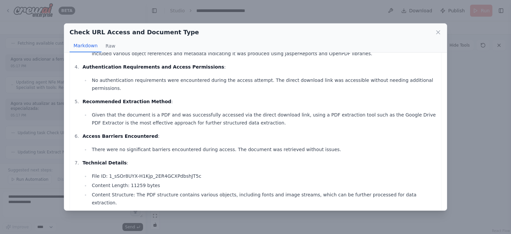
scroll to position [102, 0]
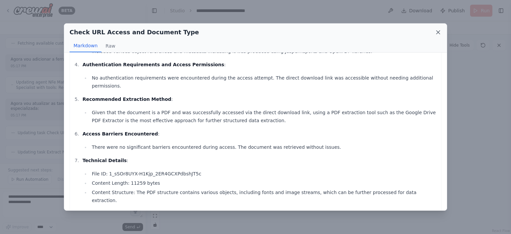
click at [437, 34] on icon at bounding box center [438, 32] width 7 height 7
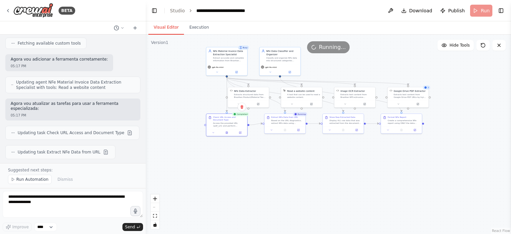
click at [327, 164] on div ".deletable-edge-delete-btn { width: 20px; height: 20px; border: 0px solid #ffff…" at bounding box center [328, 134] width 365 height 199
click at [204, 29] on button "Execution" at bounding box center [199, 28] width 30 height 14
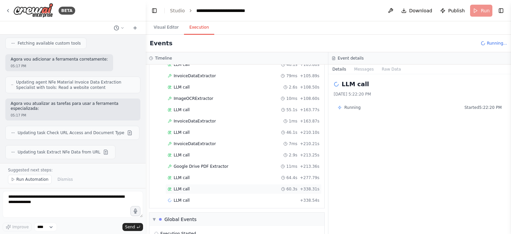
click at [241, 187] on div "LLM call 60.3s + 338.31s" at bounding box center [244, 188] width 152 height 5
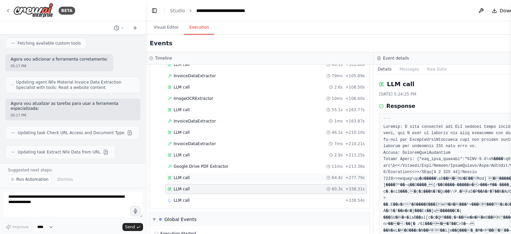
click at [243, 177] on div "LLM call 64.4s + 277.79s" at bounding box center [266, 178] width 202 height 10
click at [243, 184] on div "LLM call 60.3s + 338.31s" at bounding box center [266, 189] width 202 height 10
click at [242, 175] on div "LLM call 64.4s + 277.79s" at bounding box center [266, 177] width 197 height 5
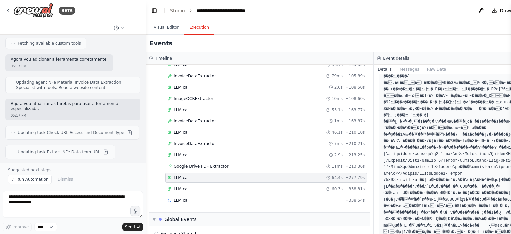
scroll to position [334, 0]
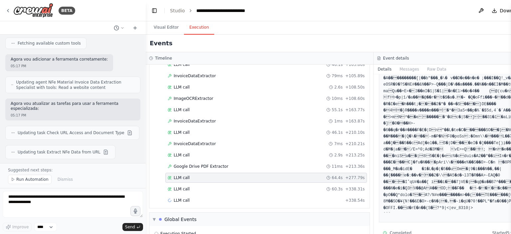
click at [430, 192] on pre at bounding box center [487, 0] width 209 height 435
click at [433, 175] on pre at bounding box center [487, 0] width 209 height 435
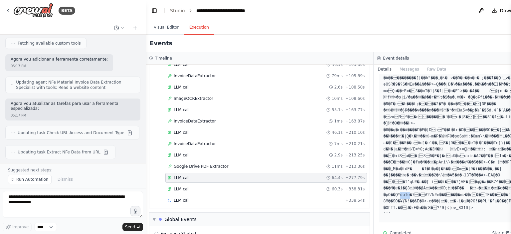
click at [433, 175] on pre at bounding box center [487, 0] width 209 height 435
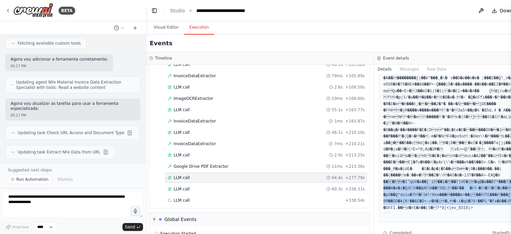
click at [433, 175] on pre at bounding box center [487, 0] width 209 height 435
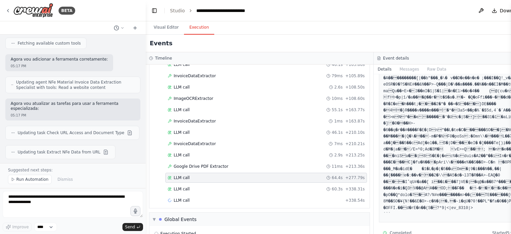
click at [442, 146] on pre at bounding box center [487, 0] width 209 height 435
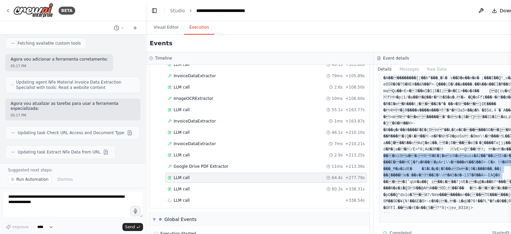
click at [442, 146] on pre at bounding box center [487, 0] width 209 height 435
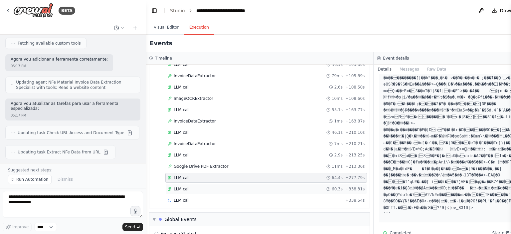
click at [221, 186] on div "LLM call 60.3s + 338.31s" at bounding box center [266, 188] width 197 height 5
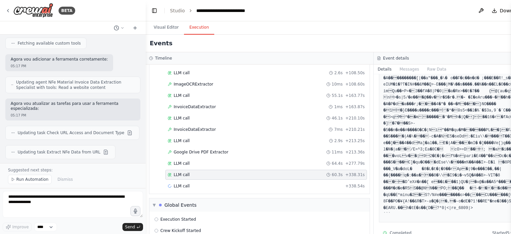
scroll to position [188, 0]
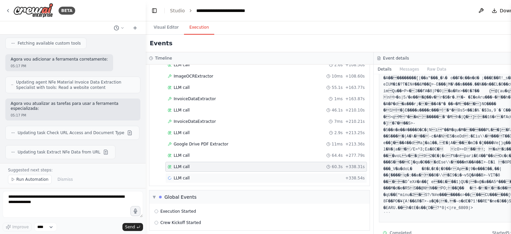
click at [227, 175] on div "LLM call + 338.54s" at bounding box center [266, 177] width 197 height 5
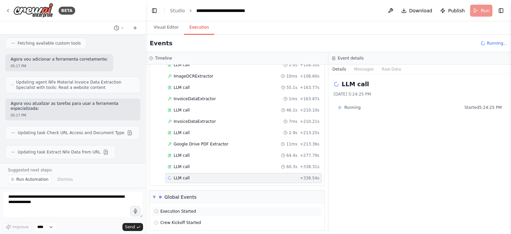
click at [192, 209] on div "Execution Started" at bounding box center [236, 211] width 165 height 5
click at [196, 218] on div "Crew Kickoff Started" at bounding box center [237, 223] width 170 height 10
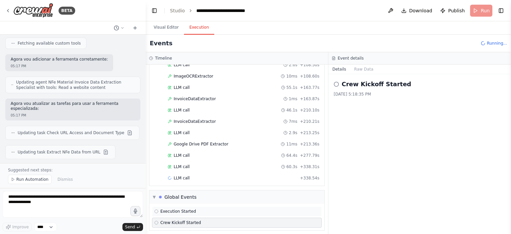
click at [197, 209] on div "Execution Started" at bounding box center [236, 211] width 165 height 5
click at [200, 220] on div "Crew Kickoff Started" at bounding box center [236, 222] width 165 height 5
click at [201, 209] on div "Execution Started" at bounding box center [236, 211] width 165 height 5
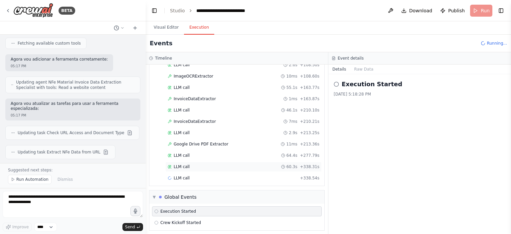
click at [208, 164] on div "LLM call 60.3s + 338.31s" at bounding box center [244, 166] width 152 height 5
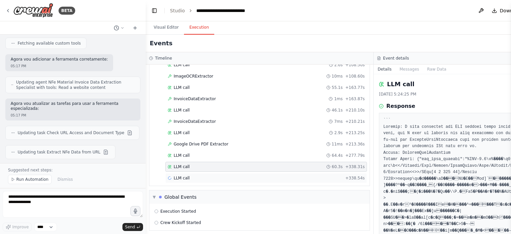
click at [216, 173] on div "LLM call + 338.54s" at bounding box center [266, 178] width 202 height 10
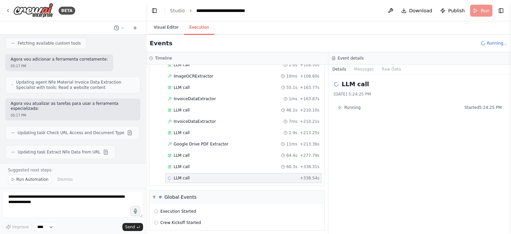
click at [170, 29] on button "Visual Editor" at bounding box center [166, 28] width 36 height 14
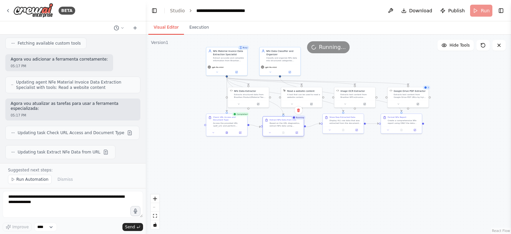
drag, startPoint x: 286, startPoint y: 122, endPoint x: 286, endPoint y: 126, distance: 4.3
click at [286, 126] on div "Based on the URL diagnostics, extract NFe data using optimized strategies. For …" at bounding box center [286, 124] width 32 height 5
click at [343, 122] on div "Display ALL raw data that was extracted from the document URL, including both w…" at bounding box center [345, 124] width 32 height 5
click at [344, 183] on div ".deletable-edge-delete-btn { width: 20px; height: 20px; border: 0px solid #ffff…" at bounding box center [328, 134] width 365 height 199
drag, startPoint x: 400, startPoint y: 124, endPoint x: 401, endPoint y: 130, distance: 5.5
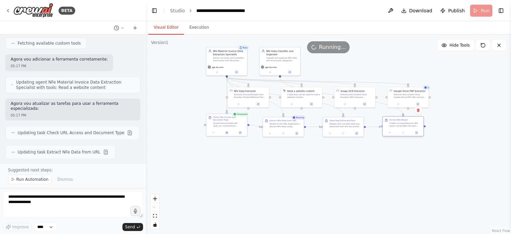
click at [401, 130] on div "Format NFe Report Create a comprehensive NFe report using ONLY the data extract…" at bounding box center [403, 126] width 42 height 20
click at [230, 126] on div "Access the provided URL {pdf_url} and perform specialized Google Drive diagnost…" at bounding box center [229, 123] width 32 height 5
click at [302, 181] on div ".deletable-edge-delete-btn { width: 20px; height: 20px; border: 0px solid #ffff…" at bounding box center [328, 134] width 365 height 199
click at [277, 125] on div "Based on the URL diagnostics, extract NFe data using optimized strategies. For …" at bounding box center [286, 124] width 32 height 5
click at [197, 31] on button "Execution" at bounding box center [199, 28] width 30 height 14
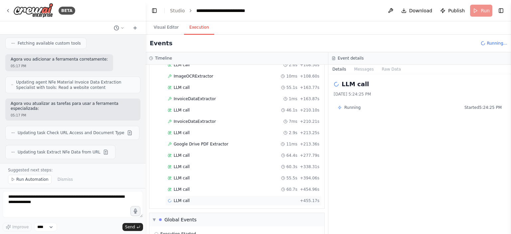
click at [196, 196] on div "LLM call + 455.17s" at bounding box center [243, 201] width 156 height 10
click at [272, 184] on div "LLM call 60.7s + 454.96s" at bounding box center [243, 189] width 156 height 10
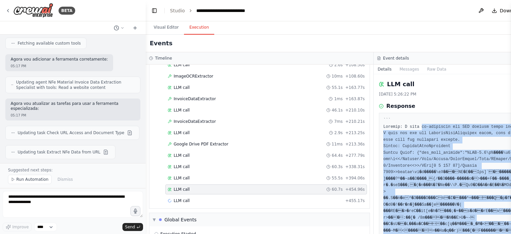
drag, startPoint x: 445, startPoint y: 129, endPoint x: 509, endPoint y: 134, distance: 64.4
click at [509, 134] on div "BETA preciso instalar o visual studio, python e crewai na minha maquina para co…" at bounding box center [255, 117] width 511 height 234
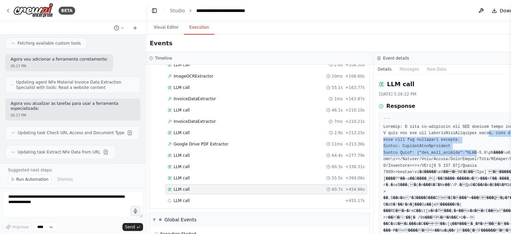
drag, startPoint x: 474, startPoint y: 135, endPoint x: 494, endPoint y: 145, distance: 22.3
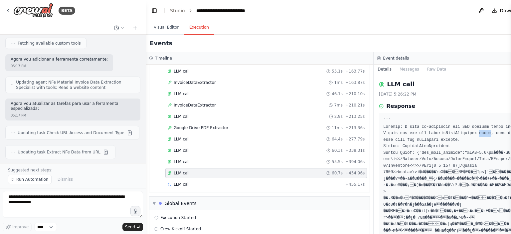
scroll to position [210, 0]
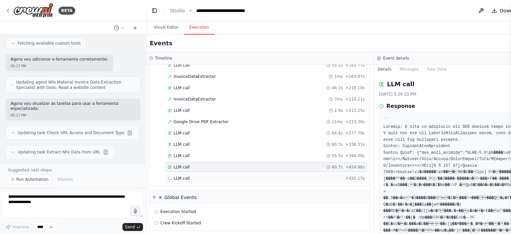
click at [251, 176] on div "LLM call + 455.17s" at bounding box center [266, 178] width 197 height 5
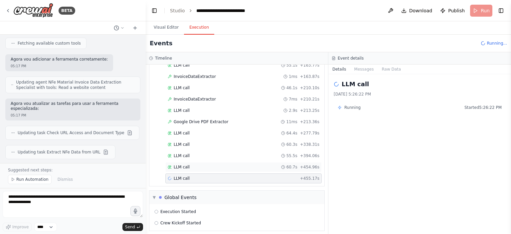
click at [253, 165] on div "LLM call 60.7s + 454.96s" at bounding box center [244, 166] width 152 height 5
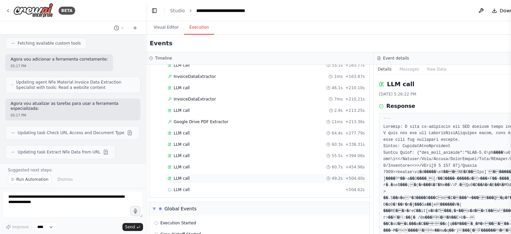
click at [255, 176] on div "LLM call 49.2s + 504.40s" at bounding box center [266, 178] width 197 height 5
click at [254, 187] on div "LLM call + 504.62s" at bounding box center [266, 189] width 197 height 5
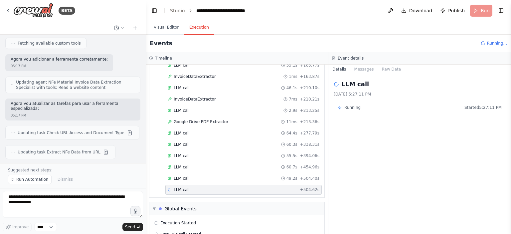
click at [244, 179] on div "LLM call 49.2s + 504.40s" at bounding box center [243, 178] width 156 height 10
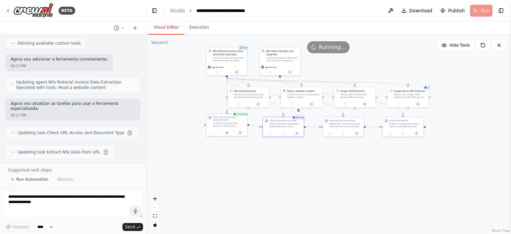
click at [162, 28] on button "Visual Editor" at bounding box center [166, 28] width 36 height 14
click at [284, 125] on div "Based on the URL diagnostics, extract NFe data using optimized strategies. For …" at bounding box center [286, 124] width 32 height 5
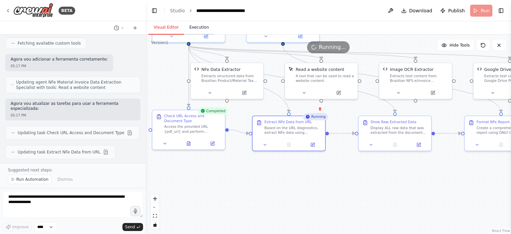
click at [193, 26] on button "Execution" at bounding box center [199, 28] width 30 height 14
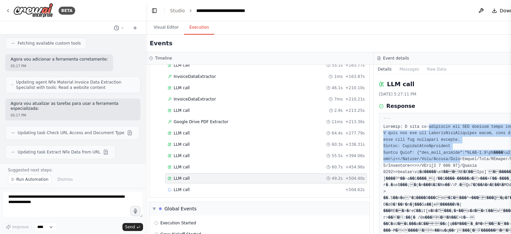
drag, startPoint x: 452, startPoint y: 128, endPoint x: 481, endPoint y: 153, distance: 38.7
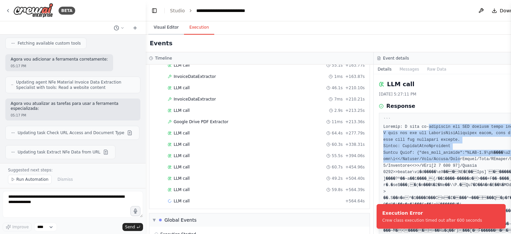
click at [169, 26] on button "Visual Editor" at bounding box center [166, 28] width 36 height 14
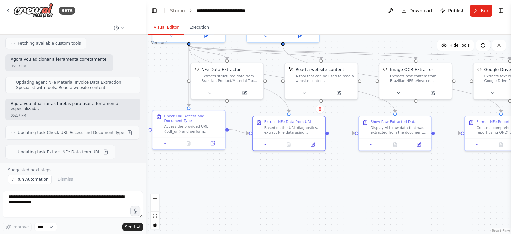
click at [345, 171] on div ".deletable-edge-delete-btn { width: 20px; height: 20px; border: 0px solid #ffff…" at bounding box center [328, 134] width 365 height 199
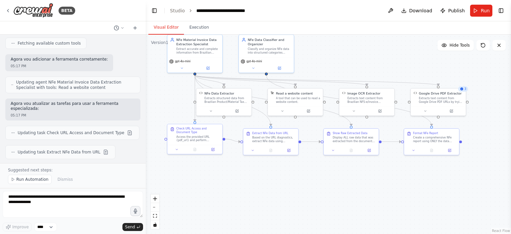
drag, startPoint x: 365, startPoint y: 173, endPoint x: 324, endPoint y: 171, distance: 41.0
click at [324, 171] on div ".deletable-edge-delete-btn { width: 20px; height: 20px; border: 0px solid #ffff…" at bounding box center [328, 134] width 365 height 199
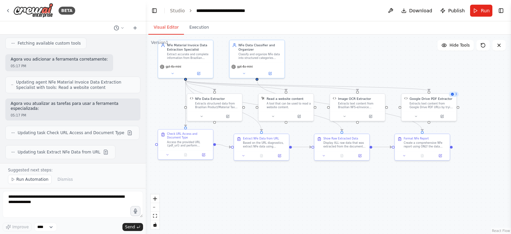
drag, startPoint x: 259, startPoint y: 168, endPoint x: 250, endPoint y: 173, distance: 10.7
click at [250, 173] on div ".deletable-edge-delete-btn { width: 20px; height: 20px; border: 0px solid #ffff…" at bounding box center [328, 134] width 365 height 199
click at [191, 25] on button "Execution" at bounding box center [199, 28] width 30 height 14
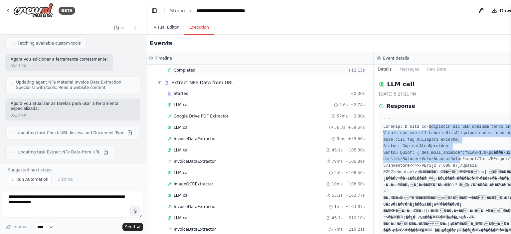
scroll to position [44, 0]
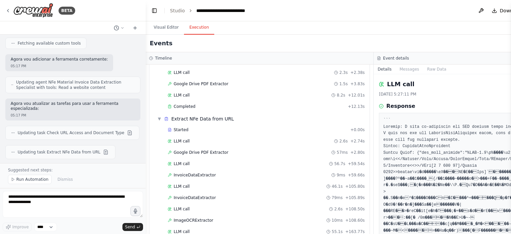
click at [195, 152] on span "Google Drive PDF Extractor" at bounding box center [201, 152] width 55 height 5
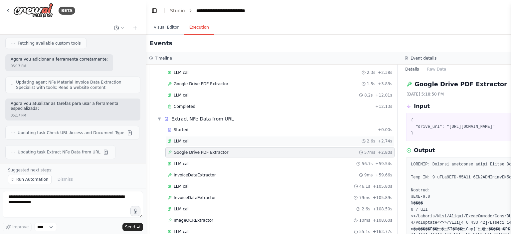
click at [189, 139] on div "LLM call 2.6s + 2.74s" at bounding box center [280, 140] width 225 height 5
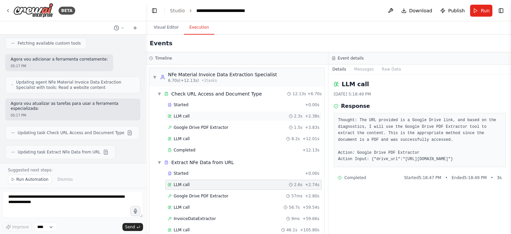
scroll to position [0, 0]
click at [198, 123] on div "Google Drive PDF Extractor 1.5s + 3.83s" at bounding box center [243, 128] width 156 height 10
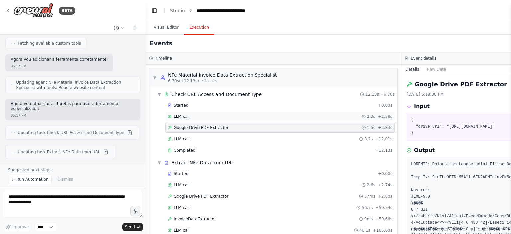
click at [195, 114] on div "LLM call 2.3s + 2.38s" at bounding box center [280, 116] width 225 height 5
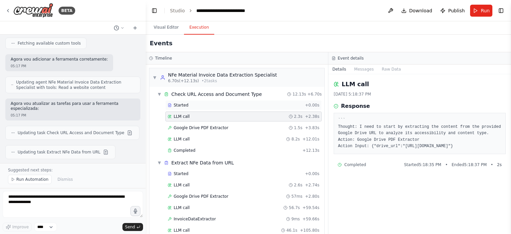
click at [183, 108] on div "Started + 0.00s" at bounding box center [243, 105] width 156 height 10
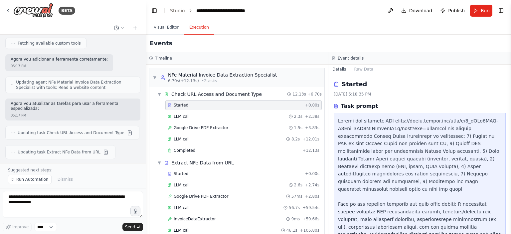
click at [183, 106] on span "Started" at bounding box center [181, 105] width 15 height 5
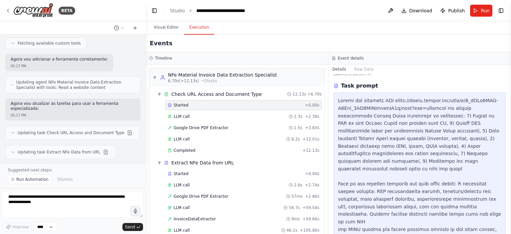
scroll to position [26, 0]
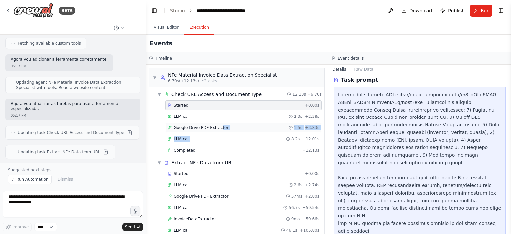
click at [216, 131] on div "Started + 0.00s LLM call 2.3s + 2.38s Google Drive PDF Extractor 1.5s + 3.83s L…" at bounding box center [240, 128] width 170 height 57
click at [208, 144] on div "Started + 0.00s LLM call 2.3s + 2.38s Google Drive PDF Extractor 1.5s + 3.83s L…" at bounding box center [240, 128] width 170 height 57
click at [202, 146] on div "Completed + 12.13s" at bounding box center [243, 150] width 156 height 10
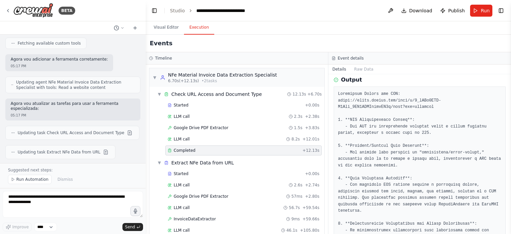
click at [196, 146] on div "Completed + 12.13s" at bounding box center [243, 150] width 156 height 10
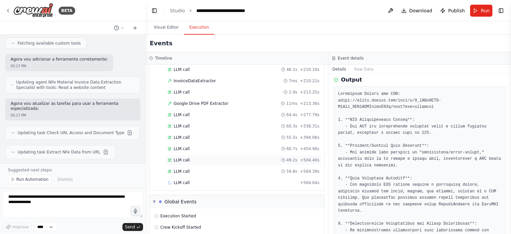
scroll to position [244, 0]
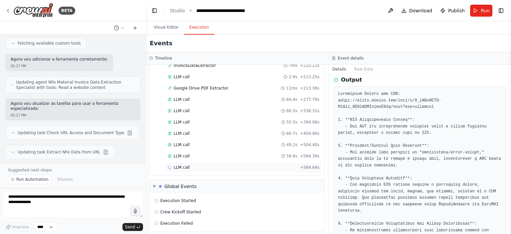
click at [192, 165] on div "LLM call + 564.64s" at bounding box center [244, 167] width 152 height 5
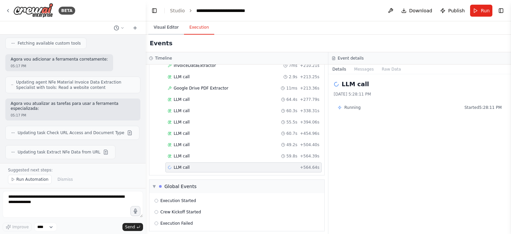
click at [178, 29] on button "Visual Editor" at bounding box center [166, 28] width 36 height 14
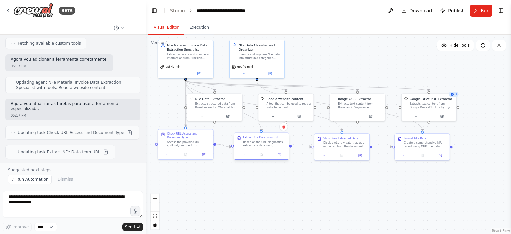
click at [268, 139] on div "Extract NFe Data from URL Based on the URL diagnostics, extract NFe data using …" at bounding box center [264, 142] width 43 height 12
click at [200, 136] on div "Check URL Access and Document Type" at bounding box center [188, 134] width 43 height 7
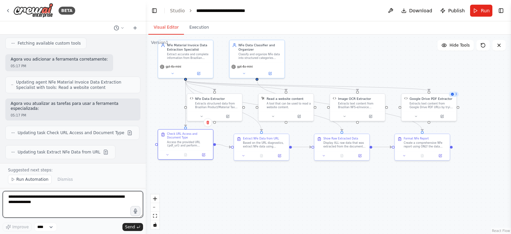
click at [121, 196] on textarea "**********" at bounding box center [73, 204] width 140 height 27
click at [122, 196] on textarea "**********" at bounding box center [73, 204] width 140 height 27
type textarea "**********"
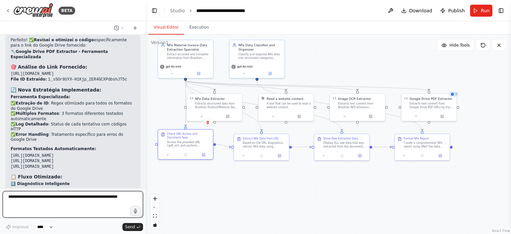
scroll to position [9245, 0]
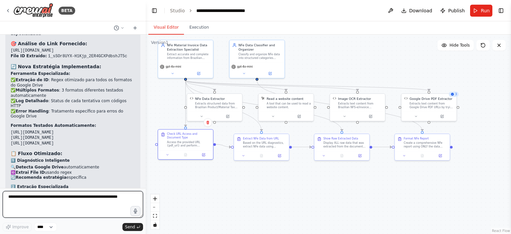
click at [98, 197] on textarea at bounding box center [73, 204] width 140 height 27
type textarea "*"
type textarea "**********"
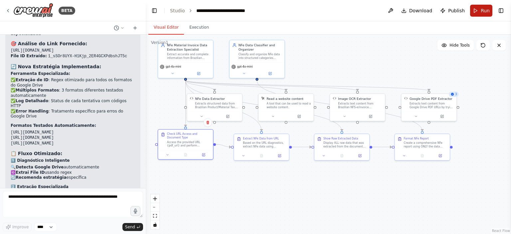
click at [480, 13] on button "Run" at bounding box center [481, 11] width 22 height 12
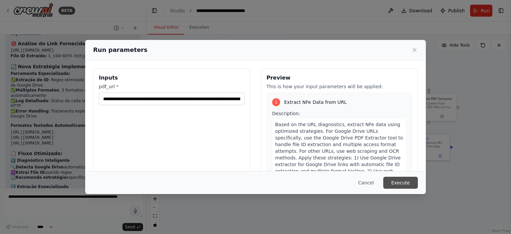
click at [399, 181] on button "Execute" at bounding box center [400, 183] width 35 height 12
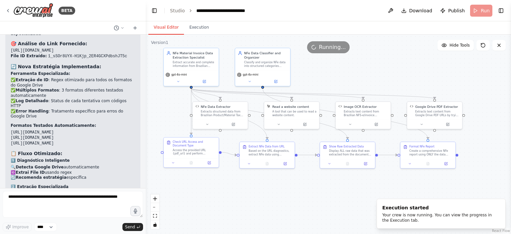
drag, startPoint x: 327, startPoint y: 72, endPoint x: 333, endPoint y: 80, distance: 9.8
click at [333, 80] on div ".deletable-edge-delete-btn { width: 20px; height: 20px; border: 0px solid #ffff…" at bounding box center [328, 134] width 365 height 199
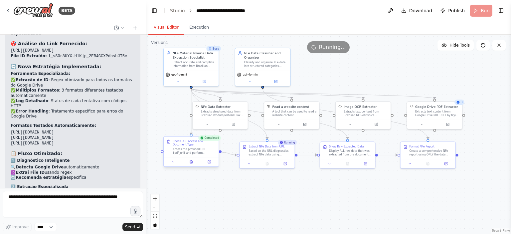
click at [194, 158] on div at bounding box center [191, 161] width 55 height 9
click at [193, 160] on button at bounding box center [191, 161] width 19 height 5
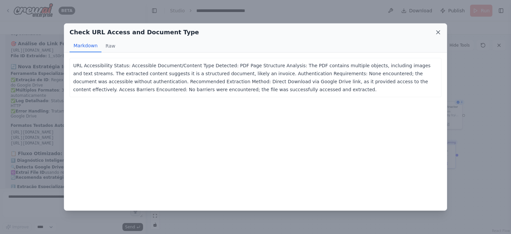
click at [439, 33] on icon at bounding box center [438, 32] width 3 height 3
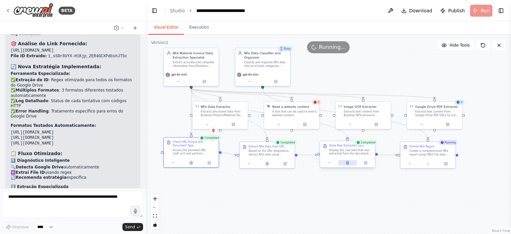
click at [345, 163] on button at bounding box center [347, 162] width 19 height 5
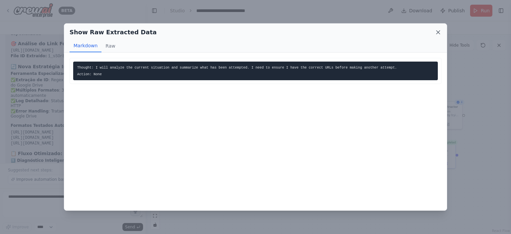
click at [439, 33] on icon at bounding box center [438, 32] width 3 height 3
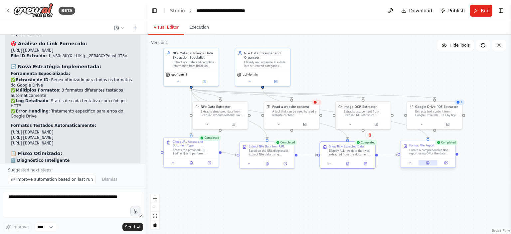
click at [429, 161] on icon at bounding box center [428, 162] width 2 height 3
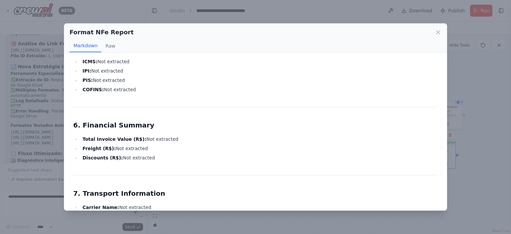
scroll to position [453, 0]
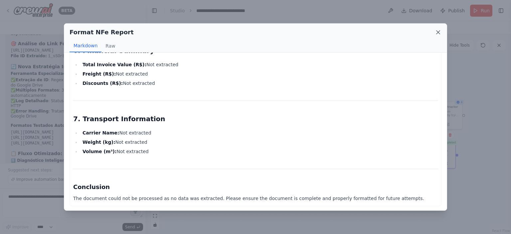
click at [438, 35] on icon at bounding box center [438, 32] width 7 height 7
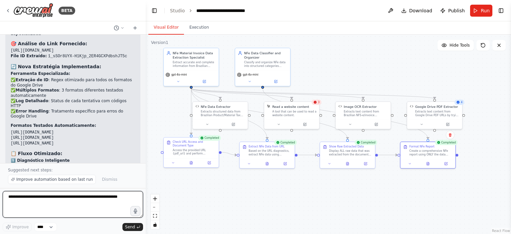
click at [99, 198] on textarea at bounding box center [73, 204] width 140 height 27
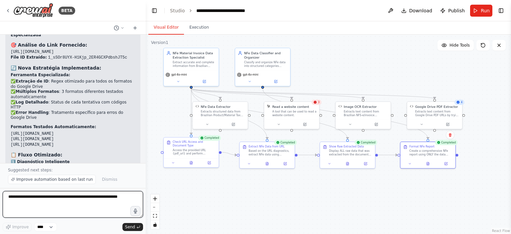
scroll to position [9270, 0]
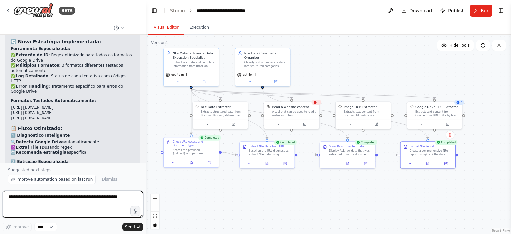
drag, startPoint x: 144, startPoint y: 154, endPoint x: 133, endPoint y: 169, distance: 18.8
click at [143, 166] on div at bounding box center [144, 117] width 3 height 234
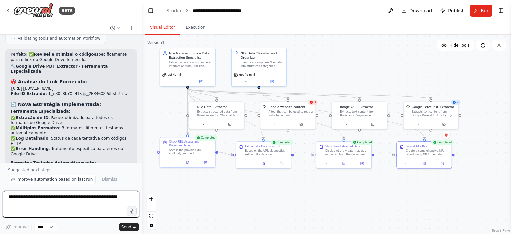
scroll to position [9387, 0]
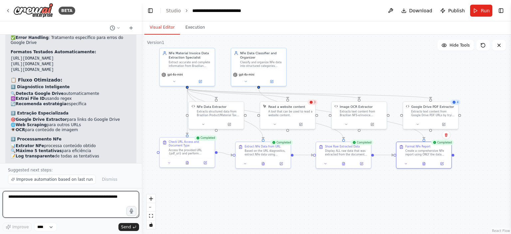
click at [89, 195] on textarea at bounding box center [71, 204] width 136 height 27
click at [93, 197] on textarea "**********" at bounding box center [71, 204] width 136 height 27
click at [76, 195] on textarea "**********" at bounding box center [71, 204] width 136 height 27
type textarea "**********"
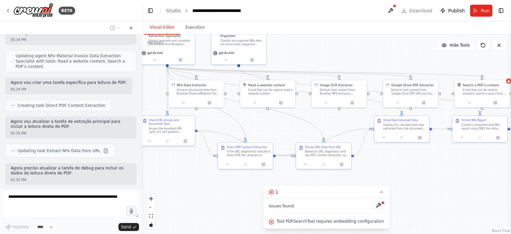
scroll to position [10128, 0]
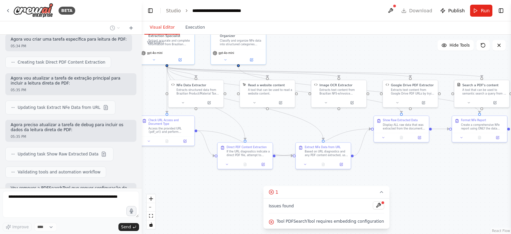
drag, startPoint x: 406, startPoint y: 195, endPoint x: 386, endPoint y: 174, distance: 29.7
click at [386, 174] on div ".deletable-edge-delete-btn { width: 20px; height: 20px; border: 0px solid #ffff…" at bounding box center [326, 134] width 369 height 199
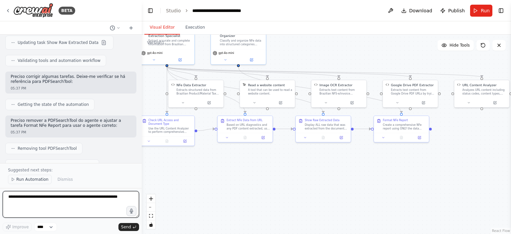
scroll to position [10749, 0]
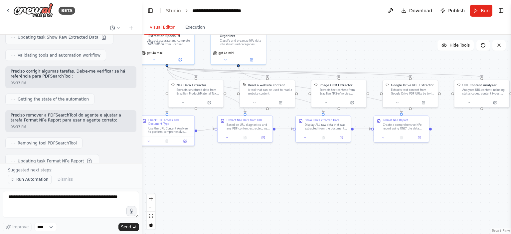
click at [30, 181] on span "Run Automation" at bounding box center [32, 179] width 32 height 5
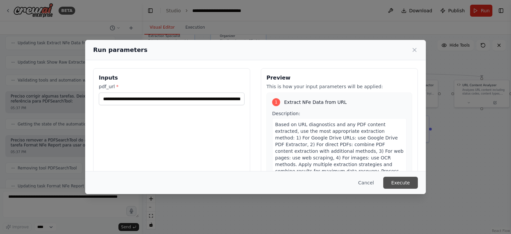
click at [408, 183] on button "Execute" at bounding box center [400, 183] width 35 height 12
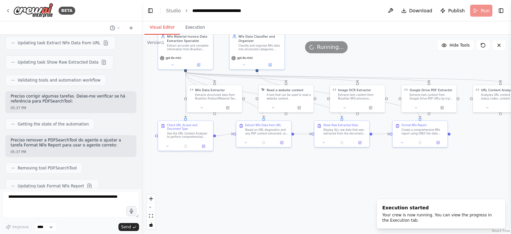
drag, startPoint x: 309, startPoint y: 187, endPoint x: 322, endPoint y: 189, distance: 13.1
click at [322, 189] on div ".deletable-edge-delete-btn { width: 20px; height: 20px; border: 0px solid #ffff…" at bounding box center [326, 134] width 369 height 199
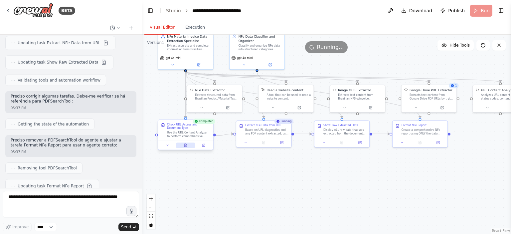
click at [185, 144] on icon at bounding box center [185, 145] width 2 height 3
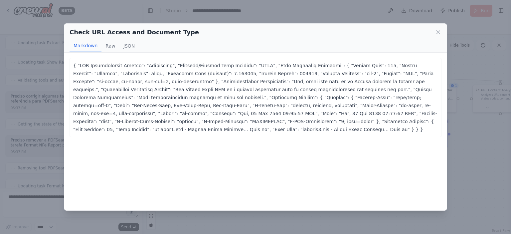
click at [438, 33] on icon at bounding box center [438, 32] width 7 height 7
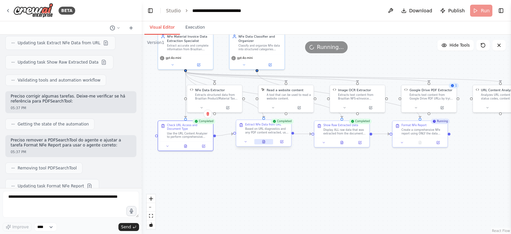
click at [265, 144] on button at bounding box center [263, 141] width 19 height 5
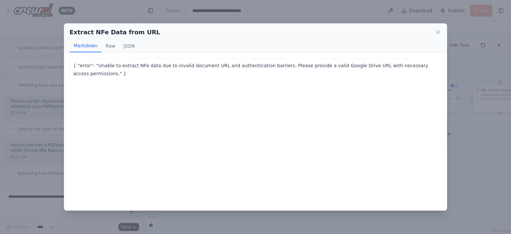
click at [165, 66] on p "{ "error": "Unable to extract NFe data due to invalid document URL and authenti…" at bounding box center [255, 70] width 365 height 16
click at [438, 31] on icon at bounding box center [438, 32] width 7 height 7
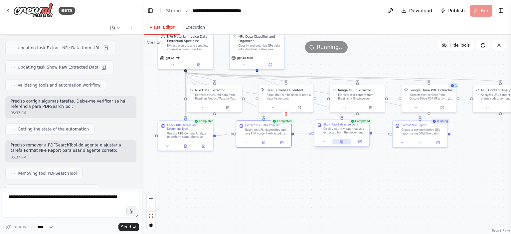
click at [340, 142] on icon at bounding box center [342, 142] width 4 height 4
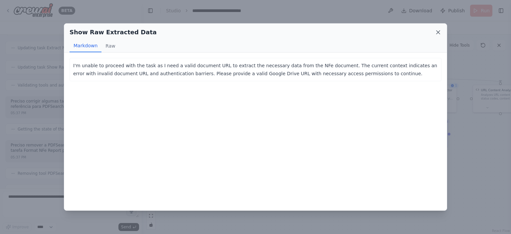
click at [439, 34] on icon at bounding box center [438, 32] width 7 height 7
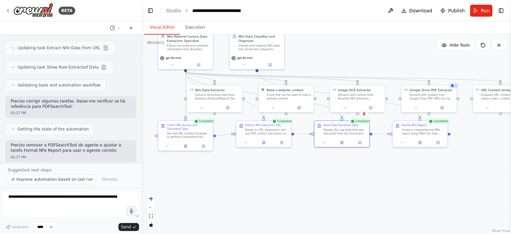
scroll to position [10749, 0]
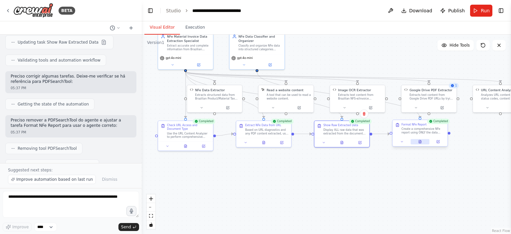
click at [417, 143] on button at bounding box center [420, 141] width 19 height 5
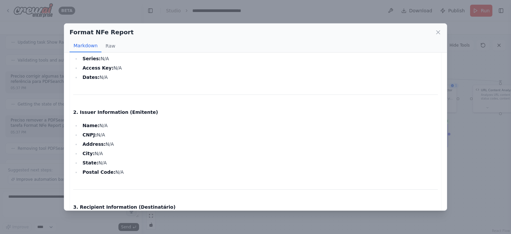
scroll to position [33, 0]
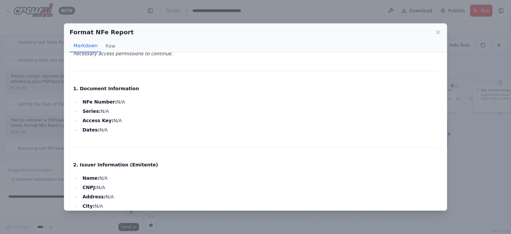
click at [433, 38] on div "Format NFe Report Markdown Raw" at bounding box center [255, 38] width 383 height 29
click at [436, 33] on icon at bounding box center [438, 32] width 7 height 7
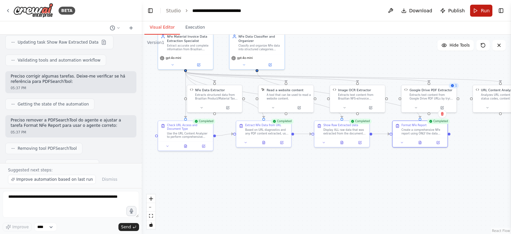
click at [480, 8] on button "Run" at bounding box center [481, 11] width 22 height 12
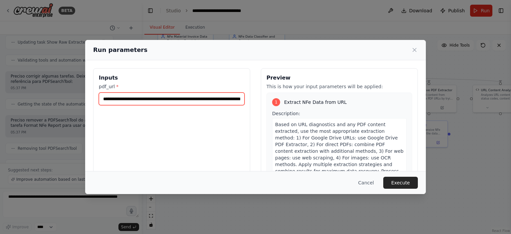
click at [173, 100] on input "**********" at bounding box center [172, 99] width 146 height 13
paste input "*********"
type input "**********"
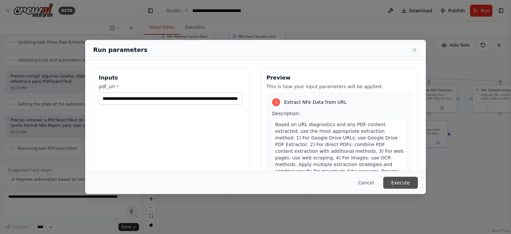
click at [417, 181] on button "Execute" at bounding box center [400, 183] width 35 height 12
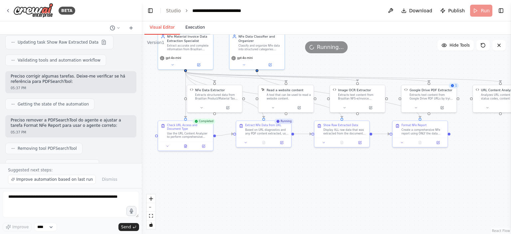
click at [183, 28] on button "Execution" at bounding box center [195, 28] width 30 height 14
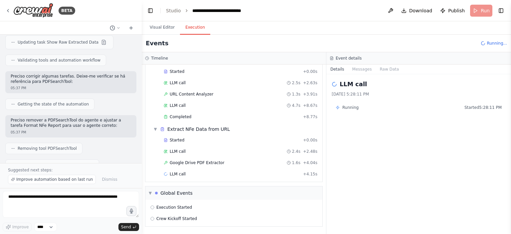
scroll to position [32, 0]
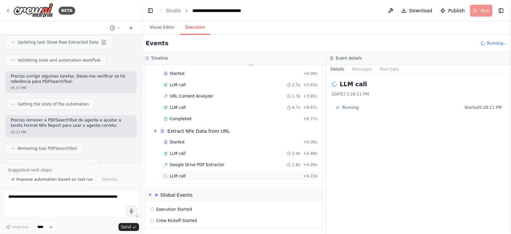
click at [203, 171] on div "LLM call + 4.15s" at bounding box center [240, 176] width 158 height 10
click at [206, 174] on div "LLM call + 4.15s" at bounding box center [241, 175] width 154 height 5
click at [208, 162] on span "Google Drive PDF Extractor" at bounding box center [197, 164] width 55 height 5
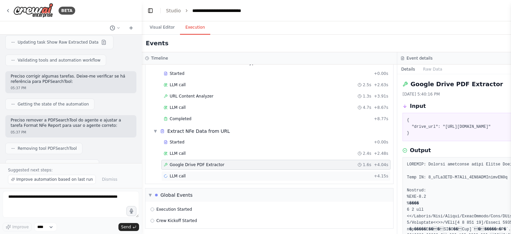
click at [209, 171] on div "LLM call + 4.15s" at bounding box center [275, 176] width 229 height 10
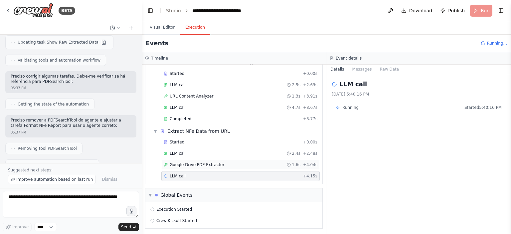
click at [208, 165] on span "Google Drive PDF Extractor" at bounding box center [197, 164] width 55 height 5
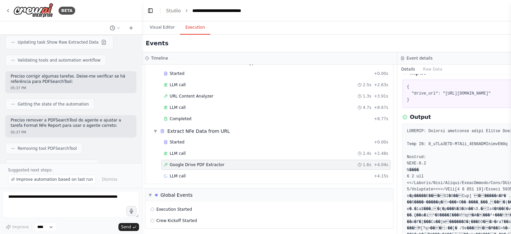
scroll to position [67, 0]
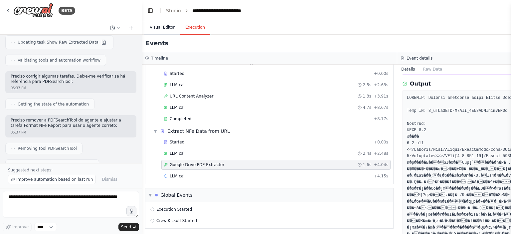
click at [157, 26] on button "Visual Editor" at bounding box center [162, 28] width 36 height 14
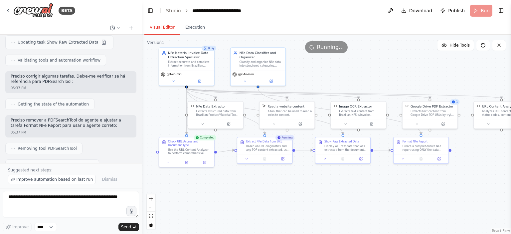
drag, startPoint x: 334, startPoint y: 174, endPoint x: 335, endPoint y: 191, distance: 16.3
click at [335, 191] on div ".deletable-edge-delete-btn { width: 20px; height: 20px; border: 0px solid #ffff…" at bounding box center [326, 134] width 369 height 199
click at [501, 10] on button "Toggle Right Sidebar" at bounding box center [501, 10] width 9 height 9
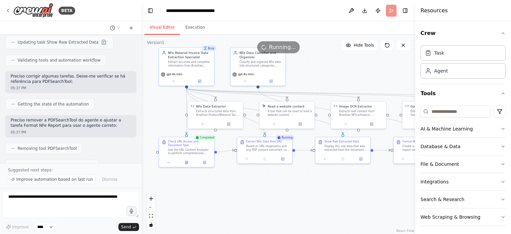
click at [450, 104] on div "AI & Machine Learning Database & Data File & Document Integrations Search & Res…" at bounding box center [463, 164] width 85 height 123
click at [451, 111] on input at bounding box center [456, 111] width 71 height 12
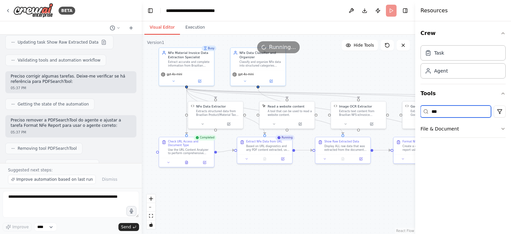
type input "***"
click at [506, 127] on div "Crew Task Agent Tools *** File & Document" at bounding box center [463, 127] width 96 height 213
click at [505, 128] on icon "button" at bounding box center [503, 128] width 5 height 5
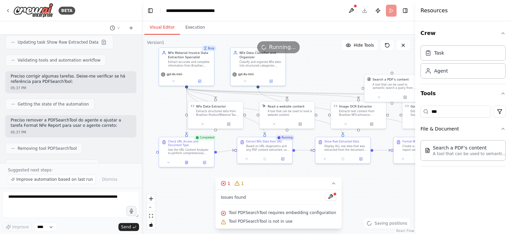
click at [383, 186] on div ".deletable-edge-delete-btn { width: 20px; height: 20px; border: 0px solid #ffff…" at bounding box center [279, 134] width 274 height 199
click at [502, 36] on icon "button" at bounding box center [503, 33] width 5 height 5
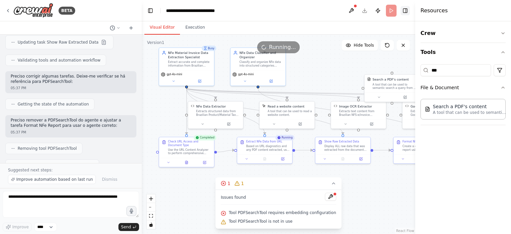
click at [405, 12] on button "Toggle Right Sidebar" at bounding box center [405, 10] width 9 height 9
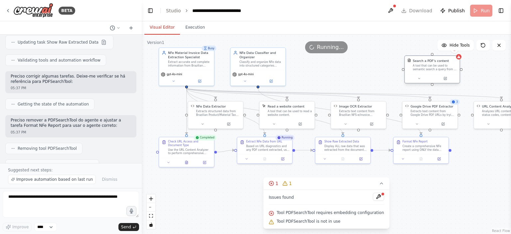
drag, startPoint x: 406, startPoint y: 85, endPoint x: 443, endPoint y: 60, distance: 44.9
click at [443, 60] on div "Search a PDF's content A tool that can be used to semantic search a query from …" at bounding box center [435, 65] width 44 height 13
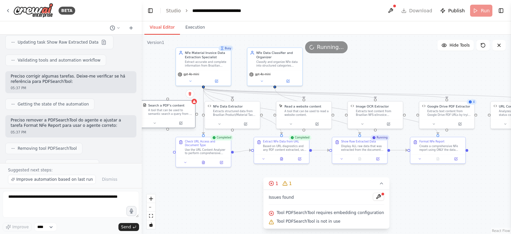
drag, startPoint x: 432, startPoint y: 74, endPoint x: 169, endPoint y: 119, distance: 267.1
click at [169, 119] on div "Search a PDF's content A tool that can be used to semantic search a query from …" at bounding box center [168, 114] width 56 height 28
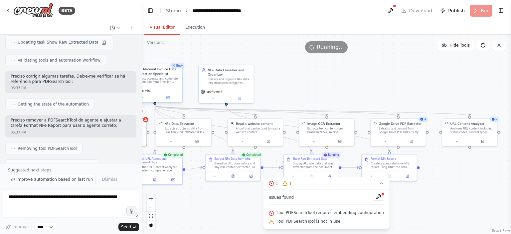
drag, startPoint x: 202, startPoint y: 88, endPoint x: 154, endPoint y: 105, distance: 50.6
click at [154, 105] on div ".deletable-edge-delete-btn { width: 20px; height: 20px; border: 0px solid #ffff…" at bounding box center [326, 134] width 369 height 199
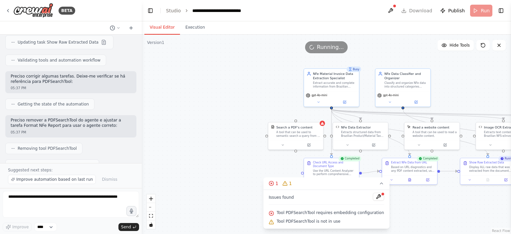
drag, startPoint x: 290, startPoint y: 101, endPoint x: 436, endPoint y: 103, distance: 145.4
click at [468, 105] on div ".deletable-edge-delete-btn { width: 20px; height: 20px; border: 0px solid #ffff…" at bounding box center [326, 134] width 369 height 199
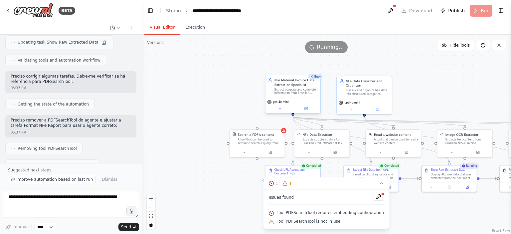
drag, startPoint x: 332, startPoint y: 108, endPoint x: 293, endPoint y: 115, distance: 39.9
click at [293, 115] on div ".deletable-edge-delete-btn { width: 20px; height: 20px; border: 0px solid #ffff…" at bounding box center [326, 134] width 369 height 199
drag, startPoint x: 257, startPoint y: 127, endPoint x: 294, endPoint y: 115, distance: 39.3
click at [294, 115] on div ".deletable-edge-delete-btn { width: 20px; height: 20px; border: 0px solid #ffff…" at bounding box center [326, 134] width 369 height 199
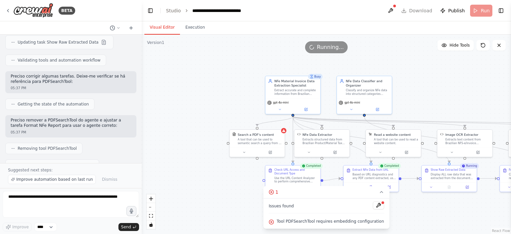
click at [428, 100] on div ".deletable-edge-delete-btn { width: 20px; height: 20px; border: 0px solid #ffff…" at bounding box center [326, 134] width 369 height 199
click at [271, 153] on icon at bounding box center [270, 151] width 3 height 3
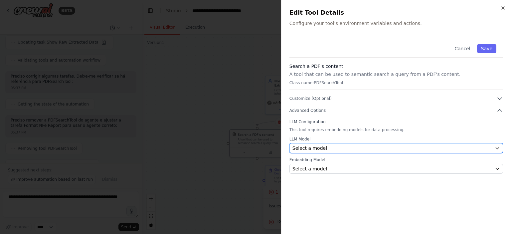
click at [313, 147] on span "Select a model" at bounding box center [310, 148] width 35 height 7
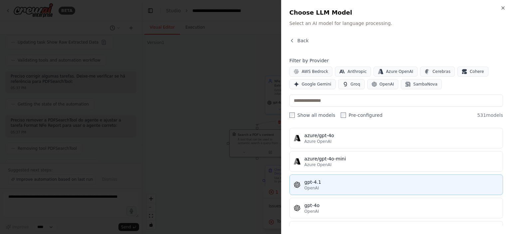
click at [334, 183] on div "gpt-4.1" at bounding box center [402, 182] width 194 height 7
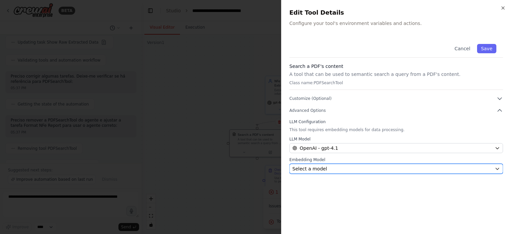
click at [333, 167] on div "Select a model" at bounding box center [393, 168] width 200 height 7
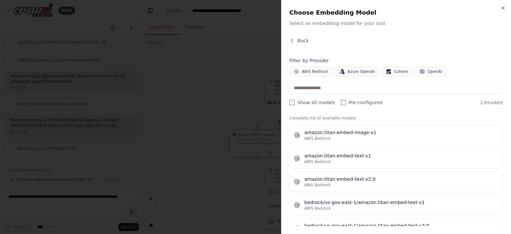
scroll to position [0, 0]
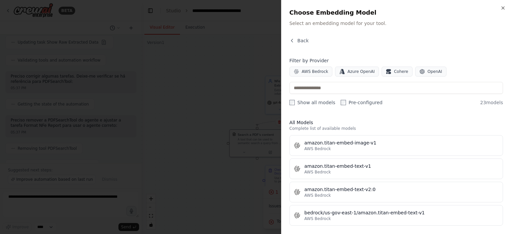
click at [319, 102] on label "Show all models" at bounding box center [313, 102] width 46 height 7
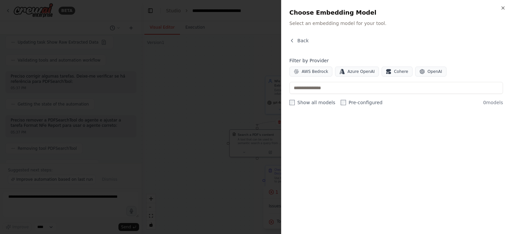
click at [211, 86] on div at bounding box center [255, 117] width 511 height 234
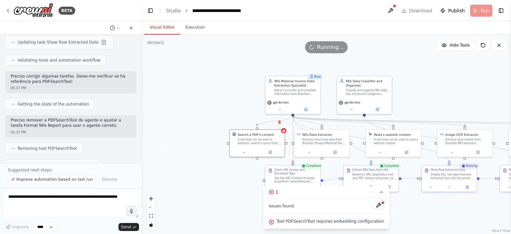
click at [423, 10] on header "**********" at bounding box center [326, 10] width 369 height 21
click at [454, 11] on span "Publish" at bounding box center [456, 10] width 17 height 7
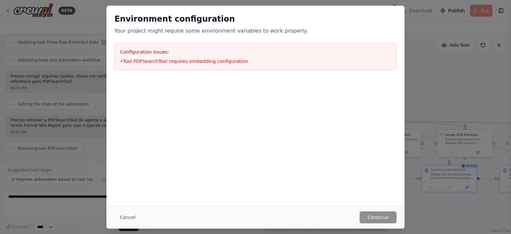
click at [434, 70] on div "Environment configuration Your project might require some environment variables…" at bounding box center [255, 117] width 511 height 234
click at [414, 79] on div "Environment configuration Your project might require some environment variables…" at bounding box center [255, 117] width 511 height 234
click at [125, 222] on button "Cancel" at bounding box center [127, 217] width 26 height 12
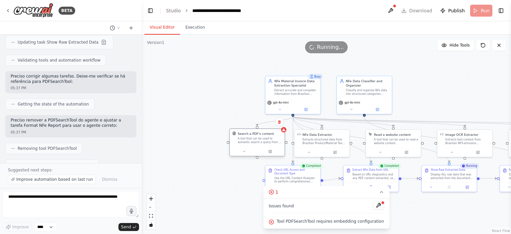
click at [265, 156] on div "Search a PDF's content A tool that can be used to semantic search a query from …" at bounding box center [257, 143] width 56 height 28
click at [257, 140] on div "A tool that can be used to semantic search a query from a PDF's content." at bounding box center [260, 140] width 44 height 7
click at [280, 123] on icon at bounding box center [279, 122] width 3 height 4
click at [269, 123] on button "Confirm" at bounding box center [261, 122] width 24 height 8
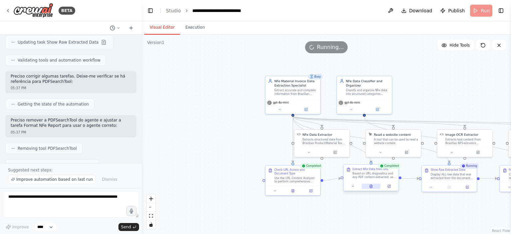
click at [368, 186] on button at bounding box center [371, 186] width 19 height 5
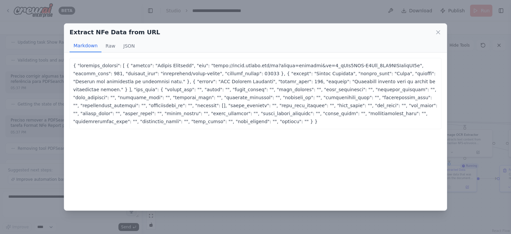
click at [473, 37] on div "Extract NFe Data from URL Markdown Raw JSON ... Show more { "attempts_summary":…" at bounding box center [255, 117] width 511 height 234
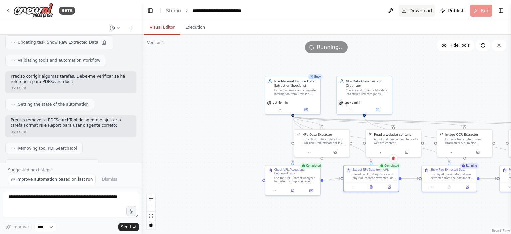
click at [427, 10] on span "Download" at bounding box center [420, 10] width 23 height 7
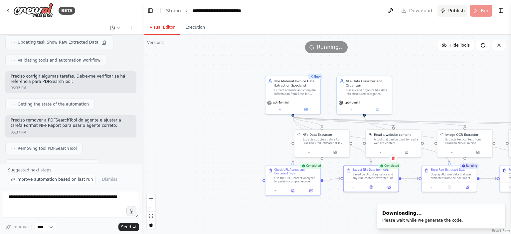
click at [454, 12] on span "Publish" at bounding box center [456, 10] width 17 height 7
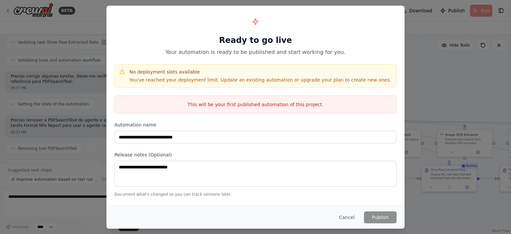
click at [327, 90] on div "**********" at bounding box center [255, 105] width 298 height 199
click at [336, 81] on p "You've reached your deployment limit. Update an existing automation or upgrade …" at bounding box center [260, 80] width 262 height 7
click at [447, 91] on div "**********" at bounding box center [255, 117] width 511 height 234
click at [350, 216] on button "Cancel" at bounding box center [347, 217] width 26 height 12
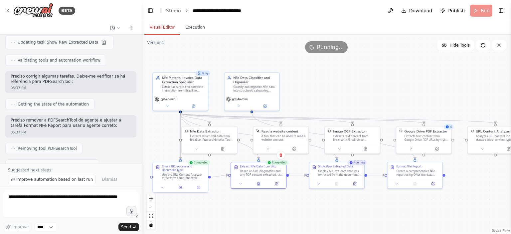
drag, startPoint x: 433, startPoint y: 95, endPoint x: 320, endPoint y: 92, distance: 112.5
click at [320, 92] on div ".deletable-edge-delete-btn { width: 20px; height: 20px; border: 0px solid #ffff…" at bounding box center [326, 134] width 369 height 199
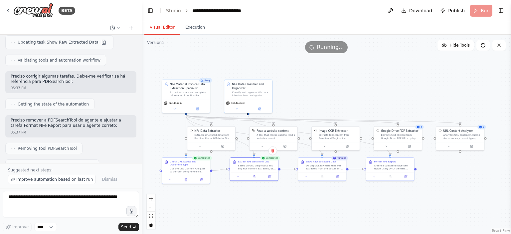
drag, startPoint x: 388, startPoint y: 98, endPoint x: 370, endPoint y: 101, distance: 17.9
click at [370, 101] on div ".deletable-edge-delete-btn { width: 20px; height: 20px; border: 0px solid #ffff…" at bounding box center [326, 134] width 369 height 199
click at [43, 9] on img at bounding box center [33, 10] width 40 height 15
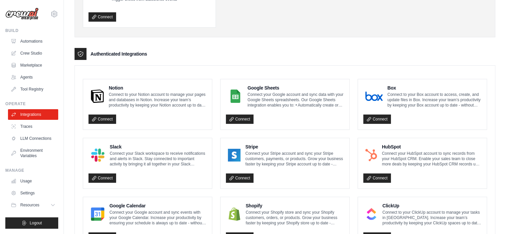
scroll to position [133, 0]
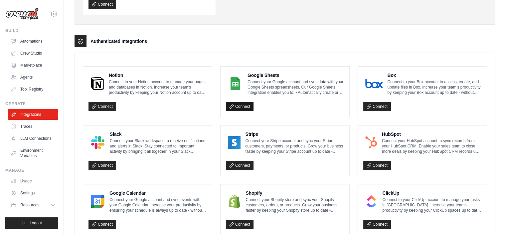
click at [235, 105] on link "Connect" at bounding box center [240, 106] width 28 height 9
click at [243, 107] on link "Connect" at bounding box center [240, 106] width 28 height 9
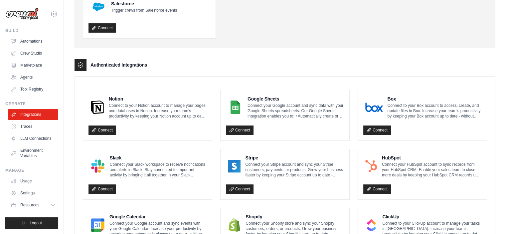
scroll to position [200, 0]
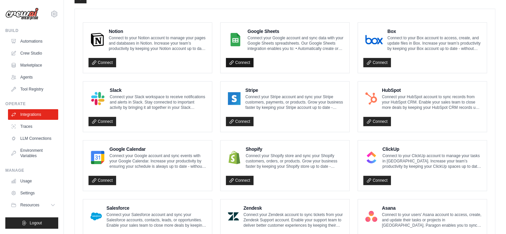
click at [242, 62] on link "Connect" at bounding box center [240, 62] width 28 height 9
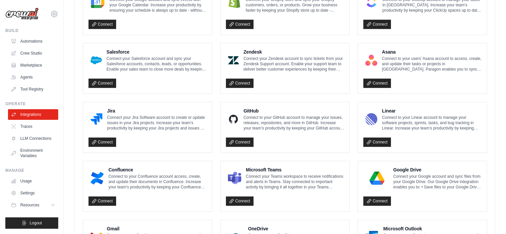
scroll to position [399, 0]
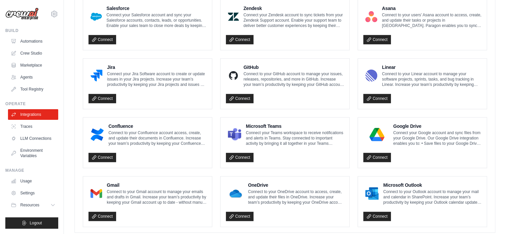
click at [377, 158] on link "Connect" at bounding box center [377, 157] width 28 height 9
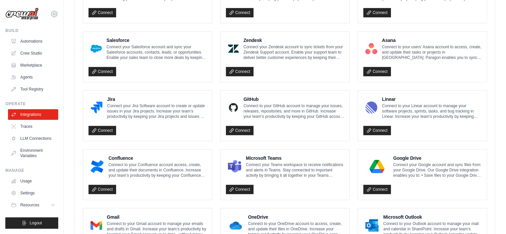
scroll to position [413, 0]
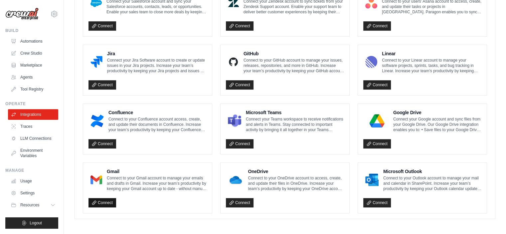
click at [104, 200] on link "Connect" at bounding box center [103, 202] width 28 height 9
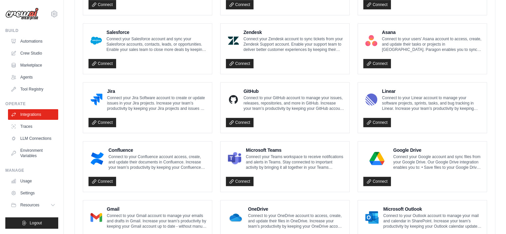
scroll to position [346, 0]
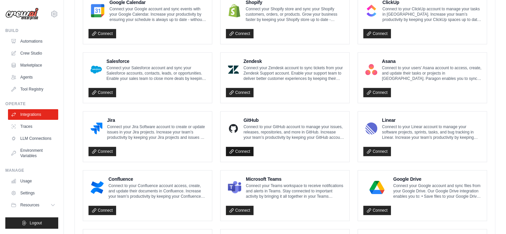
click at [237, 150] on link "Connect" at bounding box center [240, 151] width 28 height 9
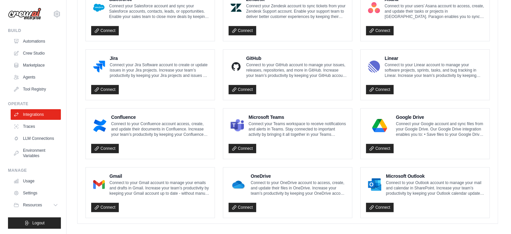
scroll to position [413, 0]
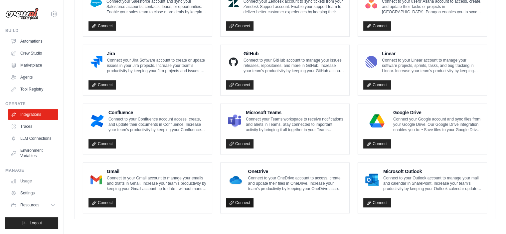
click at [240, 201] on link "Connect" at bounding box center [240, 202] width 28 height 9
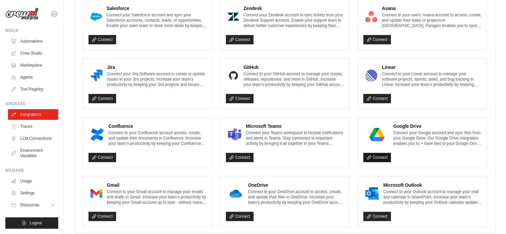
scroll to position [413, 0]
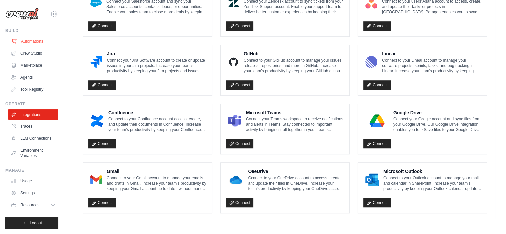
click at [35, 40] on link "Automations" at bounding box center [34, 41] width 50 height 11
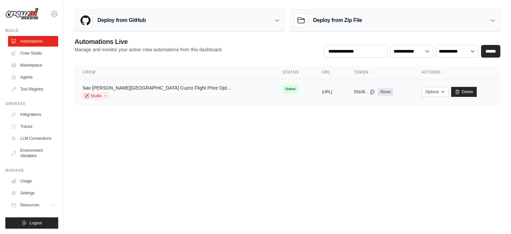
click at [148, 89] on link "Sao Paulo Lima Cuzco Flight Price Opt..." at bounding box center [157, 87] width 148 height 5
click at [96, 93] on link "Studio" at bounding box center [96, 96] width 27 height 7
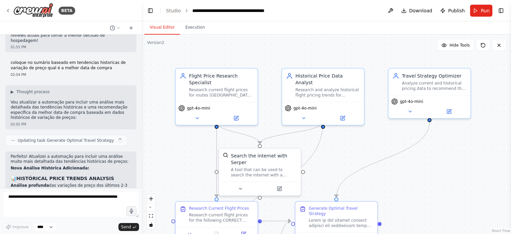
scroll to position [1867, 0]
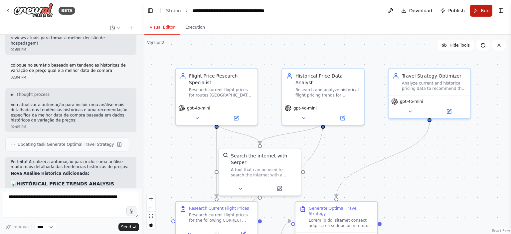
click at [481, 14] on button "Run" at bounding box center [481, 11] width 22 height 12
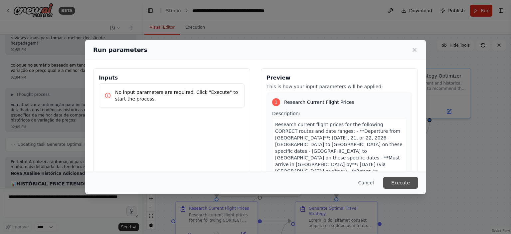
click at [406, 180] on button "Execute" at bounding box center [400, 183] width 35 height 12
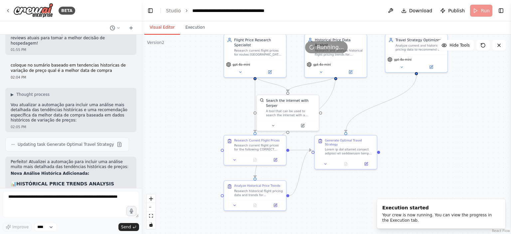
drag, startPoint x: 399, startPoint y: 173, endPoint x: 400, endPoint y: 133, distance: 39.6
click at [400, 133] on div ".deletable-edge-delete-btn { width: 20px; height: 20px; border: 0px solid #ffff…" at bounding box center [326, 134] width 369 height 199
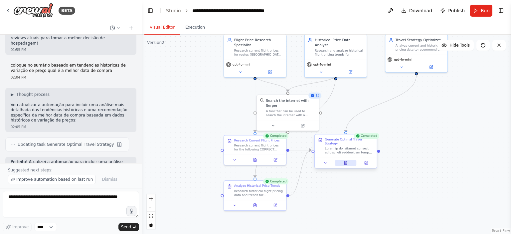
click at [342, 160] on button at bounding box center [345, 163] width 21 height 6
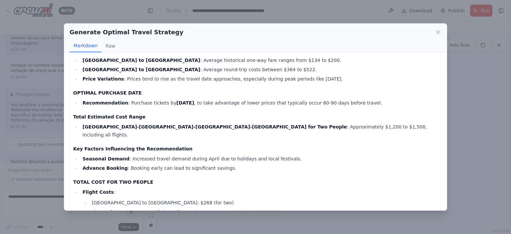
scroll to position [0, 0]
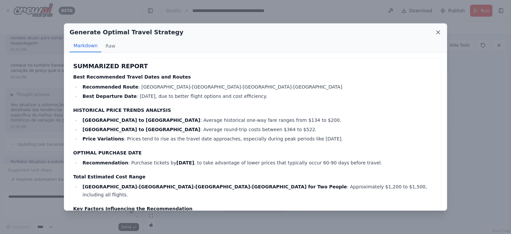
click at [440, 33] on icon at bounding box center [438, 32] width 7 height 7
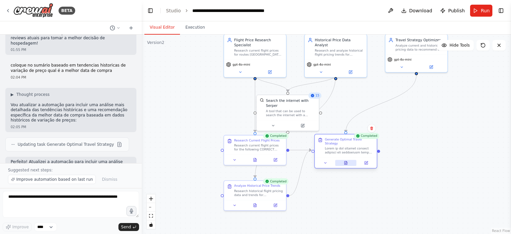
click at [344, 161] on icon at bounding box center [346, 163] width 4 height 4
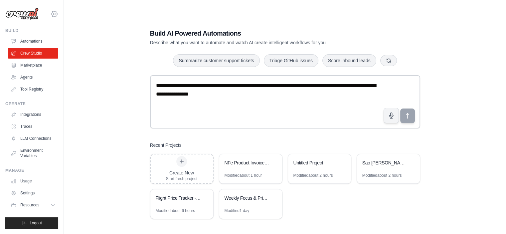
click at [55, 11] on icon at bounding box center [54, 14] width 8 height 8
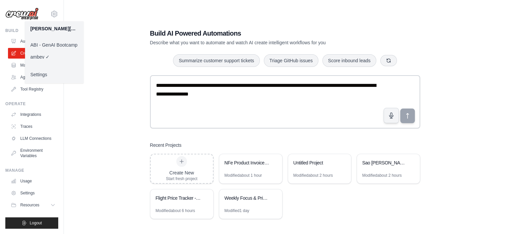
click at [62, 43] on link "ABI - GenAI Bootcamp" at bounding box center [54, 45] width 59 height 12
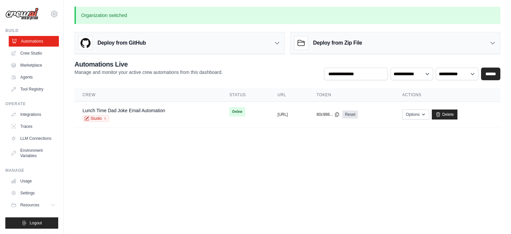
click at [49, 41] on link "Automations" at bounding box center [34, 41] width 50 height 11
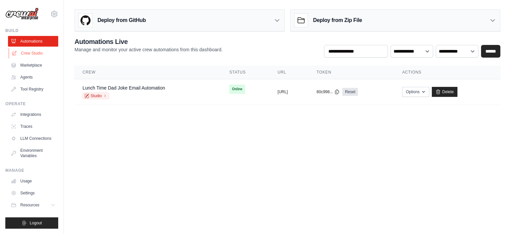
click at [42, 52] on link "Crew Studio" at bounding box center [34, 53] width 50 height 11
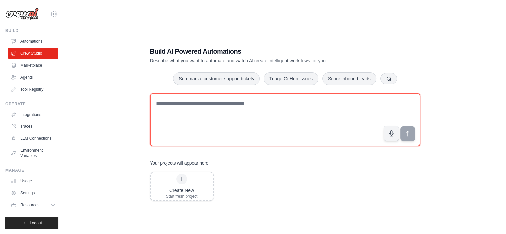
click at [198, 106] on textarea at bounding box center [285, 119] width 270 height 53
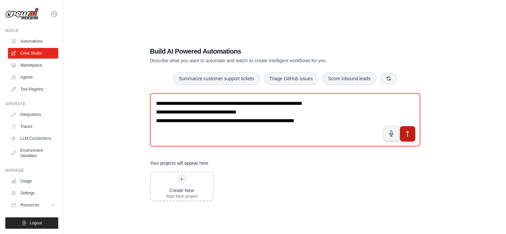
type textarea "**********"
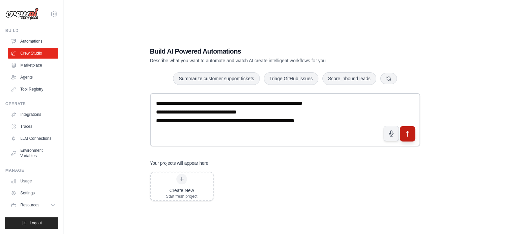
click at [405, 133] on icon "submit" at bounding box center [407, 133] width 7 height 7
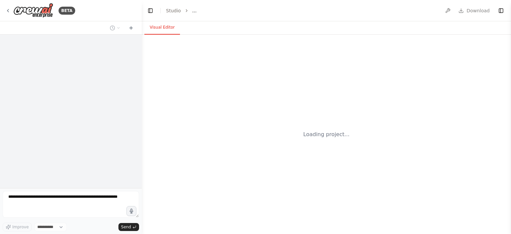
select select "****"
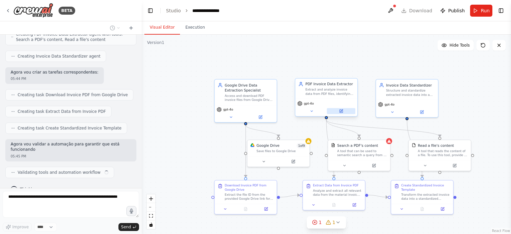
scroll to position [236, 0]
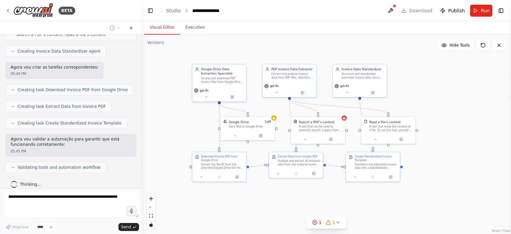
drag, startPoint x: 455, startPoint y: 118, endPoint x: 417, endPoint y: 98, distance: 43.0
click at [417, 98] on div ".deletable-edge-delete-btn { width: 20px; height: 20px; border: 0px solid #ffff…" at bounding box center [326, 134] width 369 height 199
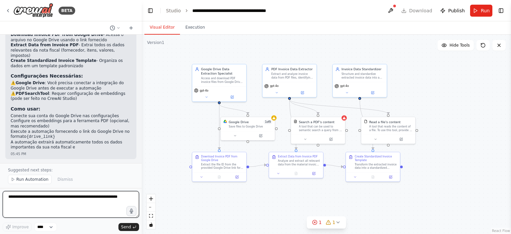
scroll to position [538, 0]
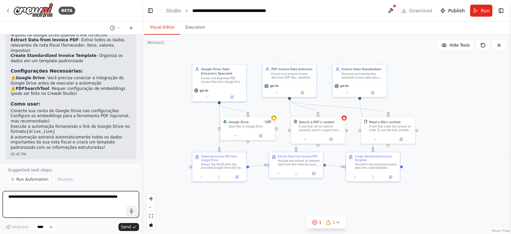
click at [65, 198] on textarea at bounding box center [71, 204] width 136 height 27
type textarea "**********"
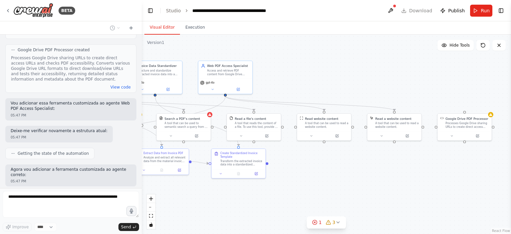
scroll to position [1045, 0]
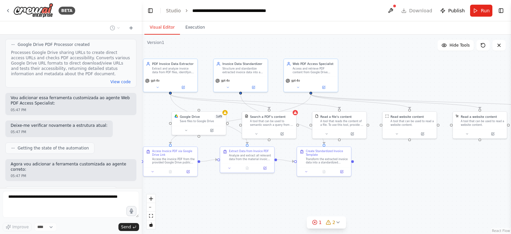
drag, startPoint x: 475, startPoint y: 189, endPoint x: 431, endPoint y: 184, distance: 44.9
click at [431, 184] on div ".deletable-edge-delete-btn { width: 20px; height: 20px; border: 0px solid #ffff…" at bounding box center [326, 134] width 369 height 199
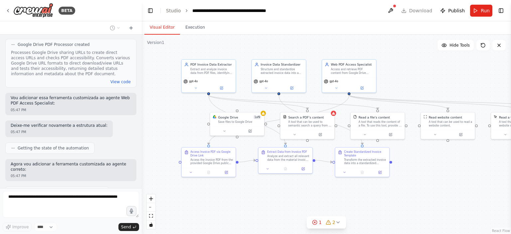
drag, startPoint x: 288, startPoint y: 196, endPoint x: 305, endPoint y: 196, distance: 17.3
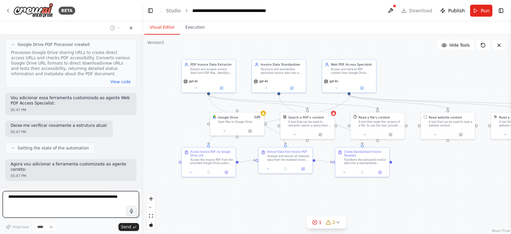
click at [305, 196] on div ".deletable-edge-delete-btn { width: 20px; height: 20px; border: 0px solid #ffff…" at bounding box center [326, 134] width 369 height 199
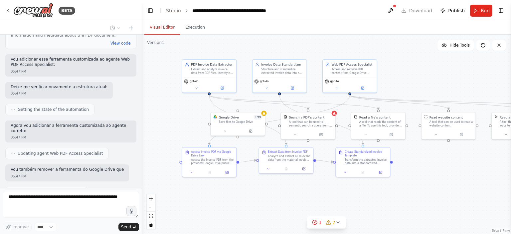
scroll to position [1089, 0]
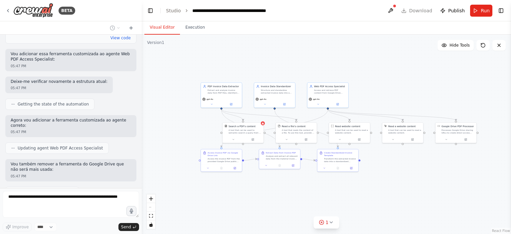
drag, startPoint x: 428, startPoint y: 184, endPoint x: 417, endPoint y: 177, distance: 13.1
click at [417, 177] on div ".deletable-edge-delete-btn { width: 20px; height: 20px; border: 0px solid #ffff…" at bounding box center [326, 134] width 369 height 199
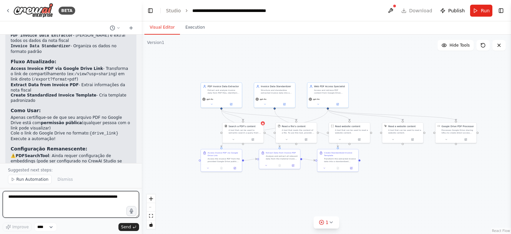
scroll to position [1400, 0]
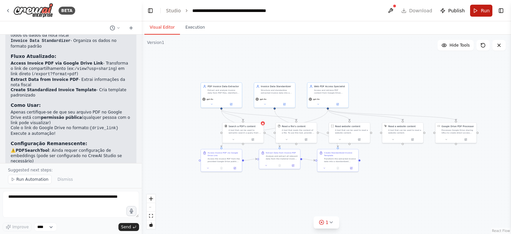
click at [484, 13] on span "Run" at bounding box center [485, 10] width 9 height 7
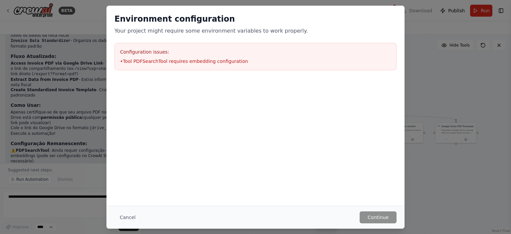
click at [194, 66] on div "Configuration issues: • Tool PDFSearchTool requires embedding configuration" at bounding box center [255, 56] width 282 height 27
click at [194, 64] on div "Configuration issues: • Tool PDFSearchTool requires embedding configuration" at bounding box center [255, 56] width 282 height 27
click at [194, 64] on li "• Tool PDFSearchTool requires embedding configuration" at bounding box center [255, 61] width 271 height 7
click at [320, 64] on div "Configuration issues: • Tool PDFSearchTool requires embedding configuration" at bounding box center [255, 56] width 282 height 27
click at [426, 44] on div "Environment configuration Your project might require some environment variables…" at bounding box center [255, 117] width 511 height 234
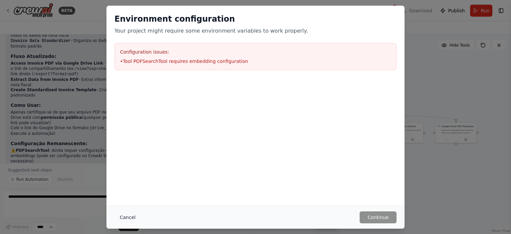
click at [136, 218] on button "Cancel" at bounding box center [127, 217] width 26 height 12
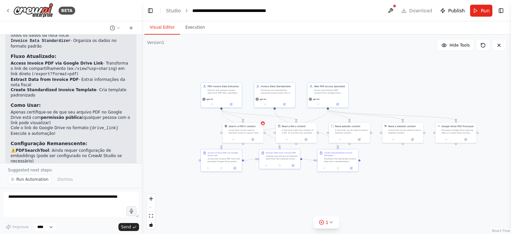
click at [430, 12] on header "**********" at bounding box center [326, 10] width 369 height 21
click at [171, 5] on header "**********" at bounding box center [326, 10] width 369 height 21
click at [173, 12] on link "Studio" at bounding box center [173, 10] width 15 height 5
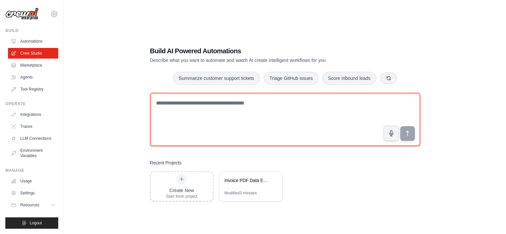
click at [270, 108] on textarea at bounding box center [285, 119] width 270 height 53
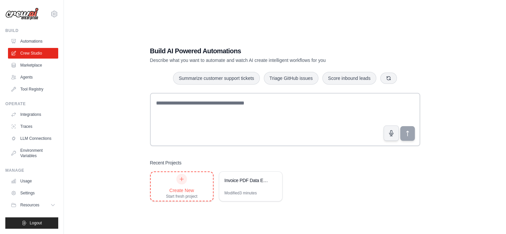
click at [180, 186] on div "Create New Start fresh project" at bounding box center [182, 186] width 32 height 25
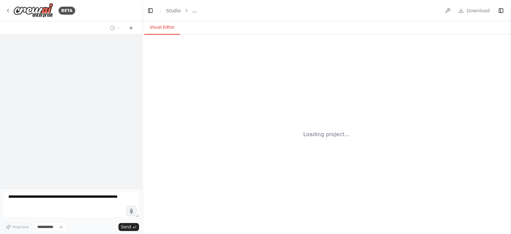
select select "****"
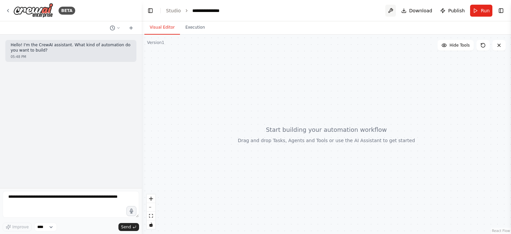
click at [396, 9] on button at bounding box center [390, 11] width 11 height 12
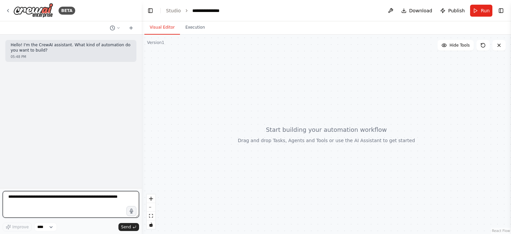
click at [94, 207] on textarea at bounding box center [71, 204] width 136 height 27
click at [95, 200] on textarea at bounding box center [71, 204] width 136 height 27
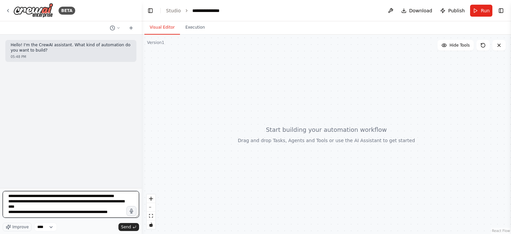
scroll to position [8, 0]
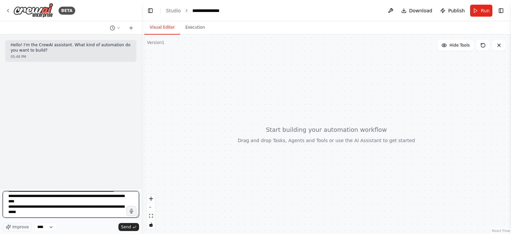
click at [29, 206] on textarea "**********" at bounding box center [71, 204] width 136 height 27
click at [52, 215] on textarea "**********" at bounding box center [71, 204] width 136 height 27
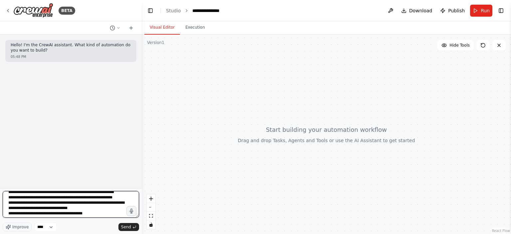
scroll to position [0, 0]
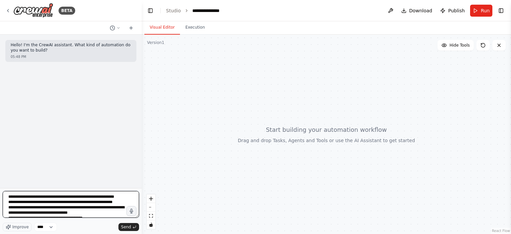
click at [33, 202] on textarea "**********" at bounding box center [71, 204] width 136 height 27
type textarea "**********"
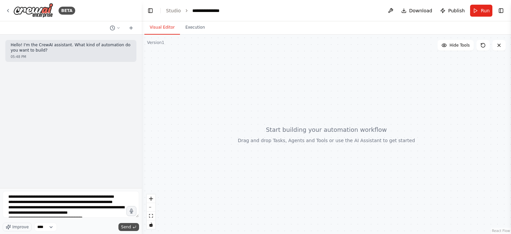
click at [128, 230] on button "Send" at bounding box center [128, 227] width 21 height 8
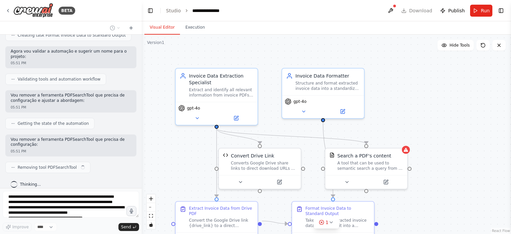
scroll to position [586, 0]
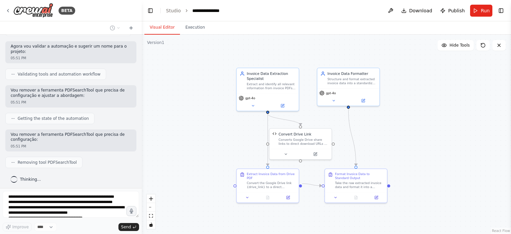
drag, startPoint x: 423, startPoint y: 168, endPoint x: 425, endPoint y: 143, distance: 24.4
click at [425, 143] on div ".deletable-edge-delete-btn { width: 20px; height: 20px; border: 0px solid #ffff…" at bounding box center [326, 134] width 369 height 199
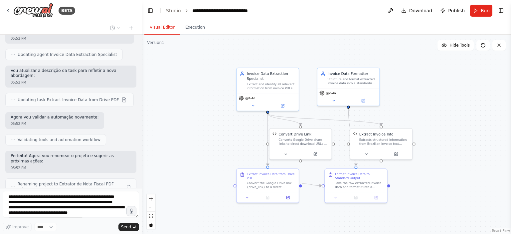
scroll to position [919, 0]
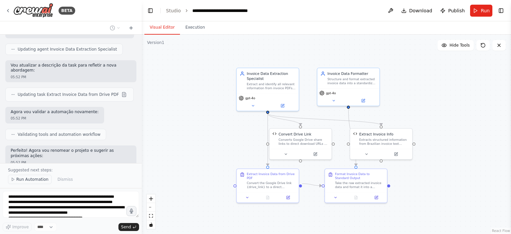
click at [38, 182] on span "Run Automation" at bounding box center [32, 179] width 32 height 5
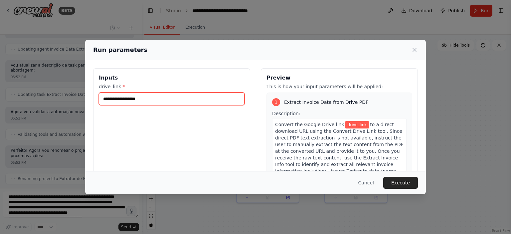
click at [177, 101] on input "drive_link *" at bounding box center [172, 99] width 146 height 13
paste input "**********"
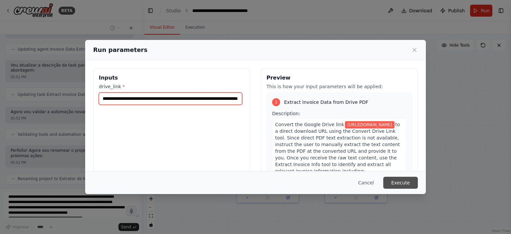
type input "**********"
click at [399, 181] on button "Execute" at bounding box center [400, 183] width 35 height 12
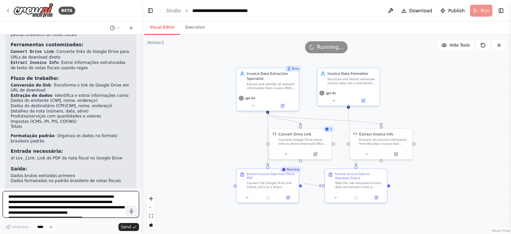
scroll to position [1134, 0]
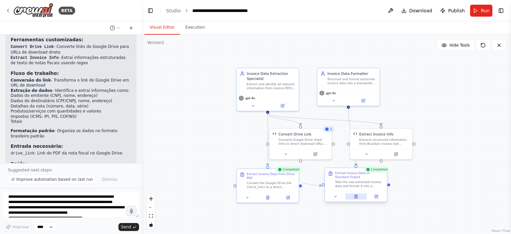
click at [358, 196] on icon at bounding box center [356, 196] width 4 height 4
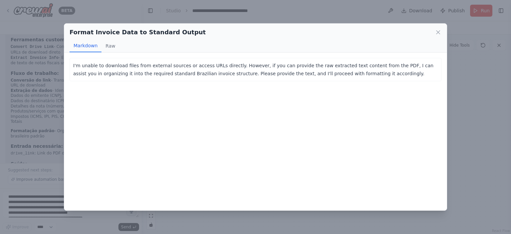
click at [434, 36] on div "Format Invoice Data to Standard Output" at bounding box center [256, 32] width 372 height 9
click at [436, 35] on icon at bounding box center [438, 32] width 7 height 7
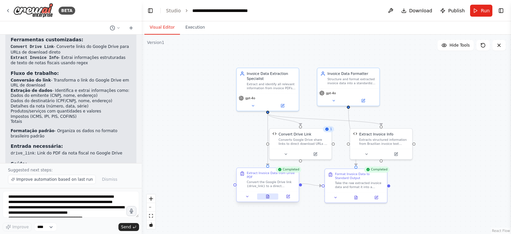
click at [273, 193] on button at bounding box center [267, 196] width 21 height 6
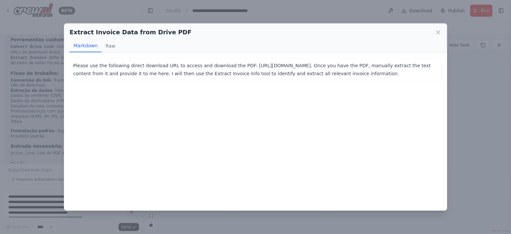
click at [436, 33] on icon at bounding box center [438, 32] width 7 height 7
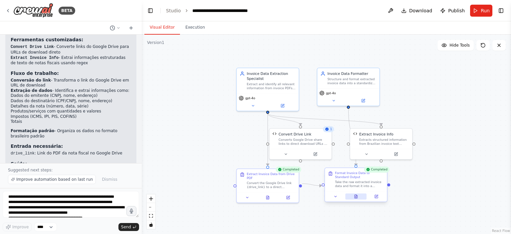
click at [358, 198] on icon at bounding box center [356, 196] width 4 height 4
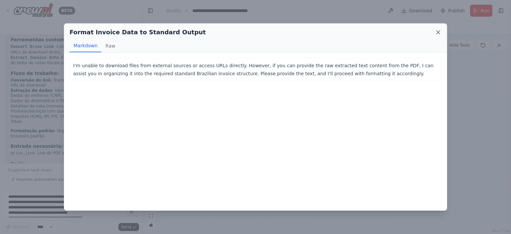
click at [436, 35] on icon at bounding box center [438, 32] width 7 height 7
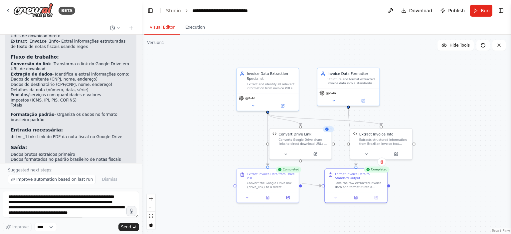
scroll to position [1158, 0]
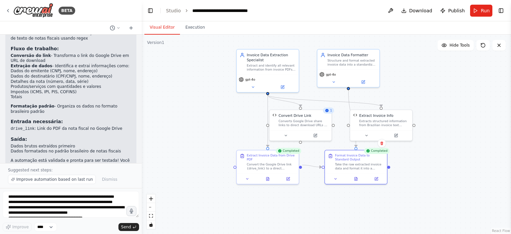
drag, startPoint x: 189, startPoint y: 144, endPoint x: 189, endPoint y: 125, distance: 18.6
click at [189, 125] on div ".deletable-edge-delete-btn { width: 20px; height: 20px; border: 0px solid #ffff…" at bounding box center [326, 134] width 369 height 199
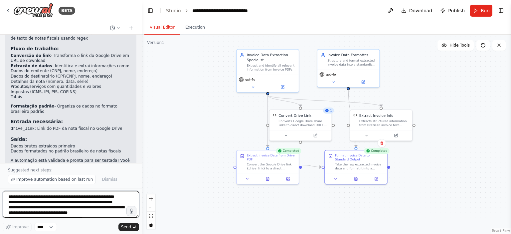
click at [100, 198] on textarea "**********" at bounding box center [71, 204] width 136 height 27
click at [47, 198] on textarea "**********" at bounding box center [71, 204] width 136 height 27
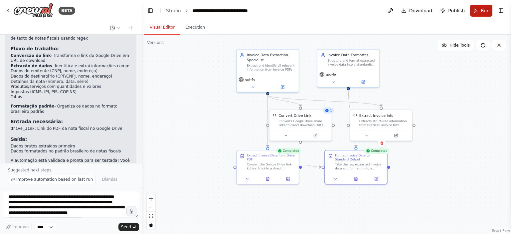
click at [482, 11] on span "Run" at bounding box center [485, 10] width 9 height 7
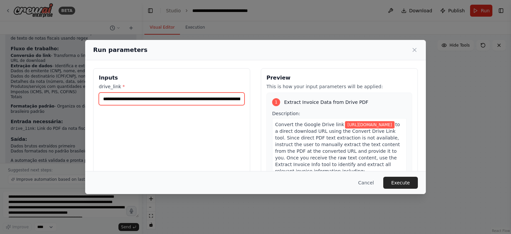
click at [189, 98] on input "**********" at bounding box center [172, 99] width 146 height 13
paste input "text"
type input "**********"
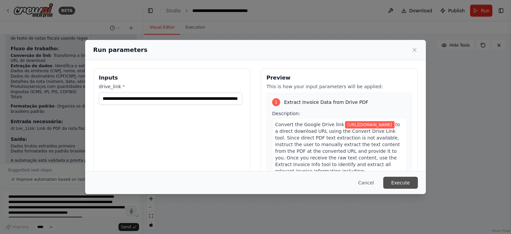
click at [403, 184] on button "Execute" at bounding box center [400, 183] width 35 height 12
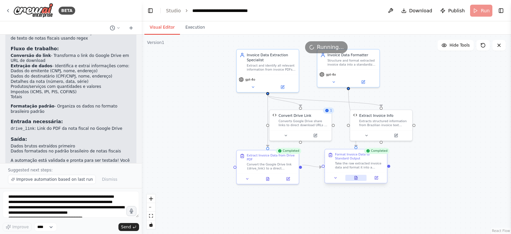
click at [357, 179] on icon at bounding box center [356, 177] width 3 height 3
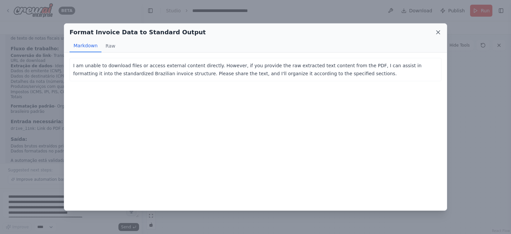
click at [439, 33] on icon at bounding box center [438, 32] width 7 height 7
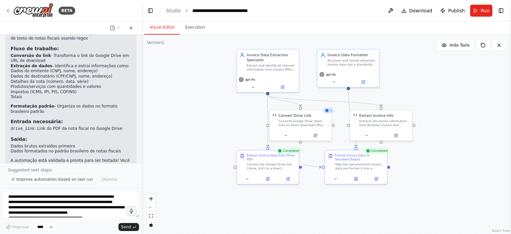
click at [436, 166] on div ".deletable-edge-delete-btn { width: 20px; height: 20px; border: 0px solid #ffff…" at bounding box center [326, 134] width 369 height 199
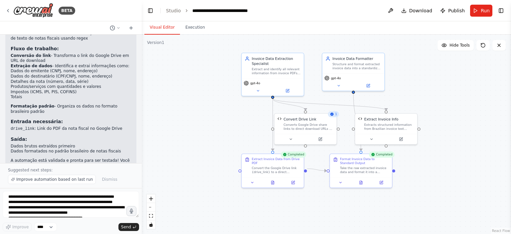
drag, startPoint x: 449, startPoint y: 189, endPoint x: 455, endPoint y: 192, distance: 6.4
click at [455, 192] on div ".deletable-edge-delete-btn { width: 20px; height: 20px; border: 0px solid #ffff…" at bounding box center [326, 134] width 369 height 199
click at [487, 162] on div ".deletable-edge-delete-btn { width: 20px; height: 20px; border: 0px solid #ffff…" at bounding box center [326, 134] width 369 height 199
drag, startPoint x: 371, startPoint y: 122, endPoint x: 363, endPoint y: 122, distance: 7.7
click at [368, 122] on div "Extracts structured information from Brazilian invoice text content using regex…" at bounding box center [389, 126] width 50 height 8
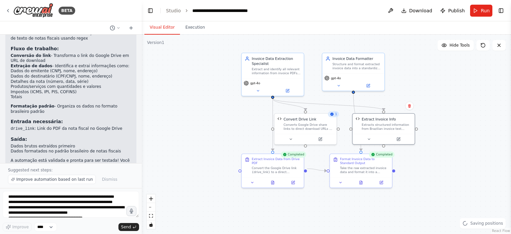
click at [438, 78] on div ".deletable-edge-delete-btn { width: 20px; height: 20px; border: 0px solid #ffff…" at bounding box center [326, 134] width 369 height 199
drag, startPoint x: 371, startPoint y: 115, endPoint x: 367, endPoint y: 117, distance: 3.9
click at [367, 117] on div "Extract Invoice Info" at bounding box center [374, 118] width 34 height 5
click at [452, 109] on div ".deletable-edge-delete-btn { width: 20px; height: 20px; border: 0px solid #ffff…" at bounding box center [326, 134] width 369 height 199
